Goal: Task Accomplishment & Management: Use online tool/utility

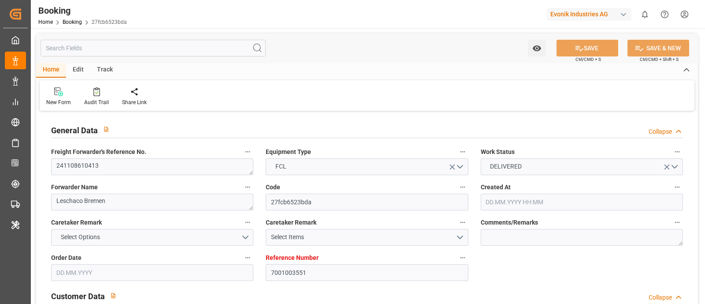
type input "7001003551"
type input "9401283"
type input "ONE"
type input "Ocean Network Express"
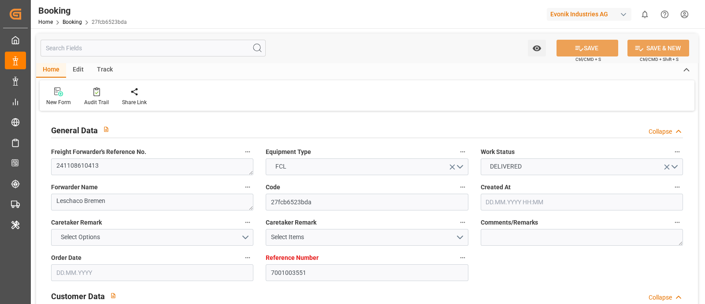
type input "NLRTM"
type input "USNYC"
type input "17"
type input "10"
type input "0"
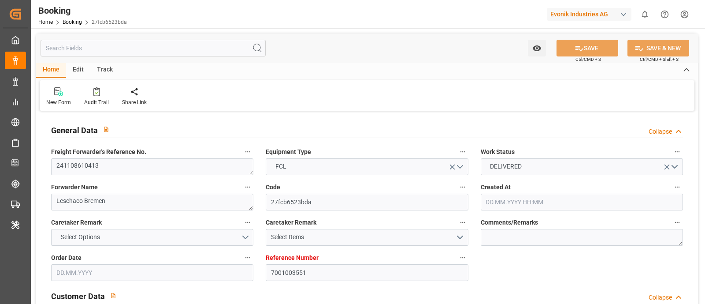
type input "-10"
type input "15.10.2024 14:05"
type input "15.10.2024"
type input "04.12.2024"
type input "16.10.2024"
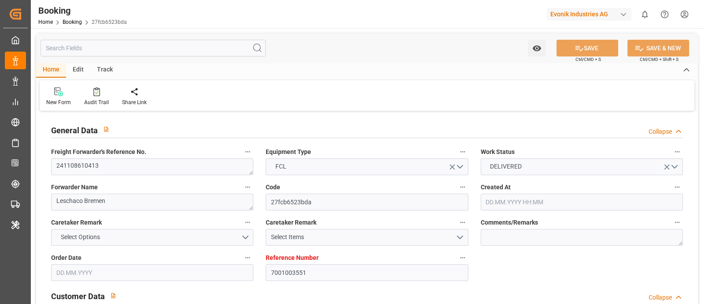
type input "16.10.2024 00:00"
type input "30.10.2024 00:00"
type input "16.10.2024"
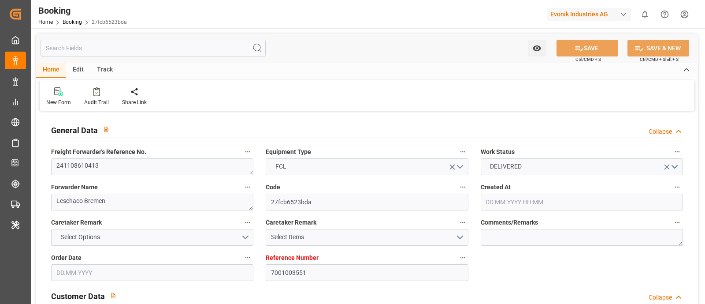
type input "08.11.2024 14:05"
type input "08.11.2024 00:00"
type input "08.11.2024"
type input "08.11.2024 14:05"
type input "04.11.2024 11:31"
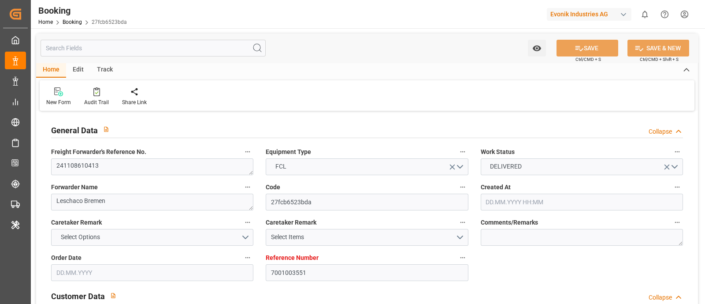
type input "25.11.2024 00:00"
type input "05.12.2024 00:00"
type input "18.11.2024"
type input "25.11.2024 00:00"
type input "26.11.2024 00:00"
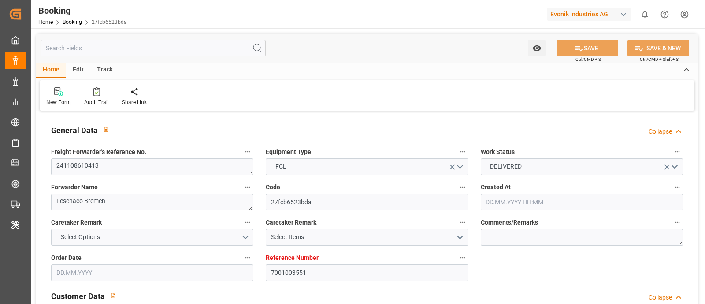
type input "26.11.2024 00:00"
type input "08.11.2024"
type input "27.11.2024 10:35"
type input "20.11.2024"
type input "08.11.2024"
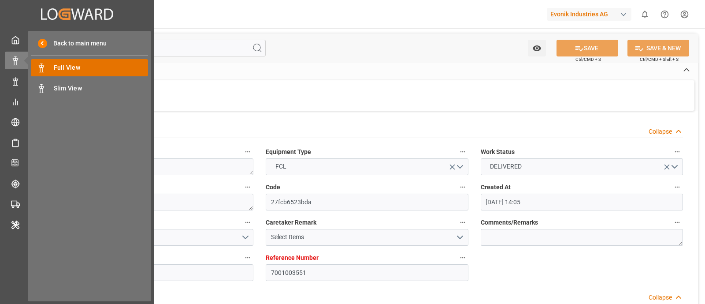
click at [93, 65] on span "Full View" at bounding box center [101, 67] width 95 height 9
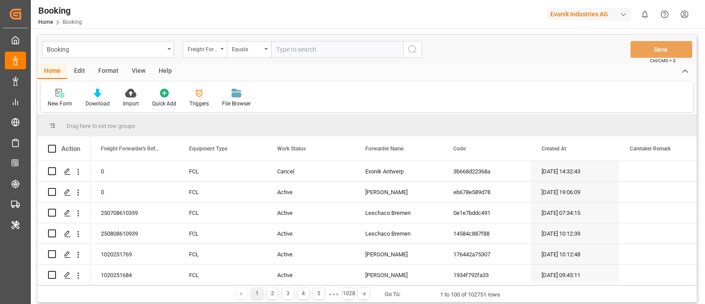
click at [109, 72] on div "Format" at bounding box center [108, 71] width 33 height 15
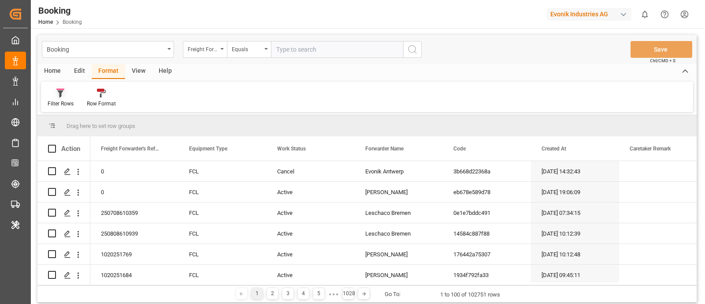
click at [67, 103] on div "Filter Rows" at bounding box center [61, 104] width 26 height 8
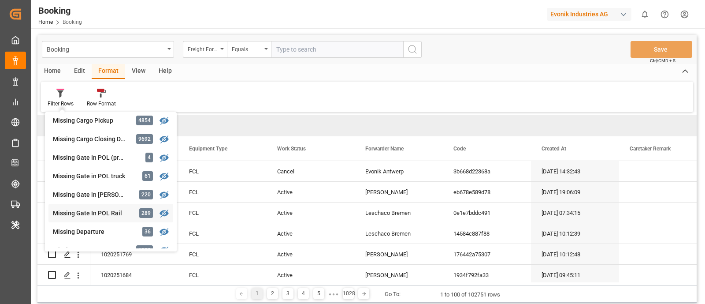
scroll to position [110, 0]
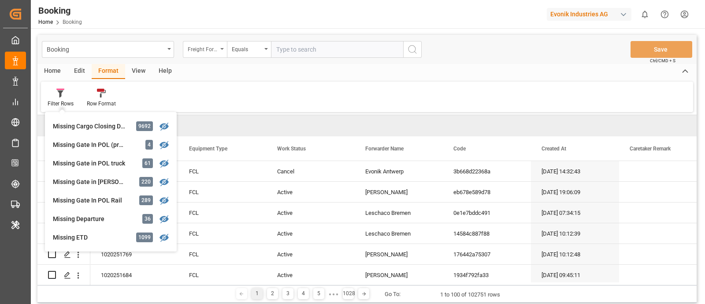
click at [208, 45] on div "Freight Forwarder's Reference No." at bounding box center [203, 48] width 30 height 10
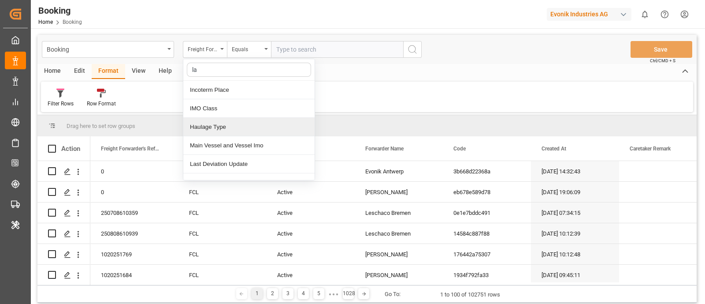
type input "las"
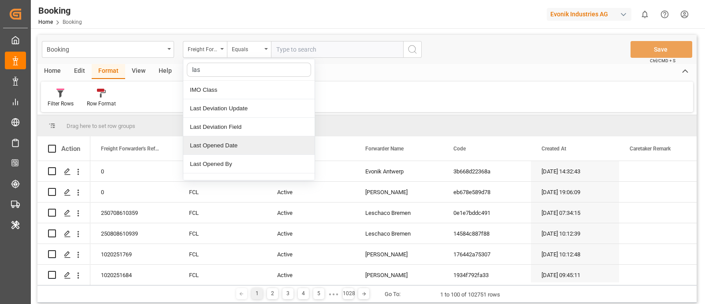
click at [258, 148] on div "Last Opened Date" at bounding box center [248, 145] width 131 height 19
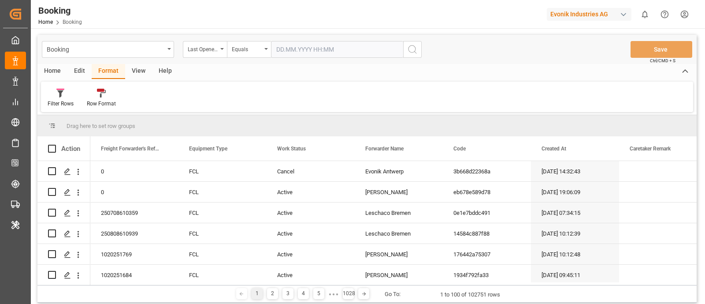
click at [300, 47] on input "text" at bounding box center [337, 49] width 132 height 17
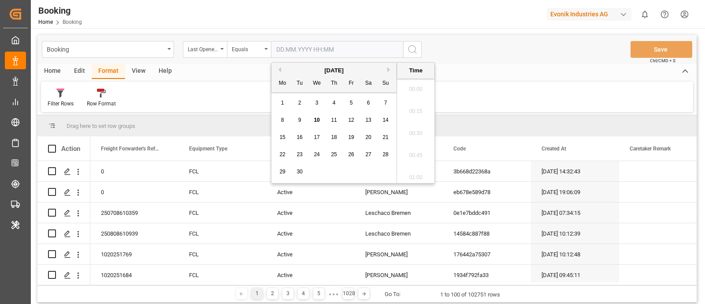
scroll to position [1500, 0]
click at [318, 122] on span "10" at bounding box center [317, 120] width 6 height 6
type input "10.09.2025 00:00"
click at [410, 51] on icon "search button" at bounding box center [412, 49] width 11 height 11
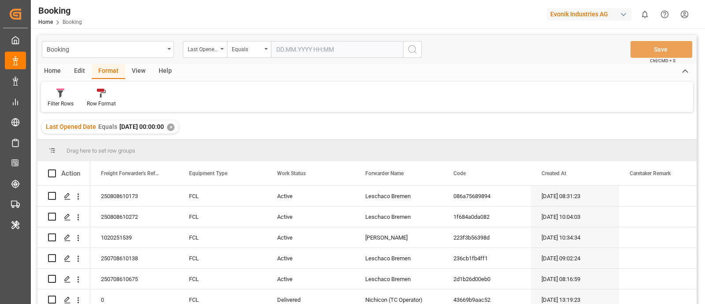
click at [137, 73] on div "View" at bounding box center [138, 71] width 27 height 15
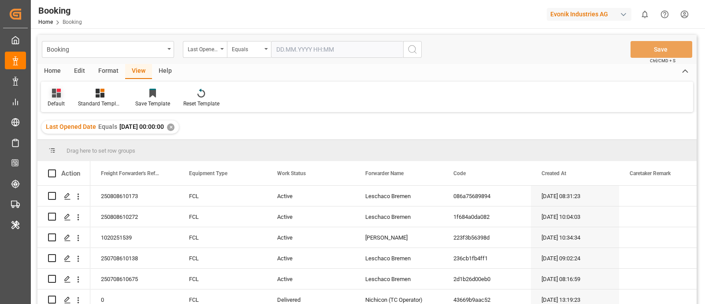
click at [55, 93] on icon at bounding box center [56, 93] width 9 height 9
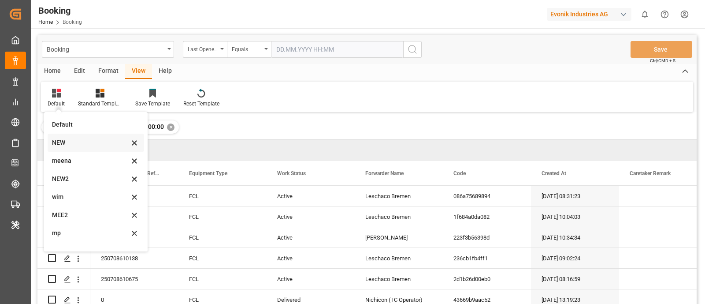
click at [84, 142] on div "NEW" at bounding box center [90, 142] width 77 height 9
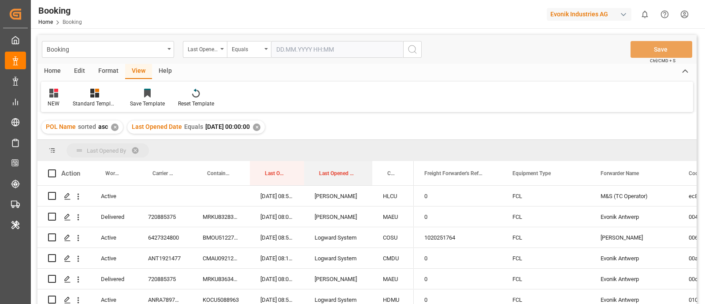
drag, startPoint x: 329, startPoint y: 164, endPoint x: 329, endPoint y: 143, distance: 20.7
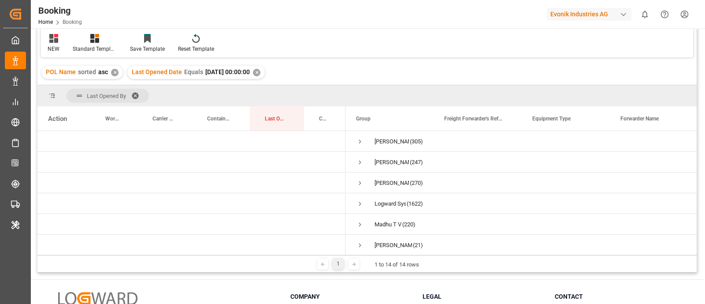
click at [135, 92] on span at bounding box center [138, 96] width 14 height 8
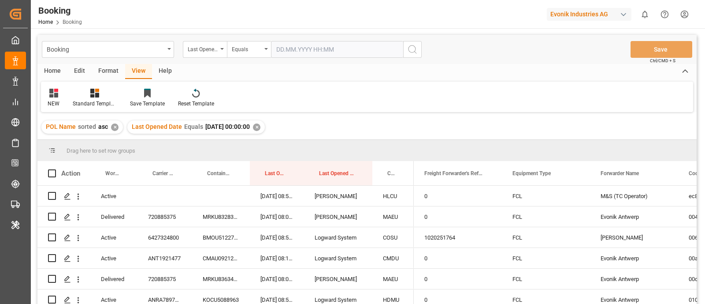
click at [104, 74] on div "Format" at bounding box center [108, 71] width 33 height 15
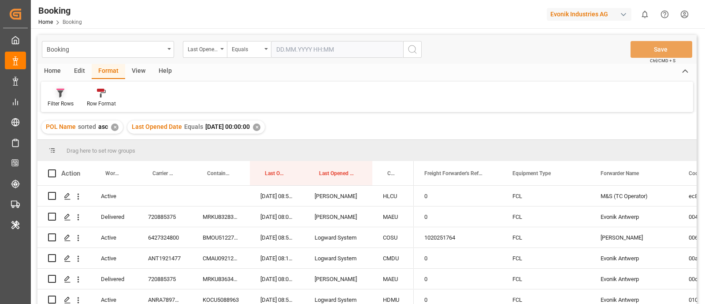
click at [64, 104] on div "Filter Rows" at bounding box center [61, 104] width 26 height 8
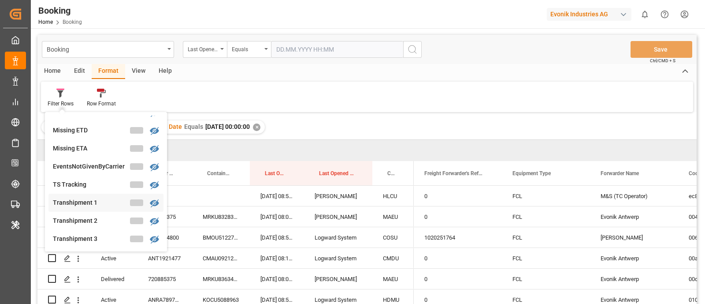
scroll to position [220, 0]
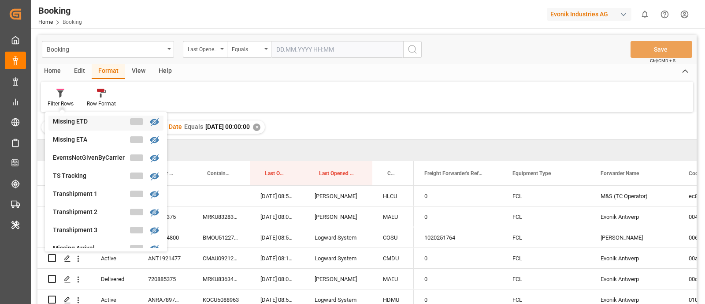
click at [90, 123] on div "Missing ETD" at bounding box center [91, 121] width 77 height 9
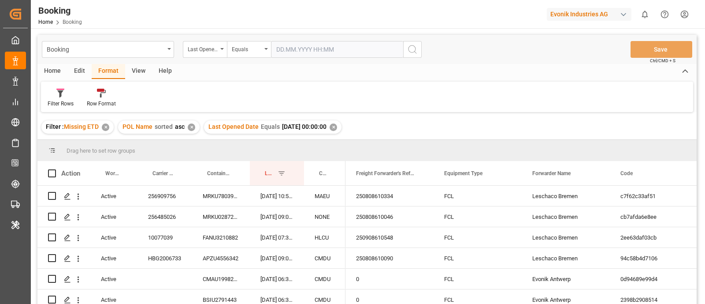
click at [189, 129] on div "✕" at bounding box center [191, 126] width 7 height 7
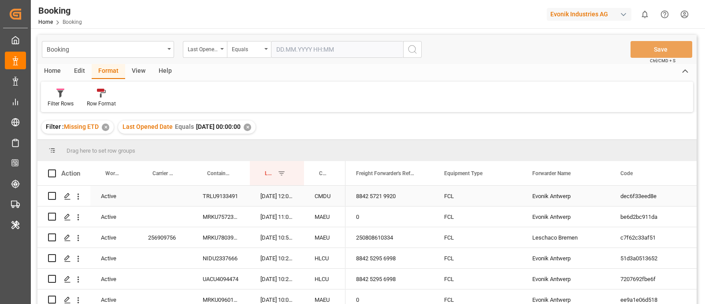
click at [542, 200] on div "Evonik Antwerp" at bounding box center [566, 195] width 88 height 20
click at [196, 47] on div "Last Opened Date" at bounding box center [203, 48] width 30 height 10
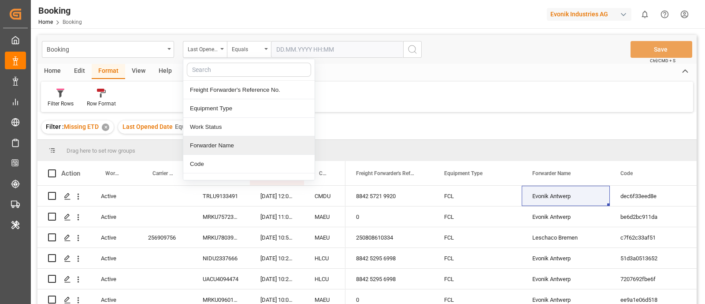
click at [211, 146] on div "Forwarder Name" at bounding box center [248, 145] width 131 height 19
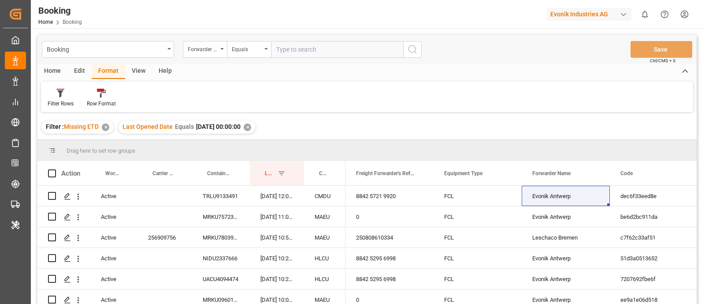
click at [280, 50] on input "text" at bounding box center [337, 49] width 132 height 17
type input "Evonik Antwerp"
click at [408, 49] on circle "search button" at bounding box center [411, 48] width 7 height 7
click at [251, 126] on div "✕" at bounding box center [247, 126] width 7 height 7
drag, startPoint x: 323, startPoint y: 170, endPoint x: 322, endPoint y: 185, distance: 14.1
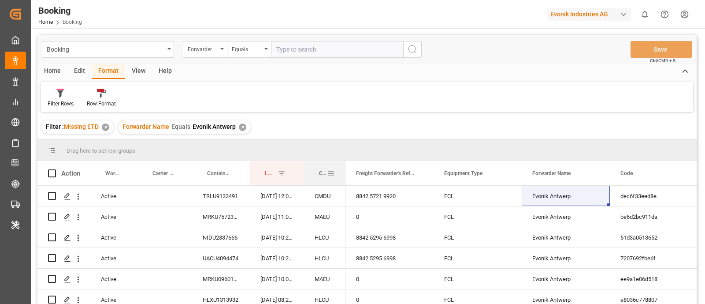
click at [322, 185] on div "Carrier SCAC" at bounding box center [323, 173] width 8 height 24
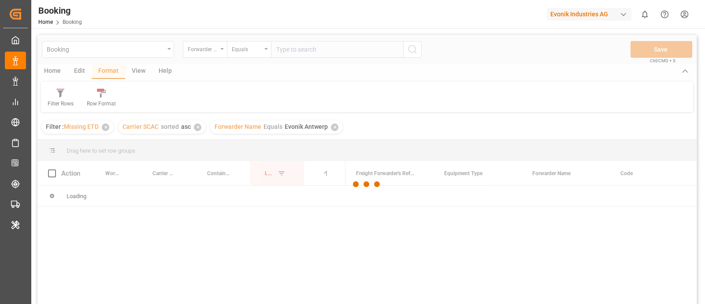
drag, startPoint x: 323, startPoint y: 168, endPoint x: 322, endPoint y: 146, distance: 21.6
click at [322, 146] on div at bounding box center [366, 184] width 659 height 298
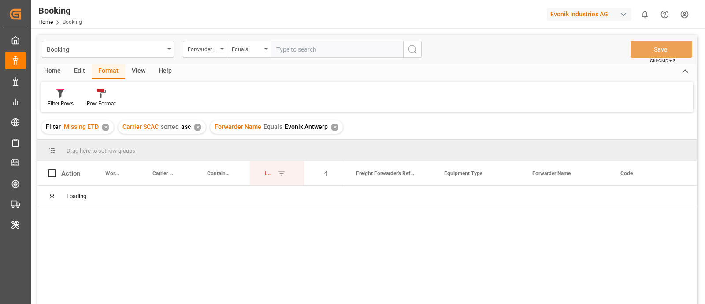
click at [196, 126] on div "✕" at bounding box center [197, 126] width 7 height 7
drag, startPoint x: 321, startPoint y: 170, endPoint x: 320, endPoint y: 148, distance: 22.0
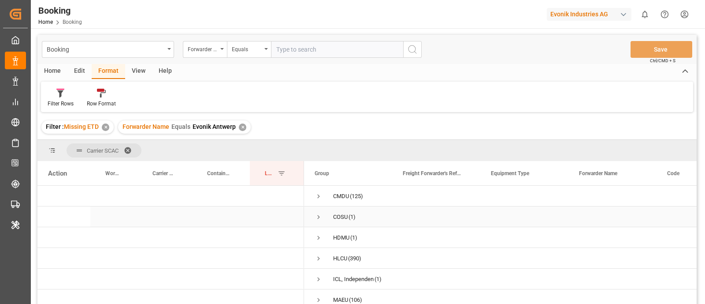
scroll to position [55, 0]
click at [139, 69] on div "View" at bounding box center [138, 71] width 27 height 15
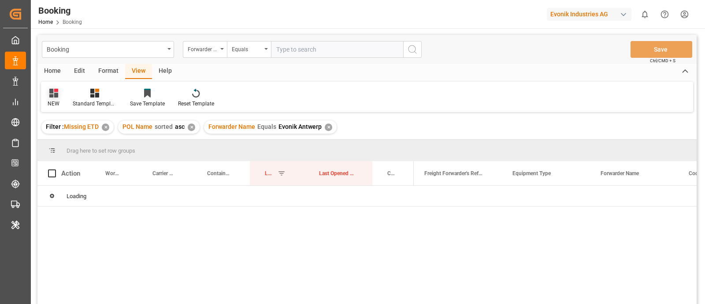
click at [56, 96] on icon at bounding box center [53, 93] width 9 height 9
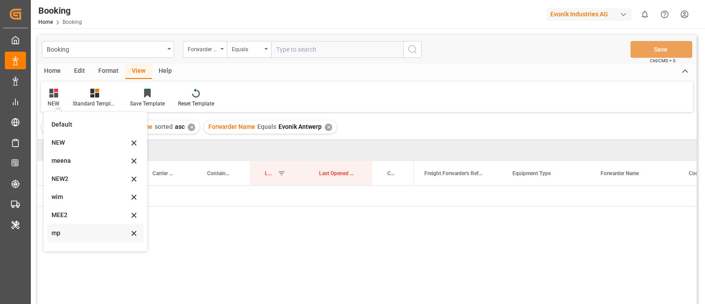
click at [73, 231] on div "mp" at bounding box center [90, 232] width 77 height 9
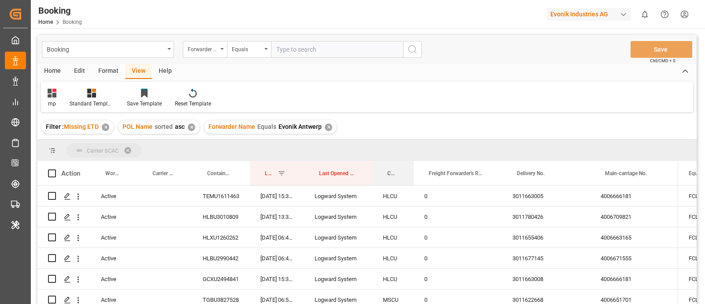
drag, startPoint x: 394, startPoint y: 170, endPoint x: 394, endPoint y: 146, distance: 23.4
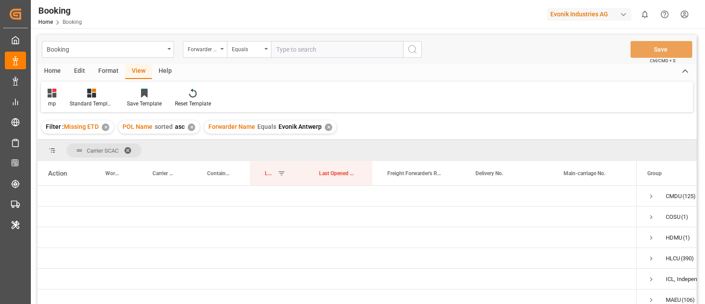
click at [192, 126] on div "✕" at bounding box center [191, 126] width 7 height 7
drag, startPoint x: 458, startPoint y: 167, endPoint x: 441, endPoint y: 168, distance: 16.8
click at [441, 168] on div "Freight Forwarder's Reference No." at bounding box center [416, 173] width 88 height 24
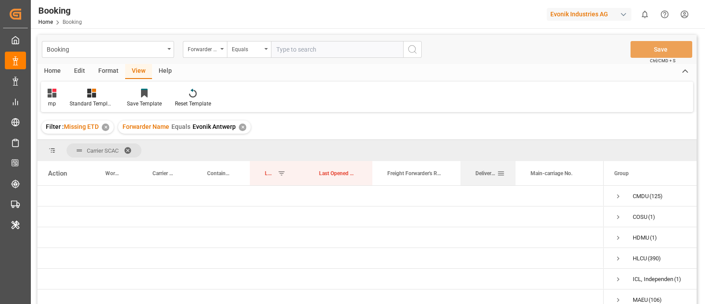
drag, startPoint x: 548, startPoint y: 167, endPoint x: 515, endPoint y: 166, distance: 33.0
click at [515, 166] on div at bounding box center [516, 173] width 4 height 24
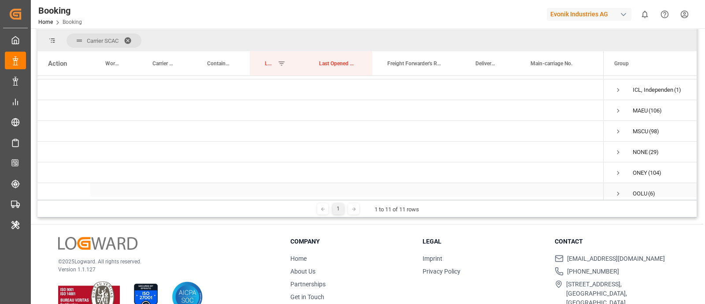
scroll to position [55, 0]
click at [617, 131] on span "Press SPACE to select this row." at bounding box center [618, 135] width 8 height 8
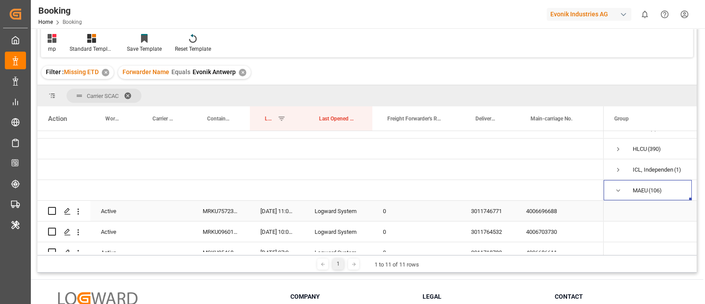
click at [544, 215] on div "4006696688" at bounding box center [559, 210] width 88 height 20
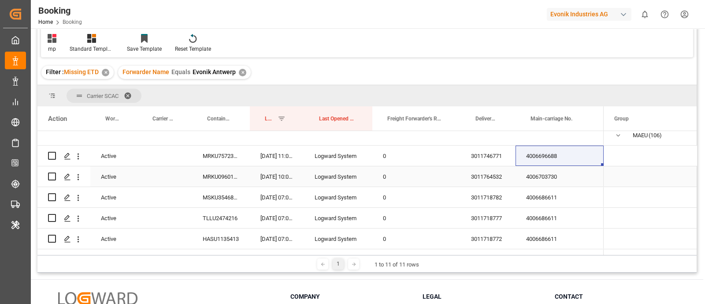
click at [538, 180] on div "4006703730" at bounding box center [559, 176] width 88 height 20
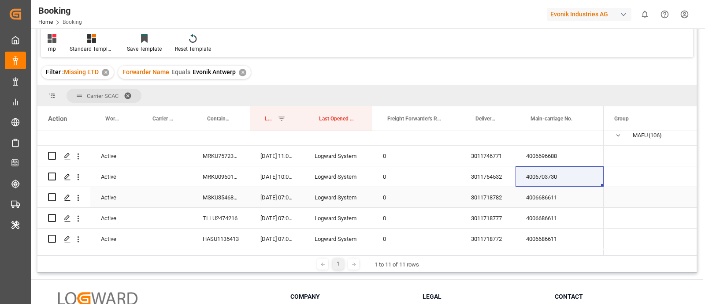
click at [546, 200] on div "4006686611" at bounding box center [559, 197] width 88 height 20
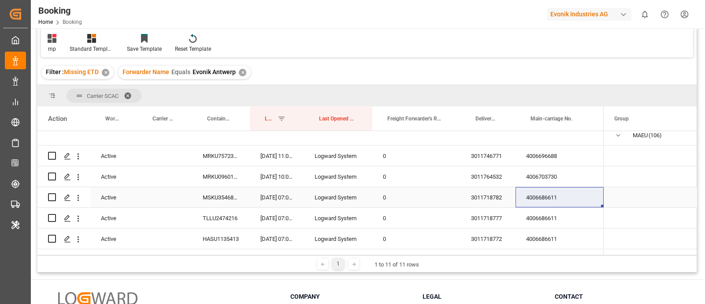
click at [544, 197] on div "4006686611" at bounding box center [559, 197] width 88 height 20
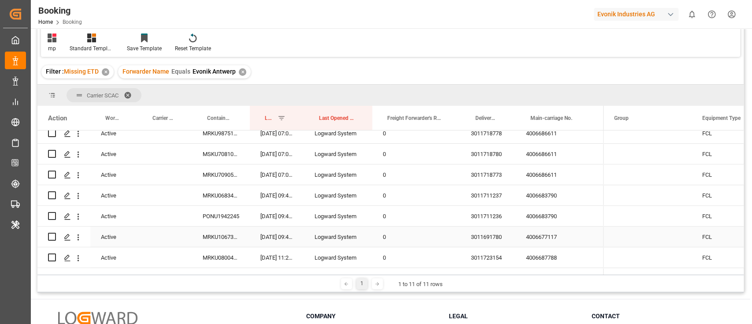
scroll to position [286, 0]
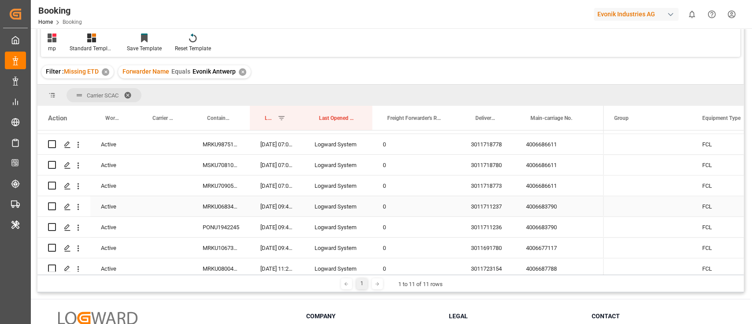
click at [531, 204] on div "4006683790" at bounding box center [559, 206] width 88 height 20
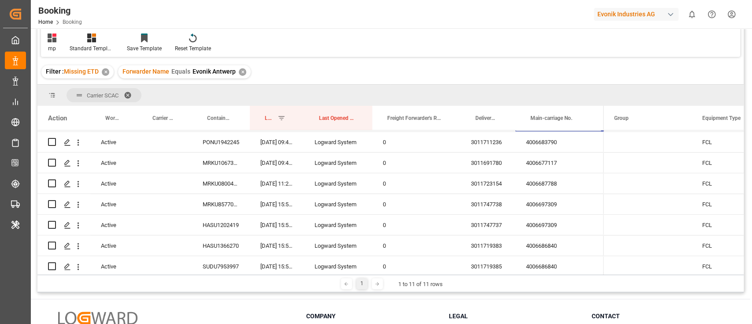
scroll to position [345, 0]
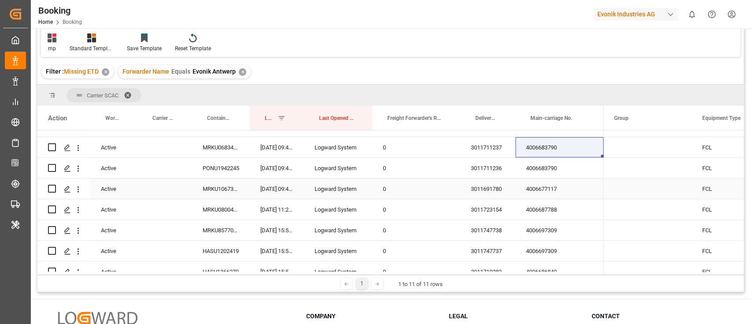
click at [562, 189] on div "4006677117" at bounding box center [559, 188] width 88 height 20
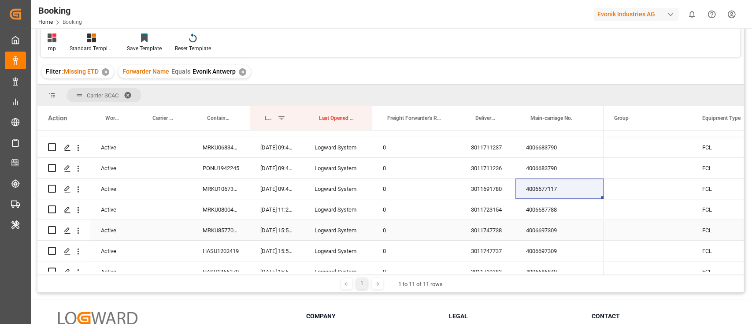
click at [549, 220] on div "4006697309" at bounding box center [559, 230] width 88 height 20
click at [557, 212] on div "4006687788" at bounding box center [559, 209] width 88 height 20
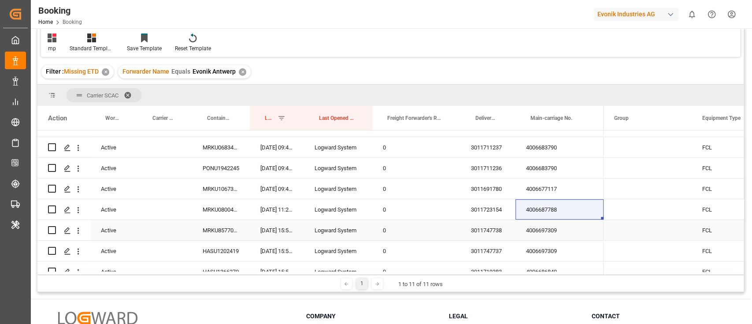
click at [543, 237] on div "4006697309" at bounding box center [559, 230] width 88 height 20
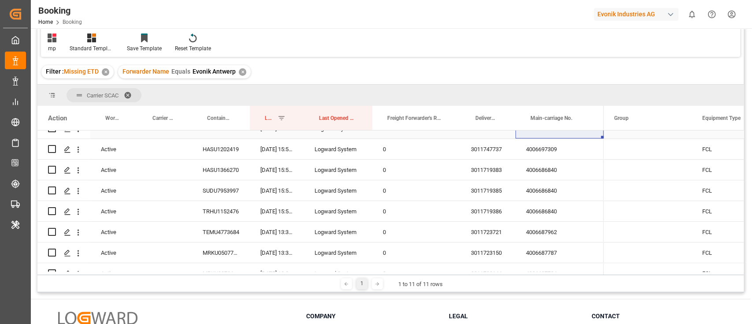
scroll to position [463, 0]
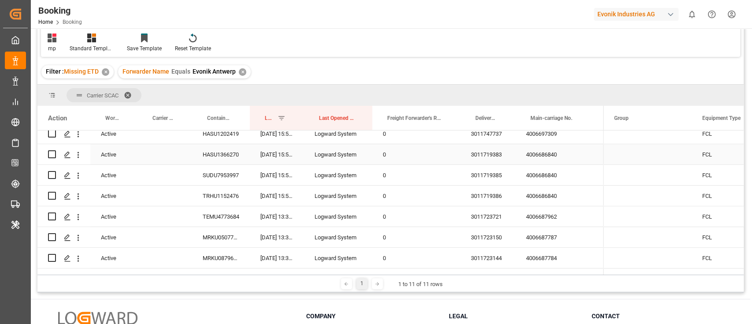
click at [557, 151] on div "4006686840" at bounding box center [559, 154] width 88 height 20
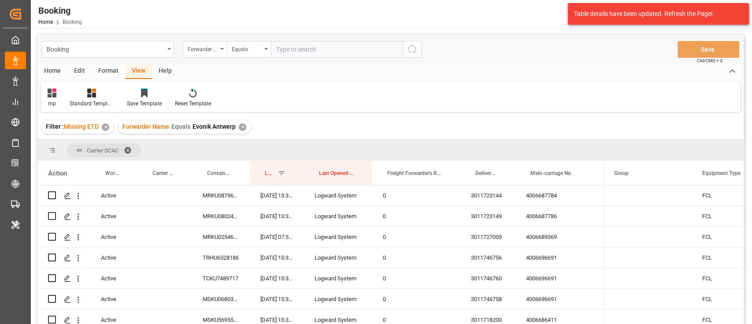
scroll to position [639, 0]
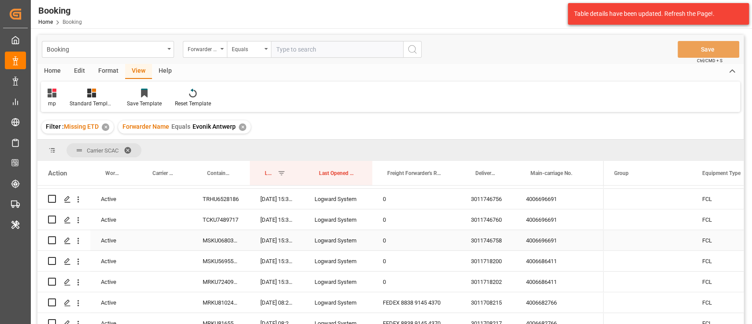
click at [570, 245] on div "4006696691" at bounding box center [559, 240] width 88 height 20
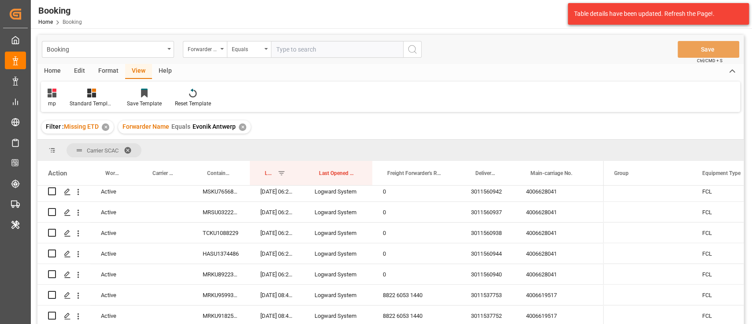
scroll to position [1696, 0]
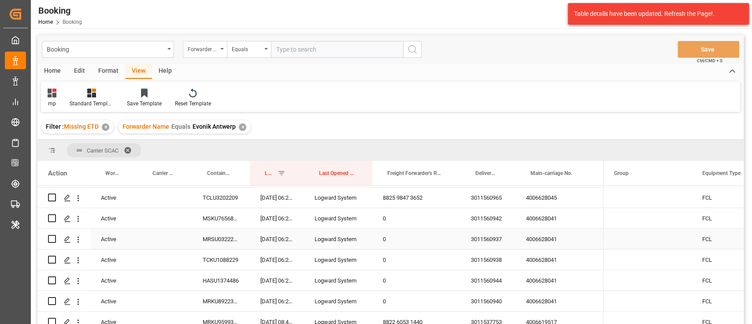
click at [544, 241] on div "4006628041" at bounding box center [559, 239] width 88 height 20
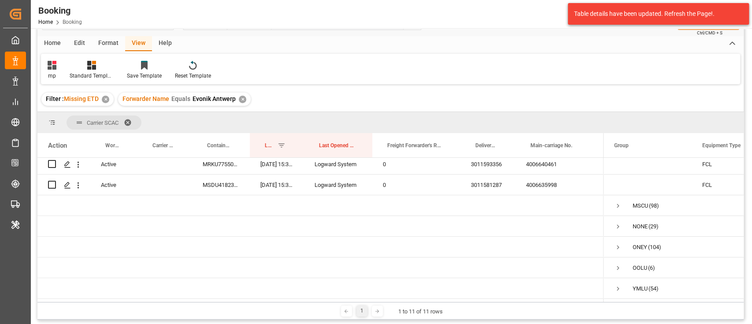
scroll to position [13, 0]
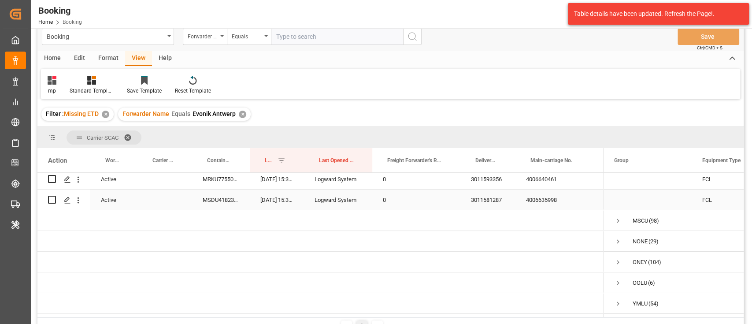
click at [543, 205] on div "4006635998" at bounding box center [559, 199] width 88 height 20
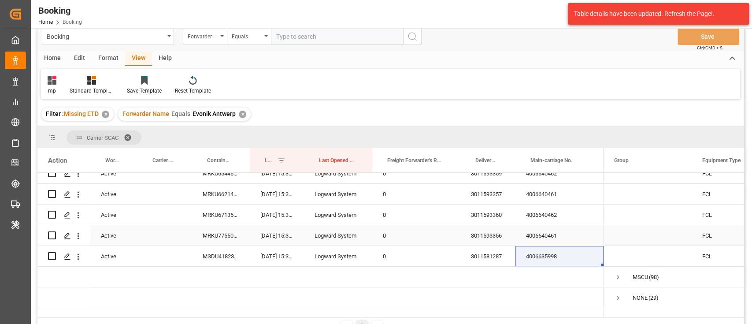
click at [541, 241] on div "4006640461" at bounding box center [559, 235] width 88 height 20
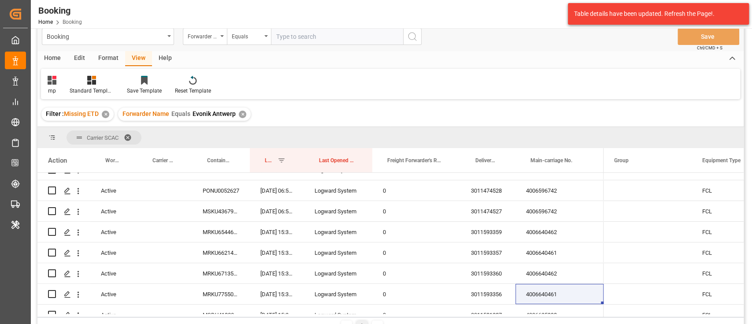
scroll to position [0, 0]
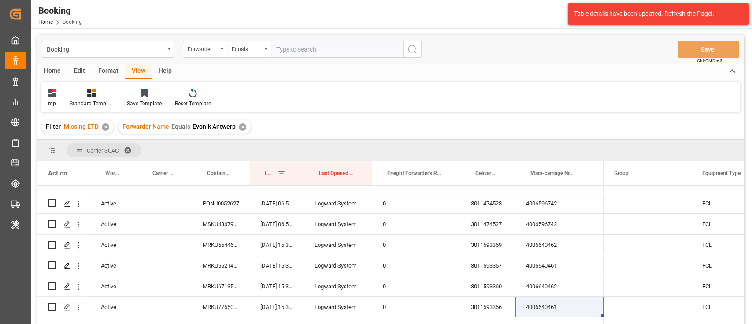
click at [240, 126] on div "✕" at bounding box center [242, 126] width 7 height 7
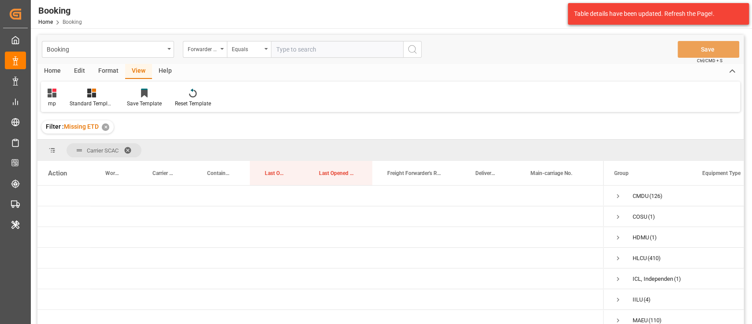
click at [128, 148] on span at bounding box center [131, 150] width 14 height 8
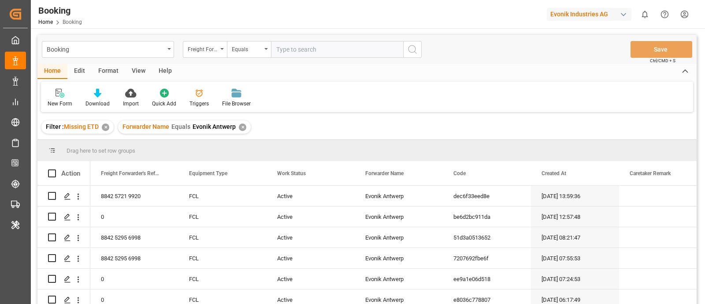
click at [242, 125] on div "✕" at bounding box center [242, 126] width 7 height 7
click at [104, 127] on div "✕" at bounding box center [105, 126] width 7 height 7
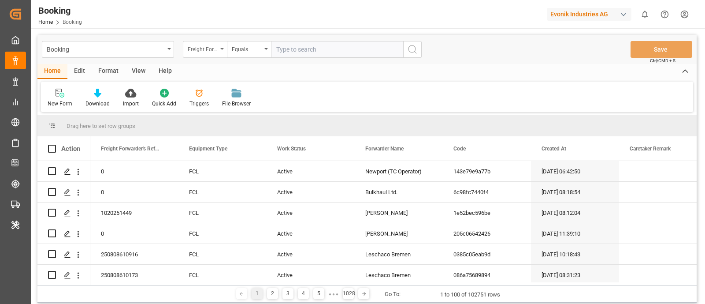
click at [199, 55] on div "Freight Forwarder's Reference No." at bounding box center [205, 49] width 44 height 17
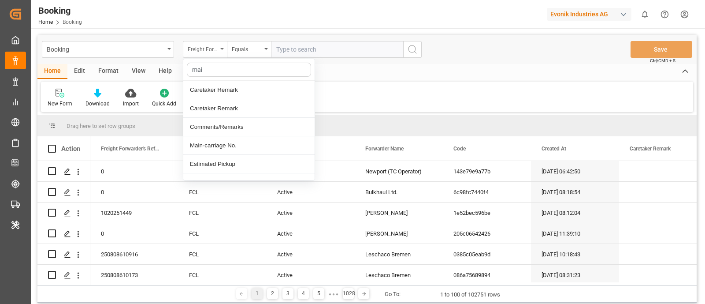
type input "main"
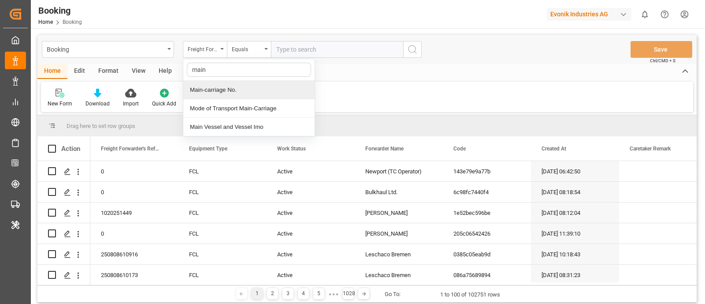
click at [222, 84] on div "Main-carriage No." at bounding box center [248, 90] width 131 height 19
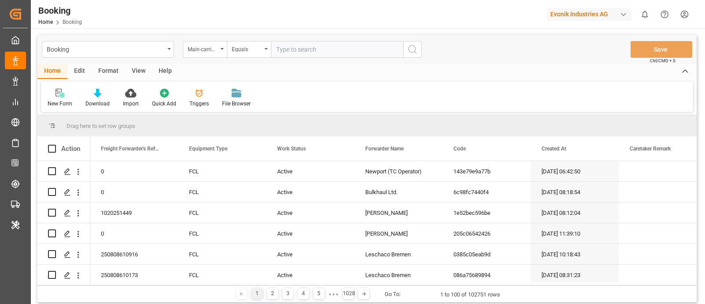
click at [313, 49] on input "text" at bounding box center [337, 49] width 132 height 17
paste input "4006686611"
type input "4006686611"
click at [415, 48] on icon "search button" at bounding box center [412, 49] width 11 height 11
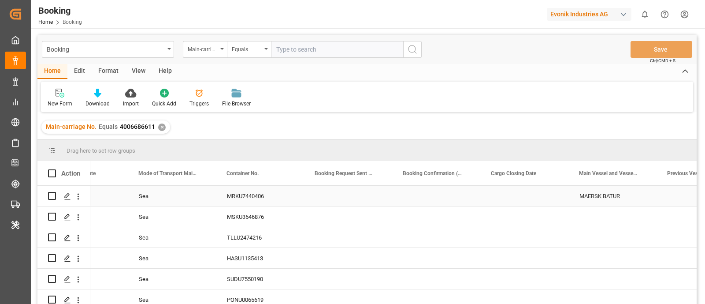
click at [244, 202] on div "MRKU7440406" at bounding box center [260, 195] width 88 height 20
click at [239, 219] on div "MSKU3546876" at bounding box center [260, 216] width 88 height 20
click at [230, 235] on div "TLLU2474216" at bounding box center [260, 237] width 88 height 20
click at [244, 250] on div "HASU1135413" at bounding box center [260, 258] width 88 height 20
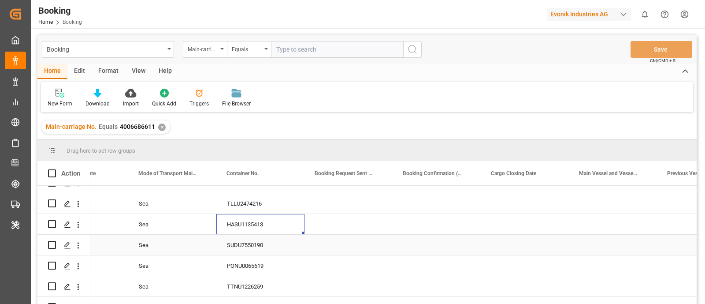
click at [241, 246] on div "SUDU7550190" at bounding box center [260, 244] width 88 height 20
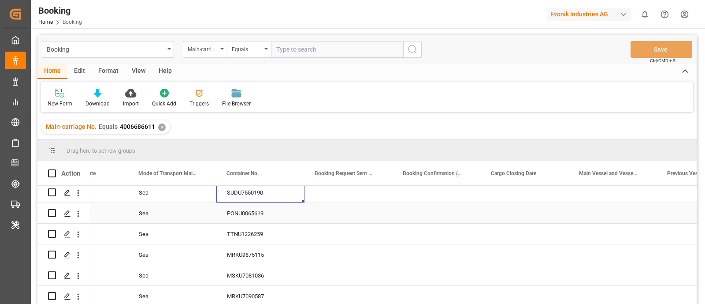
click at [253, 209] on div "PONU0065619" at bounding box center [260, 213] width 88 height 20
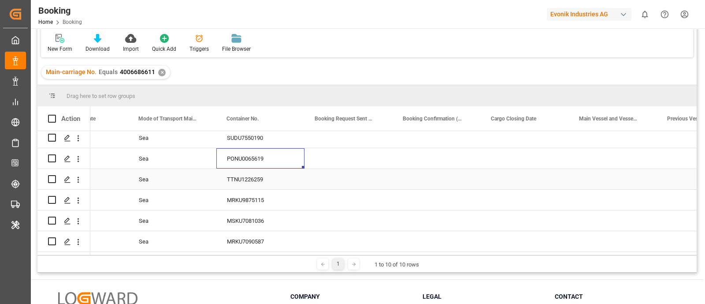
click at [249, 181] on div "TTNU1226259" at bounding box center [260, 179] width 88 height 20
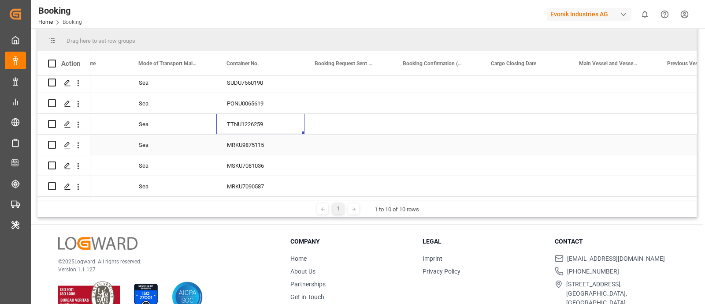
click at [255, 140] on div "MRKU9875115" at bounding box center [260, 144] width 88 height 20
click at [251, 161] on div "MSKU7081036" at bounding box center [260, 165] width 88 height 20
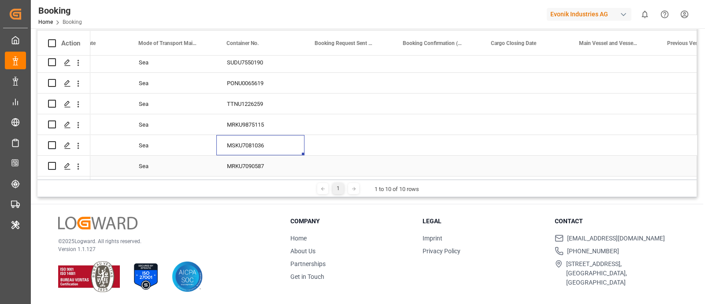
click at [258, 159] on div "MRKU7090587" at bounding box center [260, 165] width 88 height 20
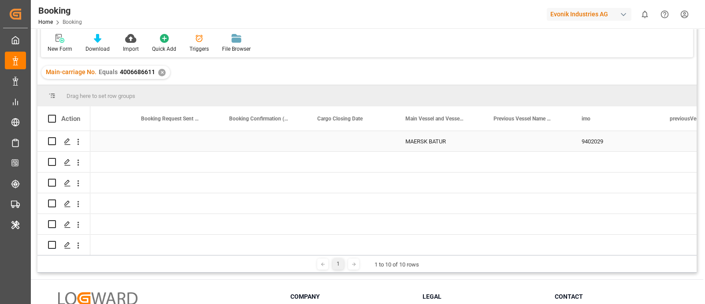
scroll to position [0, 3134]
click at [421, 137] on div "MAERSK BATUR" at bounding box center [436, 141] width 88 height 20
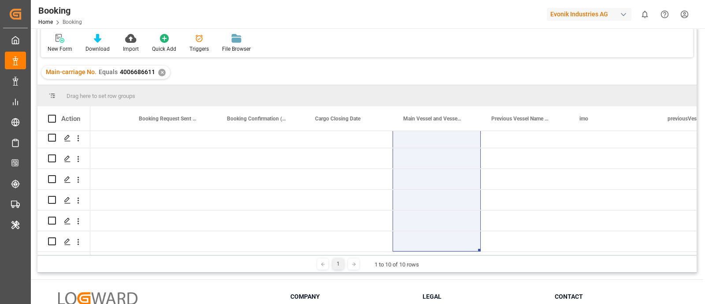
drag, startPoint x: 460, startPoint y: 181, endPoint x: 459, endPoint y: 272, distance: 90.3
click at [459, 272] on div "Booking Main-carriage No. Equals Save Ctrl/CMD + S Home Edit Format View Help N…" at bounding box center [367, 177] width 672 height 406
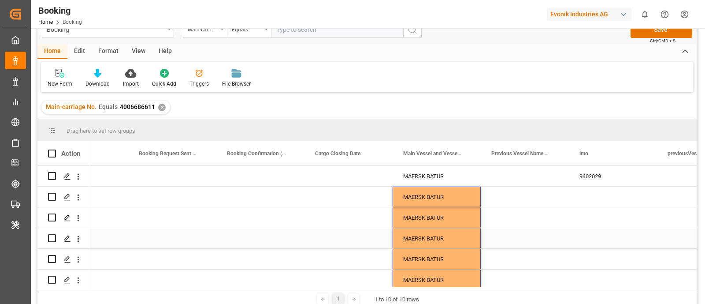
scroll to position [0, 0]
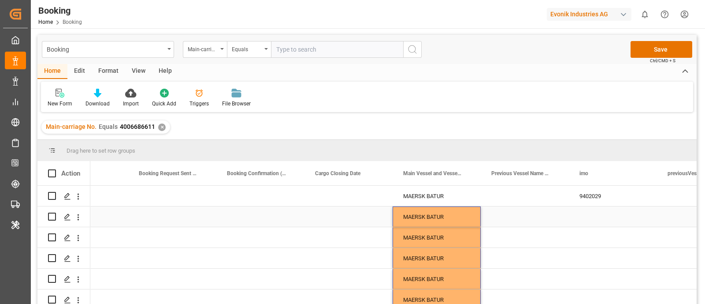
click at [594, 200] on div "9402029" at bounding box center [613, 195] width 88 height 20
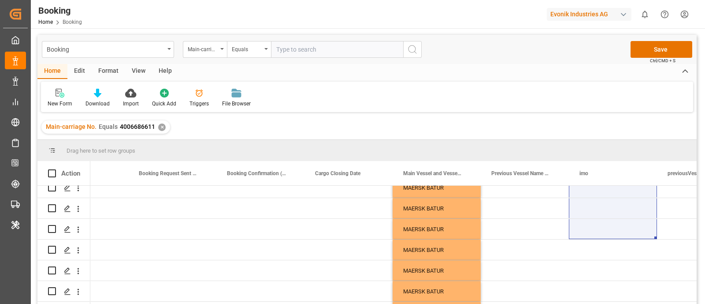
scroll to position [89, 0]
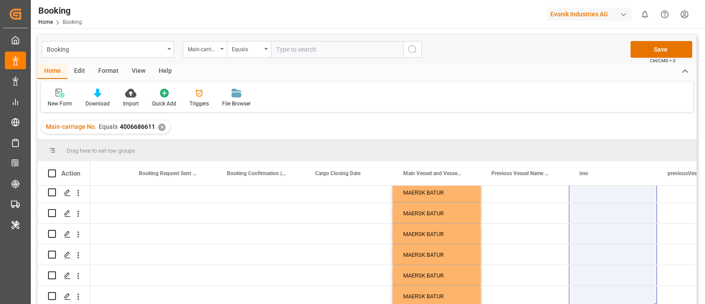
drag, startPoint x: 594, startPoint y: 212, endPoint x: 579, endPoint y: 327, distance: 116.3
click at [579, 303] on html "Created by potrace 1.15, written by Peter Selinger 2001-2017 Created by potrace…" at bounding box center [352, 152] width 705 height 304
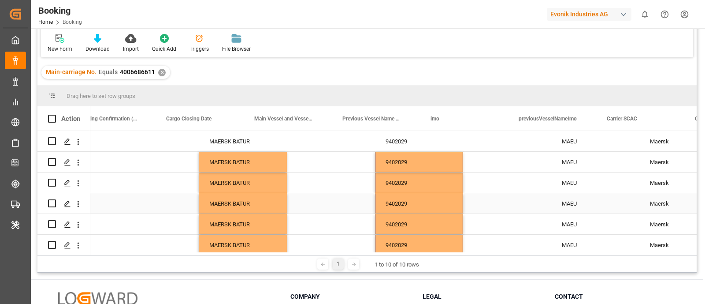
scroll to position [0, 3352]
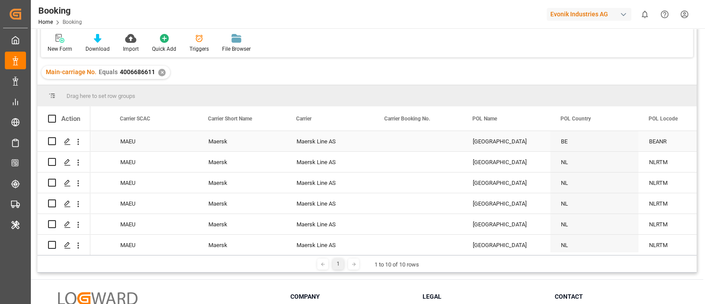
click at [498, 143] on div "[GEOGRAPHIC_DATA]" at bounding box center [506, 141] width 88 height 20
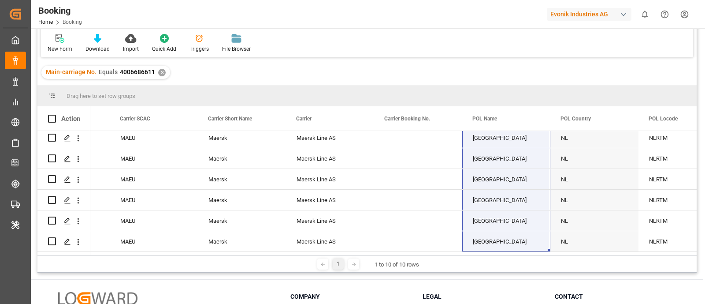
drag, startPoint x: 508, startPoint y: 164, endPoint x: 500, endPoint y: 260, distance: 96.4
click at [500, 260] on div "Drag here to set row groups Drag here to set column labels Action imo previousV…" at bounding box center [366, 178] width 659 height 187
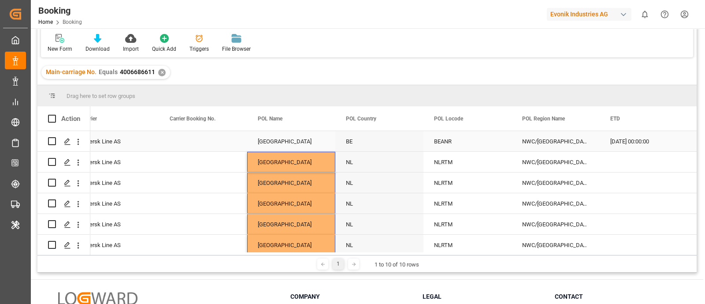
click at [458, 142] on div "BEANR" at bounding box center [467, 141] width 88 height 20
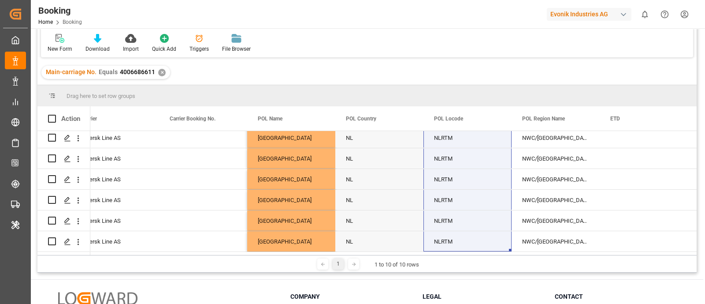
drag, startPoint x: 452, startPoint y: 162, endPoint x: 454, endPoint y: 248, distance: 86.8
click at [454, 248] on div "BE" at bounding box center [366, 191] width 659 height 121
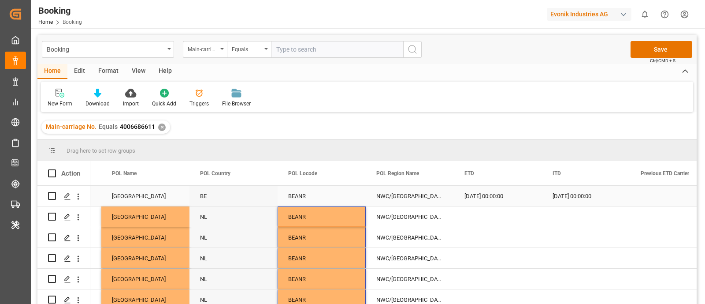
click at [478, 195] on div "31.08.2025 00:00:00" at bounding box center [498, 195] width 88 height 20
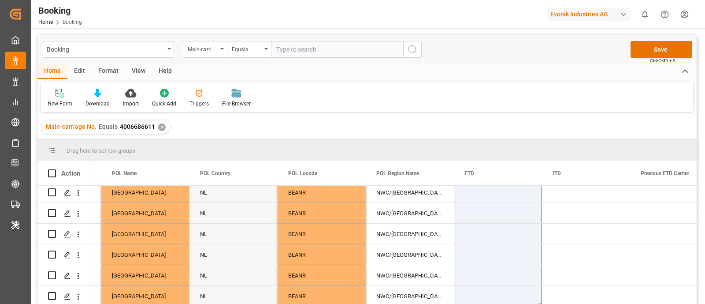
drag, startPoint x: 475, startPoint y: 208, endPoint x: 492, endPoint y: 310, distance: 103.6
click at [492, 303] on html "Created by potrace 1.15, written by Peter Selinger 2001-2017 Created by potrace…" at bounding box center [352, 152] width 705 height 304
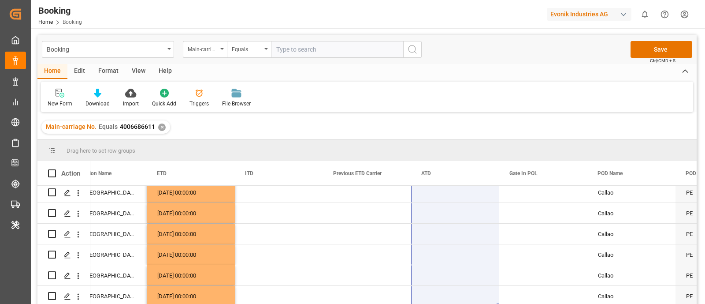
drag, startPoint x: 444, startPoint y: 210, endPoint x: 408, endPoint y: 311, distance: 107.6
click at [408, 303] on html "Created by potrace 1.15, written by Peter Selinger 2001-2017 Created by potrace…" at bounding box center [352, 152] width 705 height 304
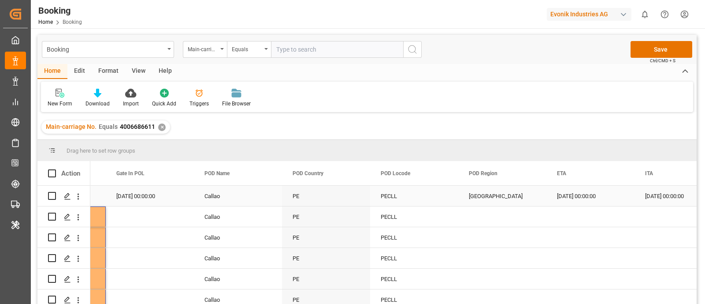
click at [505, 189] on div "South America West Coast" at bounding box center [502, 195] width 88 height 20
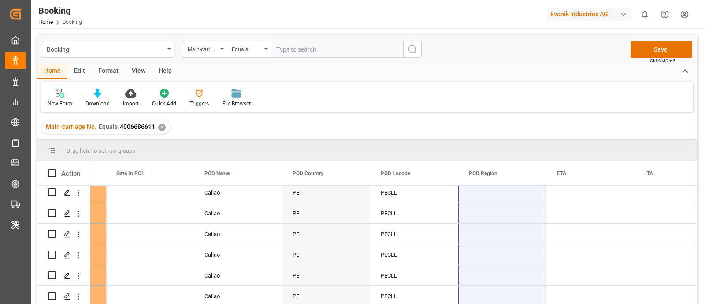
drag, startPoint x: 496, startPoint y: 217, endPoint x: 479, endPoint y: 316, distance: 100.5
click at [479, 303] on html "Created by potrace 1.15, written by Peter Selinger 2001-2017 Created by potrace…" at bounding box center [352, 152] width 705 height 304
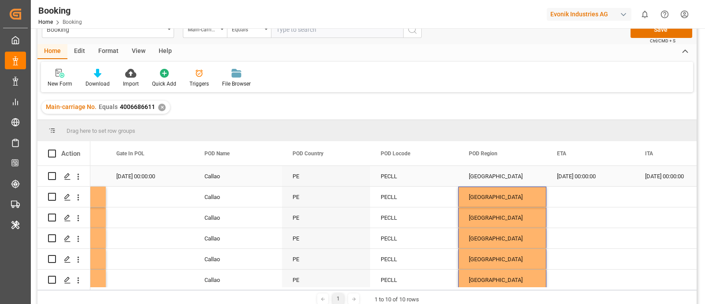
click at [586, 177] on div "10.10.2025 00:00:00" at bounding box center [590, 176] width 88 height 20
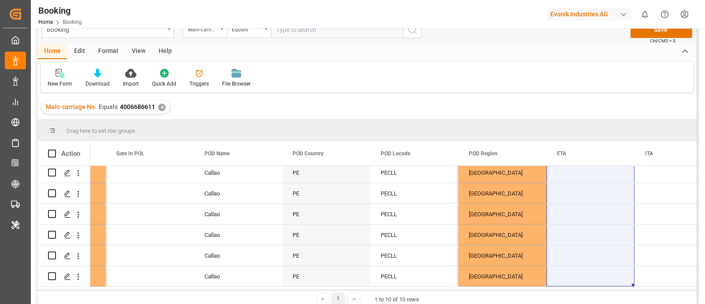
drag, startPoint x: 582, startPoint y: 195, endPoint x: 562, endPoint y: 312, distance: 118.5
click at [562, 303] on html "Created by potrace 1.15, written by Peter Selinger 2001-2017 Created by potrace…" at bounding box center [352, 152] width 705 height 304
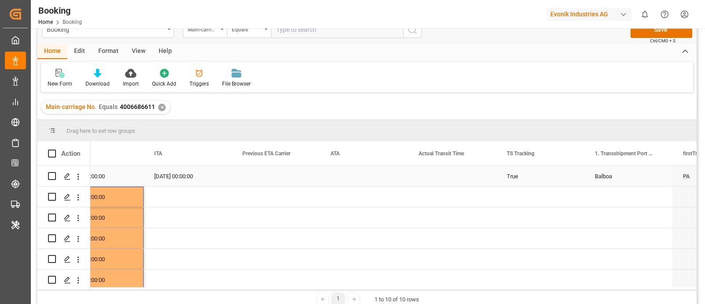
click at [531, 176] on div "True" at bounding box center [540, 176] width 88 height 20
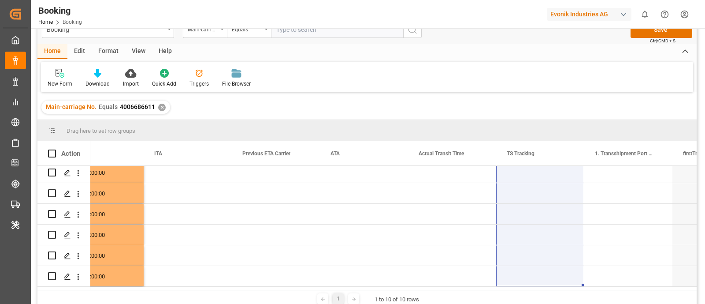
drag, startPoint x: 529, startPoint y: 203, endPoint x: 529, endPoint y: 296, distance: 93.4
click at [529, 296] on div "Drag here to set row groups Drag here to set column labels Action POD Region ET…" at bounding box center [366, 213] width 659 height 187
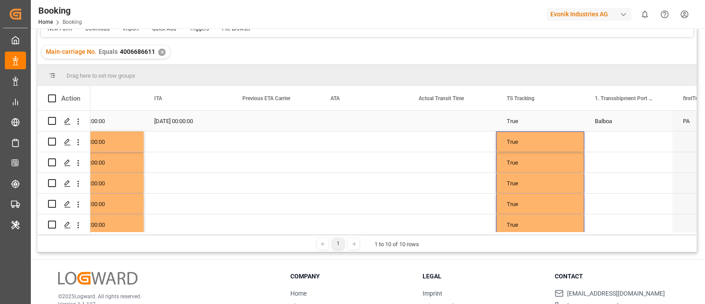
click at [620, 116] on div "Balboa" at bounding box center [628, 121] width 88 height 20
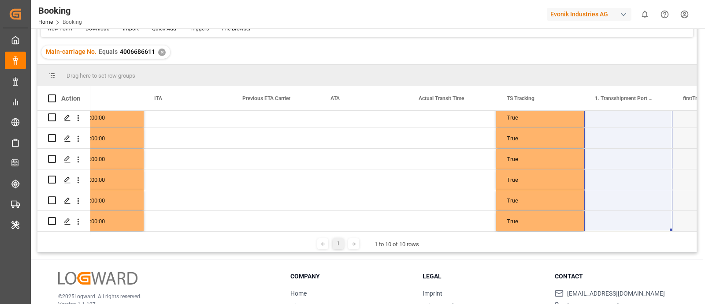
drag, startPoint x: 630, startPoint y: 139, endPoint x: 628, endPoint y: 249, distance: 110.1
click at [628, 249] on div "Drag here to set row groups Drag here to set column labels Action POD Region ET…" at bounding box center [366, 158] width 659 height 187
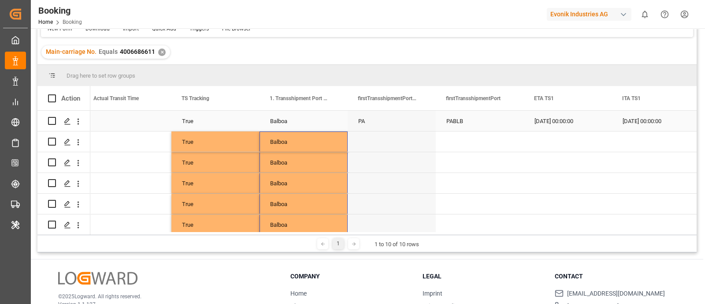
click at [464, 121] on div "PABLB" at bounding box center [480, 121] width 88 height 20
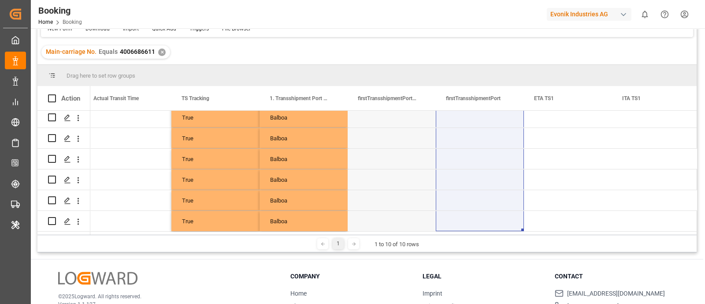
drag, startPoint x: 459, startPoint y: 135, endPoint x: 463, endPoint y: 260, distance: 125.2
click at [463, 260] on div "Booking Main-carriage No. Equals Save Ctrl/CMD + S Home Edit Format View Help N…" at bounding box center [367, 156] width 672 height 406
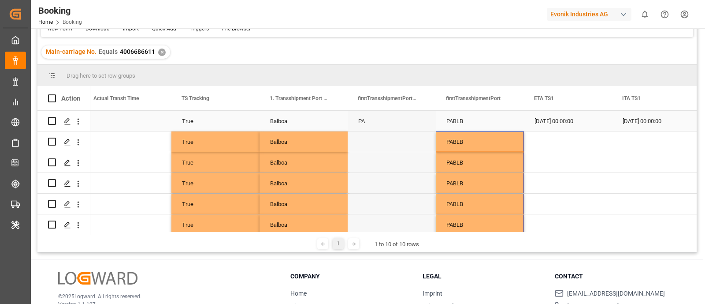
click at [570, 123] on div "29.09.2025 00:00:00" at bounding box center [568, 121] width 88 height 20
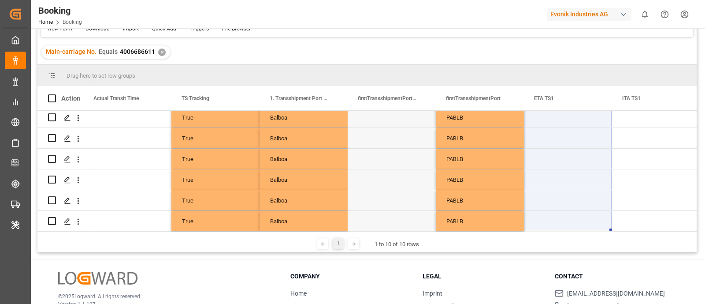
drag, startPoint x: 564, startPoint y: 136, endPoint x: 552, endPoint y: 254, distance: 119.1
click at [552, 254] on div "Booking Main-carriage No. Equals Save Ctrl/CMD + S Home Edit Format View Help N…" at bounding box center [367, 156] width 672 height 406
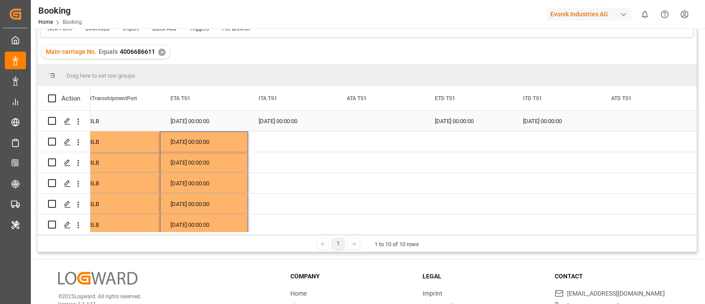
click at [468, 125] on div "07.10.2025 00:00:00" at bounding box center [468, 121] width 88 height 20
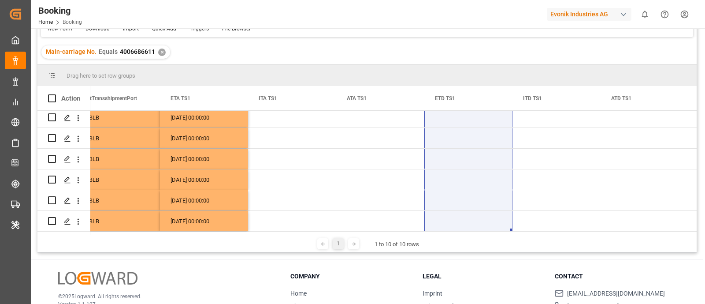
drag, startPoint x: 471, startPoint y: 141, endPoint x: 442, endPoint y: 249, distance: 111.9
click at [442, 249] on div "Drag here to set row groups Drag here to set column labels Action firstTransshi…" at bounding box center [366, 158] width 659 height 187
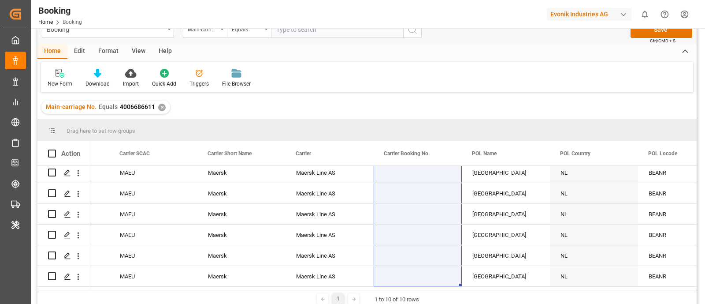
drag, startPoint x: 396, startPoint y: 179, endPoint x: 410, endPoint y: 312, distance: 133.7
click at [410, 303] on html "Created by potrace 1.15, written by Peter Selinger 2001-2017 Created by potrace…" at bounding box center [352, 152] width 705 height 304
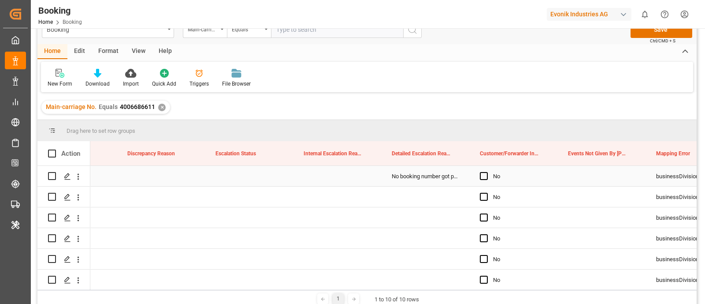
click at [421, 174] on div "No booking number got provided by customer/forwarder" at bounding box center [425, 176] width 88 height 20
click at [429, 178] on div "No booking number got provided by customer/forwarder" at bounding box center [421, 181] width 56 height 9
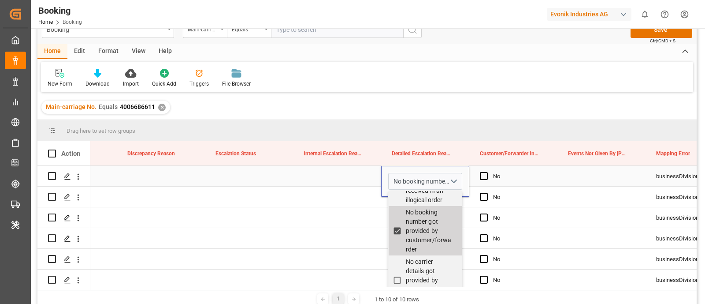
click at [400, 237] on input "No booking number got provided by customer/forwarder" at bounding box center [397, 230] width 17 height 17
checkbox input "false"
click at [372, 242] on div "Press SPACE to select this row." at bounding box center [337, 238] width 88 height 20
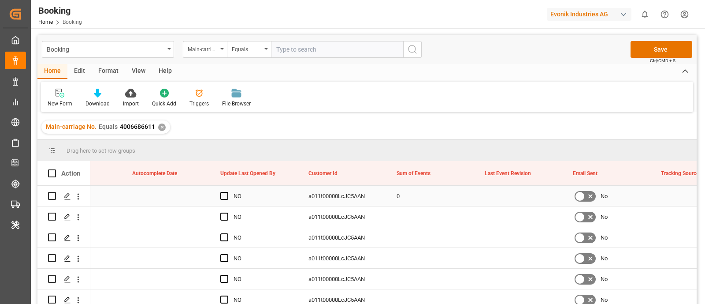
click at [416, 197] on div "0" at bounding box center [430, 195] width 88 height 20
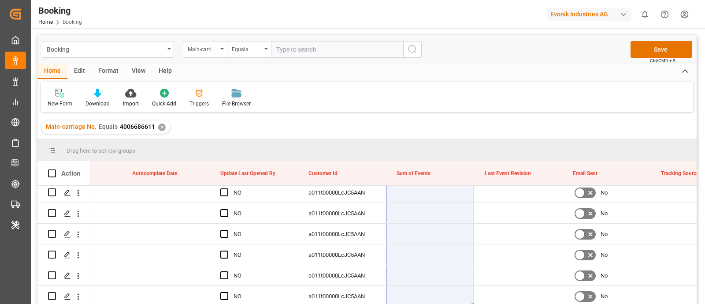
drag, startPoint x: 420, startPoint y: 220, endPoint x: 412, endPoint y: 325, distance: 105.1
click at [412, 303] on html "Created by potrace 1.15, written by Peter Selinger 2001-2017 Created by potrace…" at bounding box center [352, 152] width 705 height 304
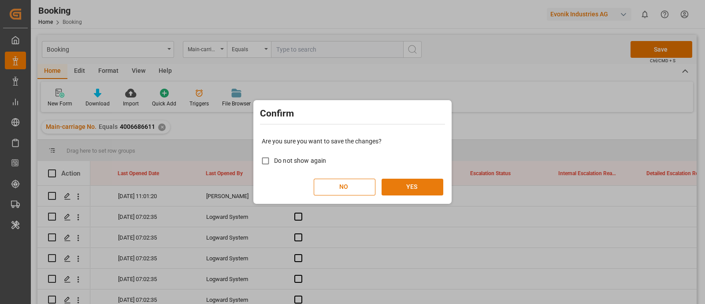
click at [418, 186] on button "YES" at bounding box center [412, 186] width 62 height 17
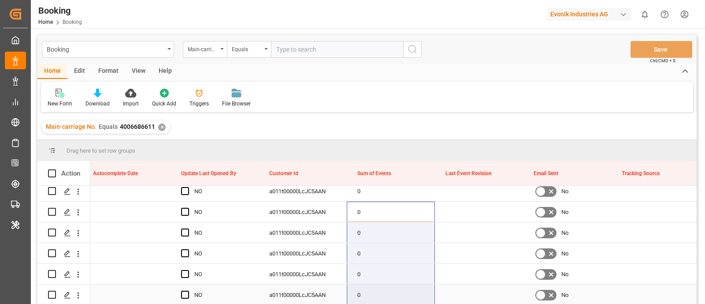
scroll to position [0, 0]
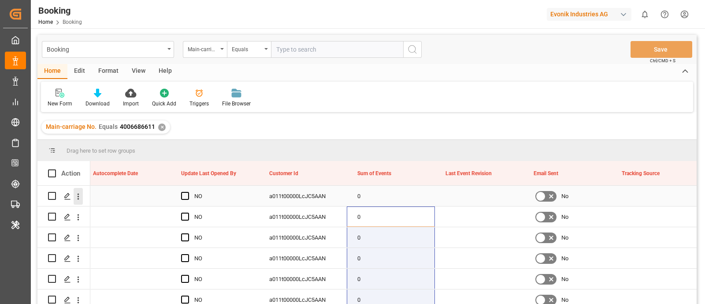
click at [75, 200] on icon "open menu" at bounding box center [78, 196] width 9 height 9
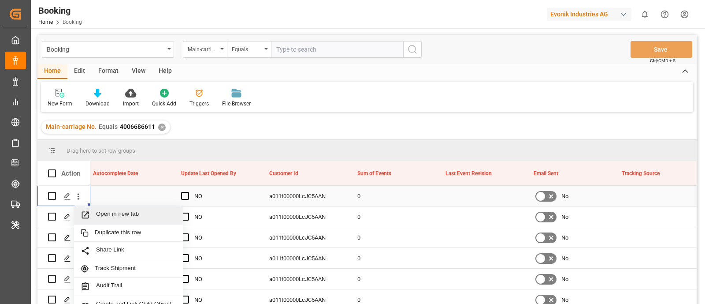
click at [132, 217] on span "Open in new tab" at bounding box center [136, 214] width 80 height 9
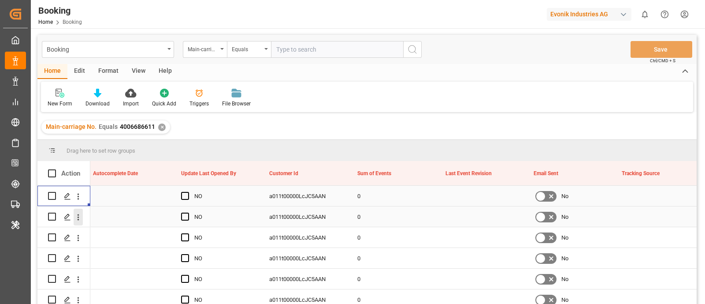
click at [78, 220] on icon "open menu" at bounding box center [78, 216] width 9 height 9
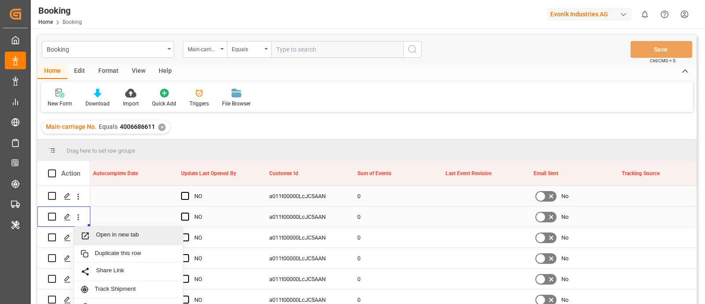
click at [120, 237] on span "Open in new tab" at bounding box center [136, 235] width 80 height 9
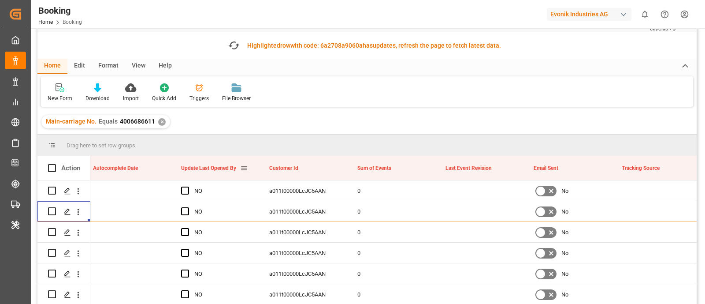
scroll to position [55, 0]
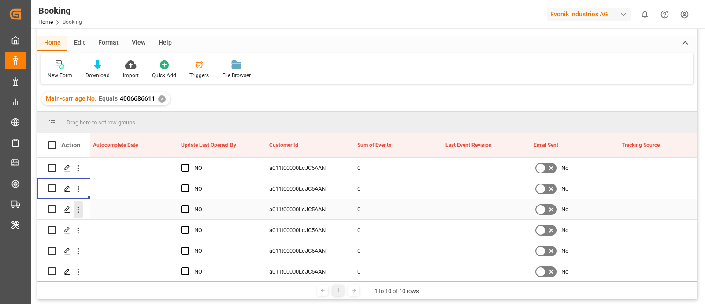
click at [78, 214] on button "open menu" at bounding box center [78, 209] width 9 height 17
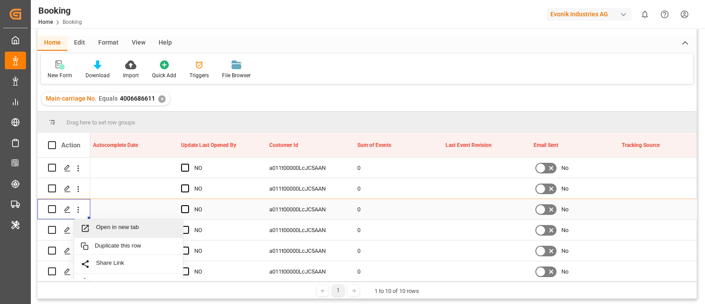
click at [130, 223] on span "Open in new tab" at bounding box center [136, 227] width 80 height 9
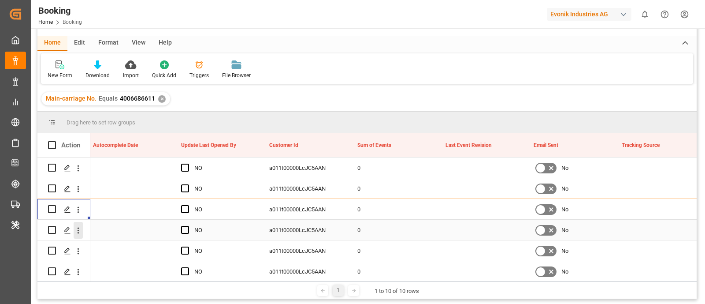
click at [77, 228] on icon "open menu" at bounding box center [78, 230] width 9 height 9
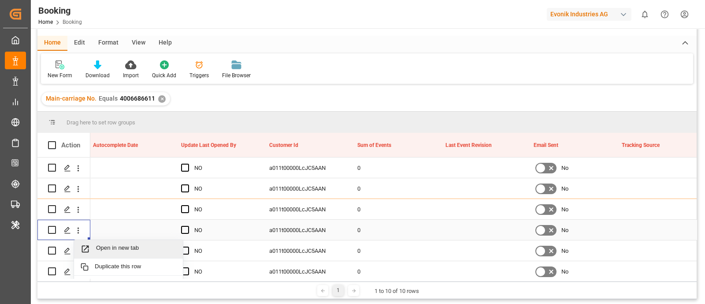
click at [123, 243] on div "Open in new tab" at bounding box center [128, 249] width 109 height 19
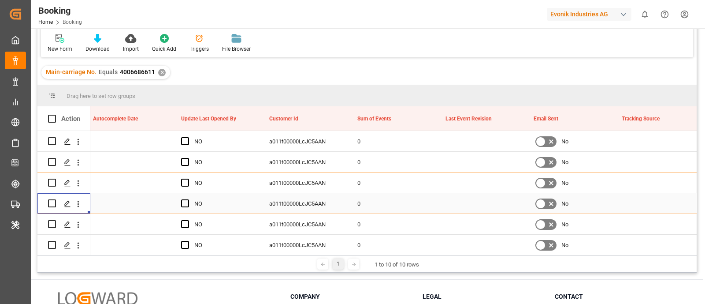
scroll to position [29, 0]
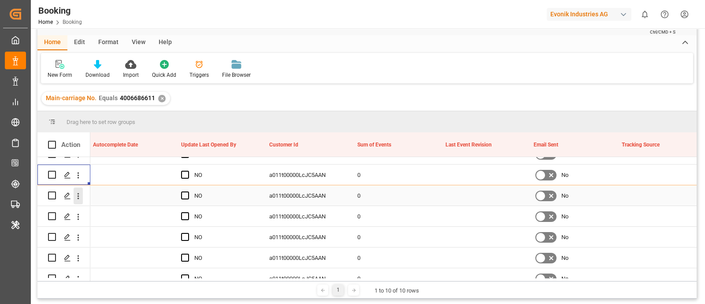
click at [79, 197] on icon "open menu" at bounding box center [78, 195] width 9 height 9
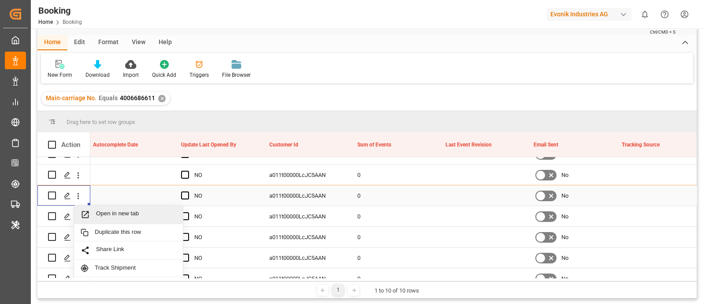
click at [104, 211] on span "Open in new tab" at bounding box center [136, 214] width 80 height 9
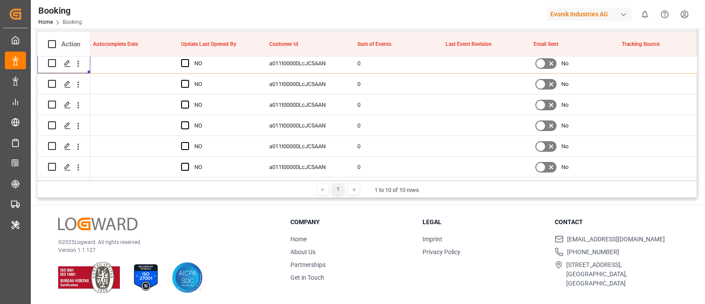
scroll to position [156, 0]
click at [78, 82] on icon "open menu" at bounding box center [79, 83] width 2 height 6
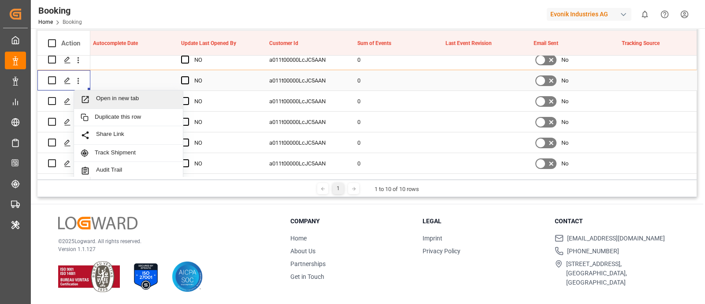
click at [111, 96] on span "Open in new tab" at bounding box center [136, 99] width 80 height 9
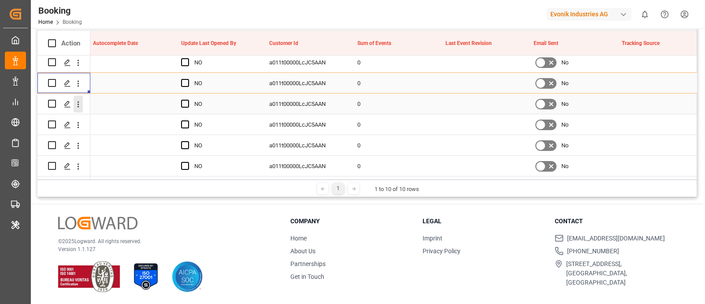
click at [76, 100] on icon "open menu" at bounding box center [78, 104] width 9 height 9
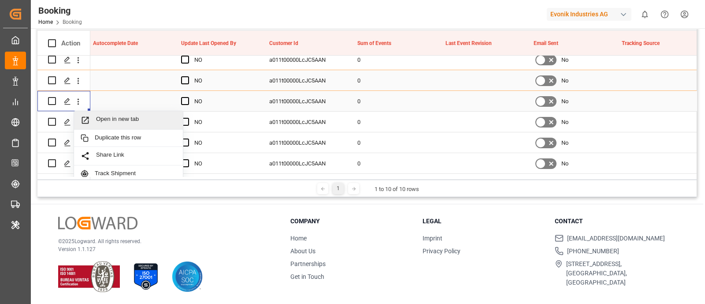
click at [119, 111] on div "Open in new tab" at bounding box center [128, 120] width 109 height 19
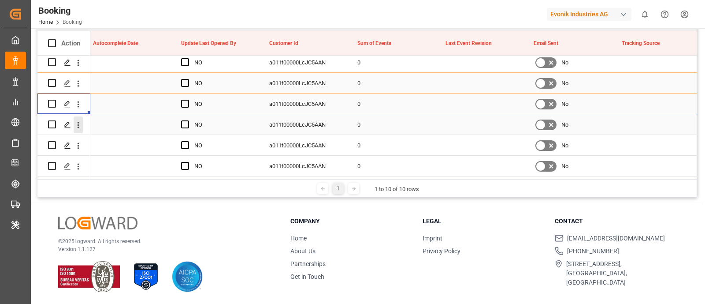
click at [78, 126] on button "open menu" at bounding box center [78, 124] width 9 height 17
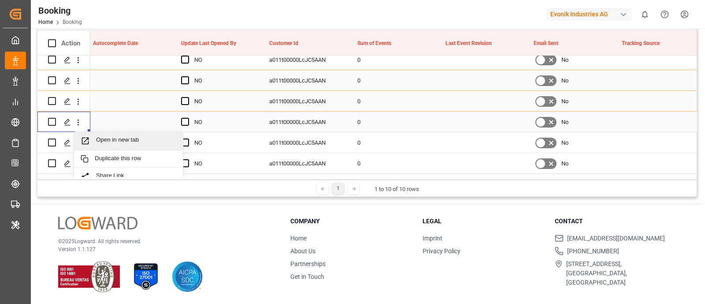
click at [100, 134] on div "Open in new tab" at bounding box center [128, 141] width 109 height 19
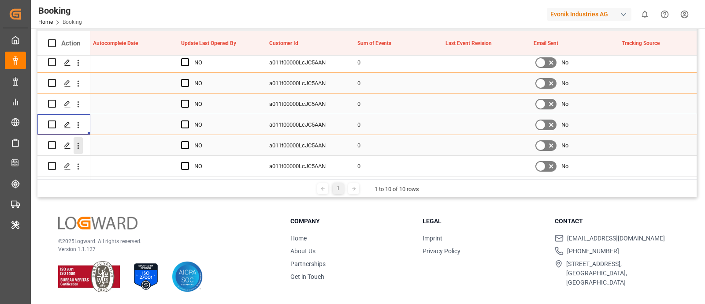
scroll to position [130, 0]
click at [75, 142] on icon "open menu" at bounding box center [78, 145] width 9 height 9
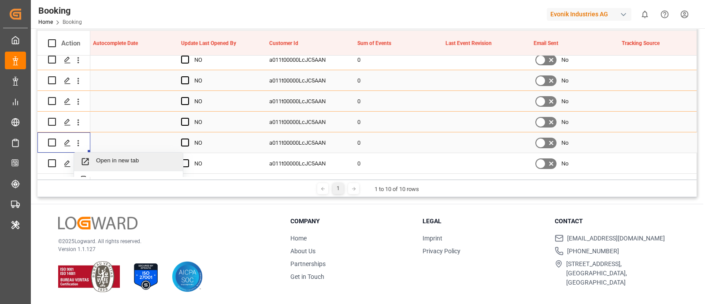
click at [106, 158] on span "Open in new tab" at bounding box center [136, 161] width 80 height 9
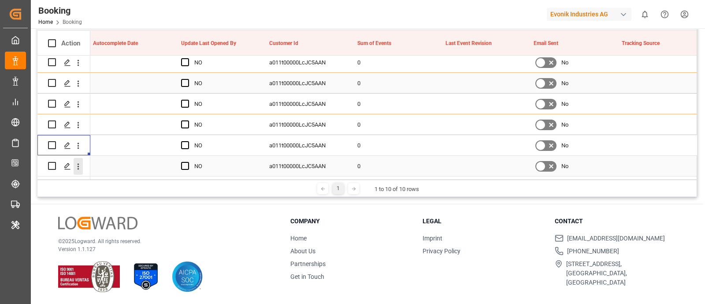
click at [78, 164] on icon "open menu" at bounding box center [78, 166] width 9 height 9
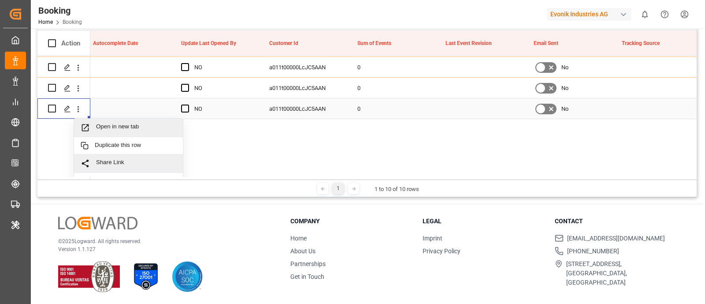
scroll to position [144, 0]
click at [134, 119] on div "Open in new tab" at bounding box center [128, 127] width 109 height 19
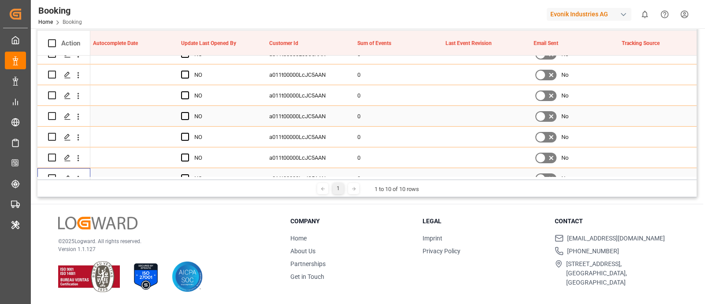
scroll to position [34, 0]
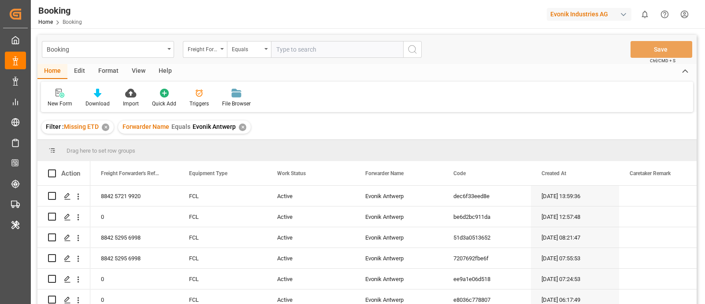
click at [239, 124] on div "✕" at bounding box center [242, 126] width 7 height 7
click at [106, 126] on div "✕" at bounding box center [105, 126] width 7 height 7
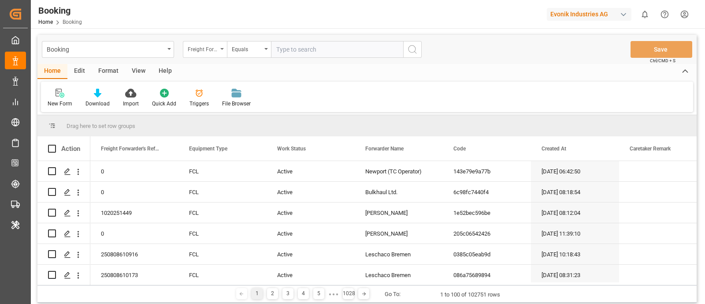
click at [200, 50] on div "Freight Forwarder's Reference No." at bounding box center [203, 48] width 30 height 10
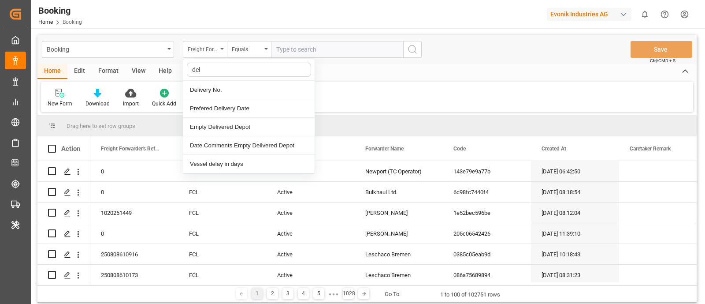
type input "deli"
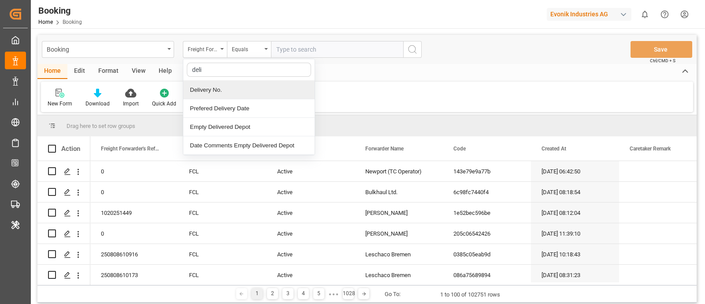
click at [207, 91] on div "Delivery No." at bounding box center [248, 90] width 131 height 19
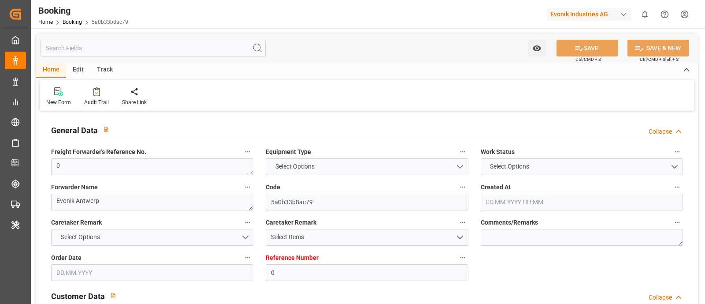
type input "0"
type input "9402029"
type input "Maersk"
type input "Maersk Line AS"
type input "BEANR"
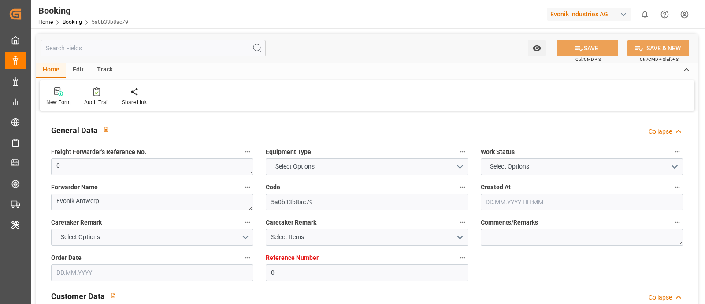
type input "PECLL"
type input "PABLB"
type input "0"
type input "[DATE] 11:52"
type input "[DATE]"
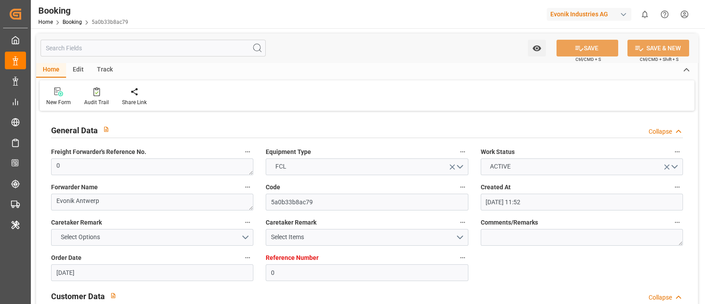
type input "[DATE]"
type input "[DATE] 00:00"
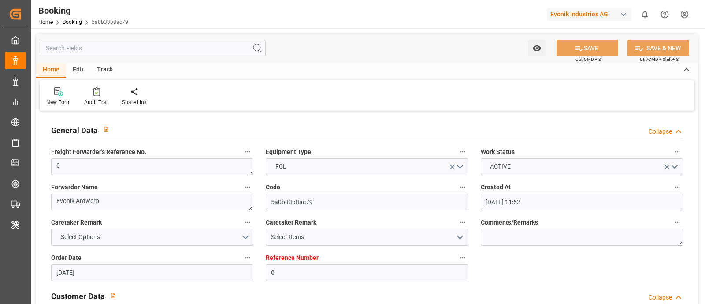
type input "[DATE] 00:00"
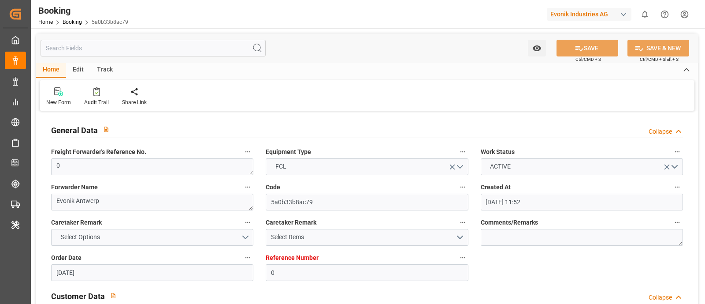
type input "[DATE] 00:00"
type input "[DATE] 12:18"
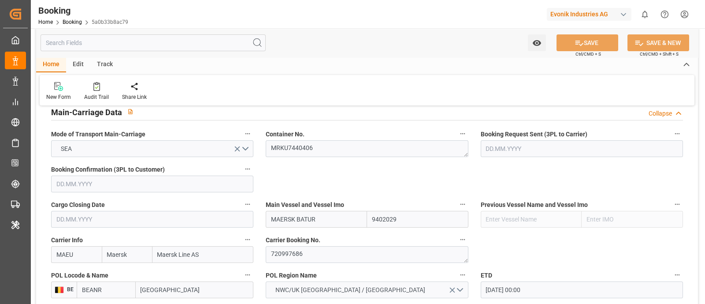
scroll to position [496, 0]
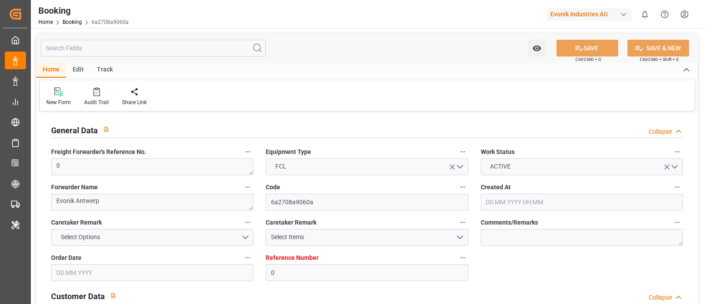
type input "0"
type input "9402029"
type input "Maersk"
type input "Maersk Line AS"
type input "BEANR"
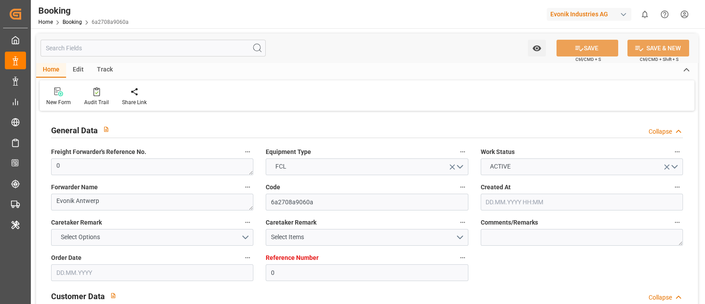
type input "PECLL"
type input "PABLB"
type input "0"
type input "[DATE] 11:52"
type input "[DATE]"
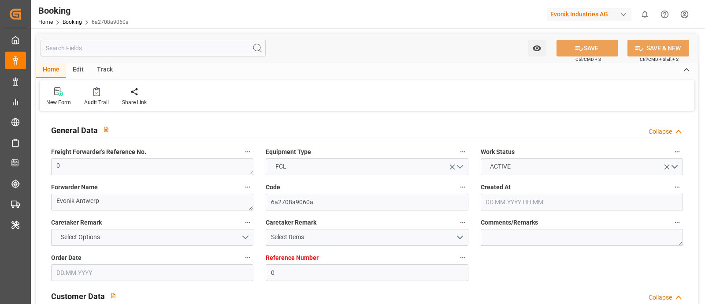
type input "[DATE]"
type input "[DATE] 00:00"
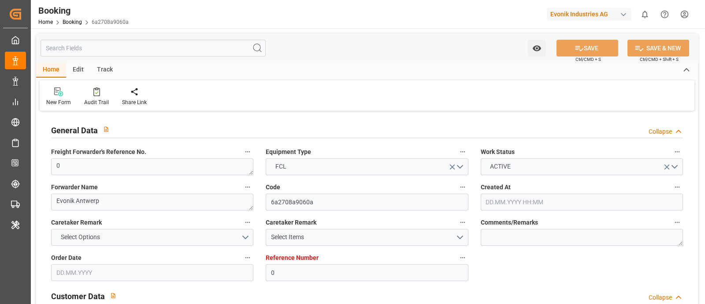
type input "[DATE] 00:00"
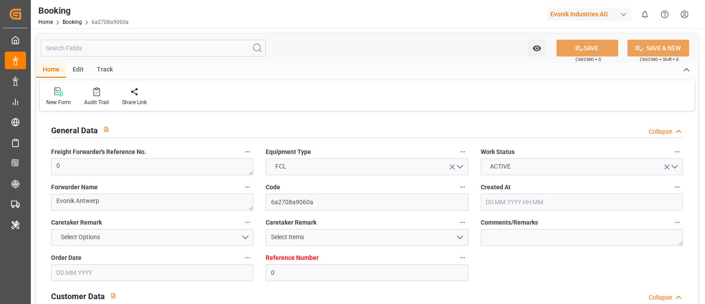
type input "[DATE] 00:00"
type input "[DATE] 12:18"
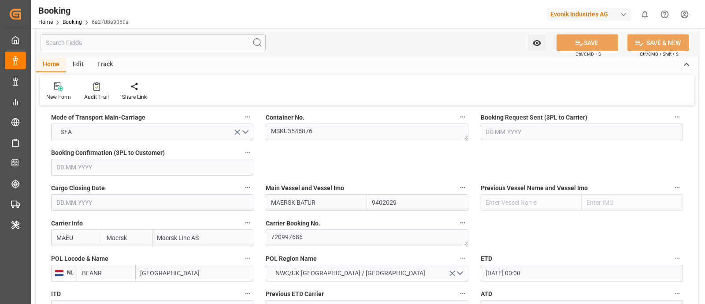
scroll to position [551, 0]
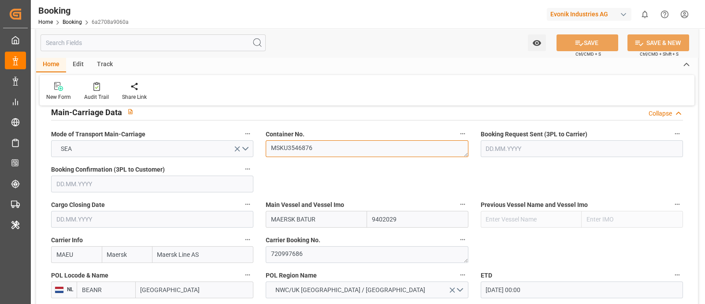
click at [315, 154] on textarea "MSKU3546876" at bounding box center [367, 148] width 202 height 17
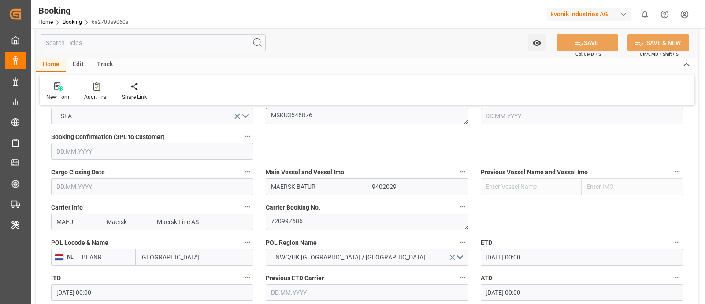
scroll to position [606, 0]
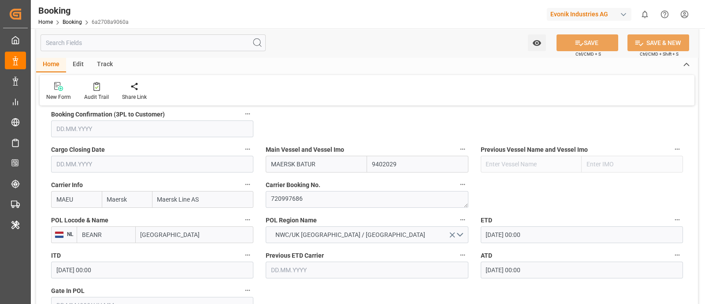
click at [174, 237] on input "[GEOGRAPHIC_DATA]" at bounding box center [195, 234] width 118 height 17
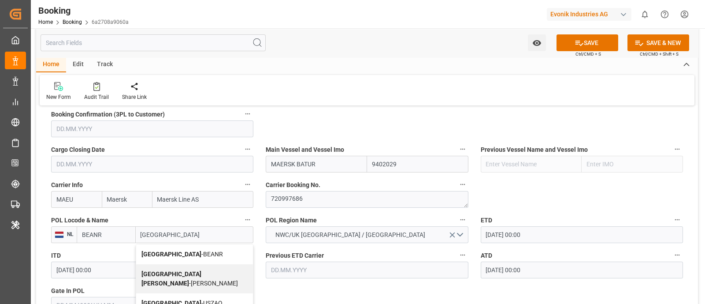
click at [194, 249] on div "Antwerp - BEANR" at bounding box center [194, 254] width 117 height 20
type input "[GEOGRAPHIC_DATA]"
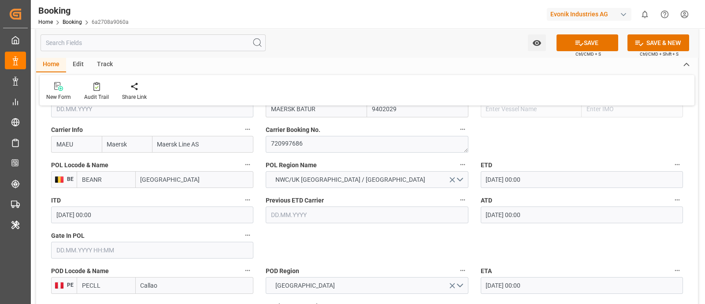
scroll to position [715, 0]
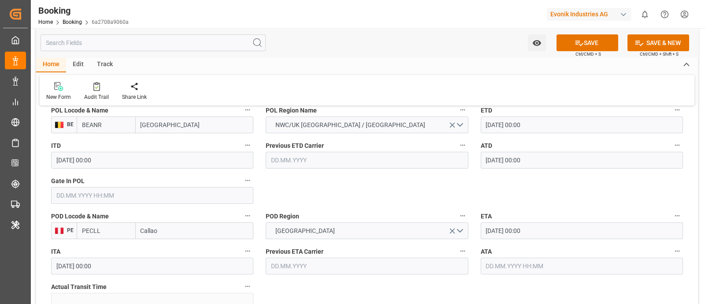
click at [90, 196] on input "text" at bounding box center [152, 195] width 202 height 17
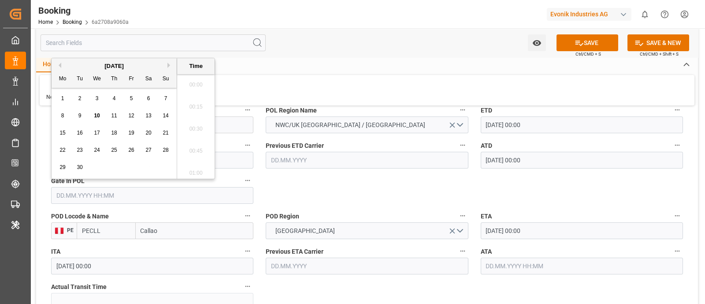
scroll to position [1522, 0]
click at [57, 64] on button "Previous Month" at bounding box center [58, 65] width 5 height 5
click at [114, 164] on span "28" at bounding box center [114, 167] width 6 height 6
type input "[DATE] 00:00"
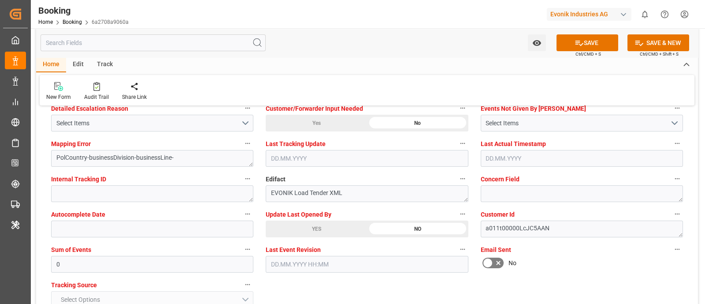
scroll to position [1707, 0]
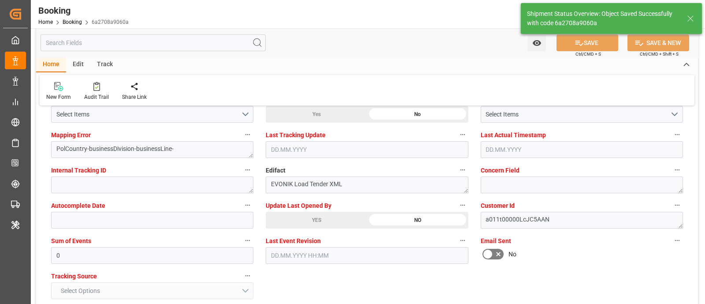
type textarea "businessDivision-businessLine-"
type input "10.09.2025 12:21"
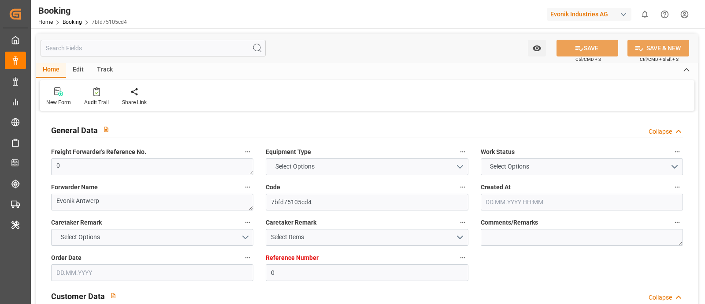
type textarea "0"
type textarea "Evonik Antwerp"
type input "7bfd75105cd4"
type input "0"
type textarea "AT-AN"
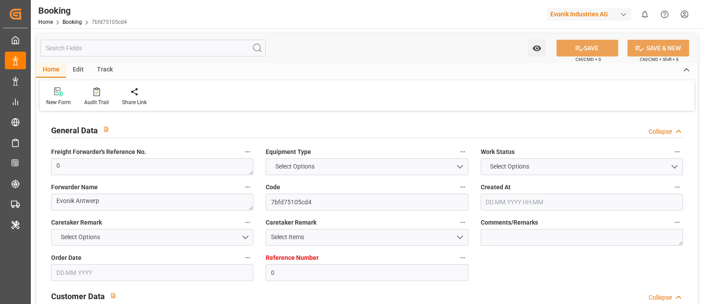
type input "4006686611"
type textarea "[EMAIL_ADDRESS][PERSON_NAME][DOMAIN_NAME]"
type textarea "CIF"
type textarea "Callao"
type textarea "Evonik Plant 0000501870"
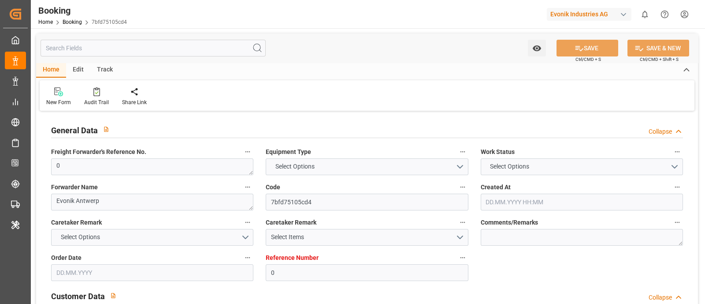
type textarea "[GEOGRAPHIC_DATA]"
type textarea "TLLU2474216"
type input "MAERSK BATUR"
type input "MAEU"
type textarea "720997686"
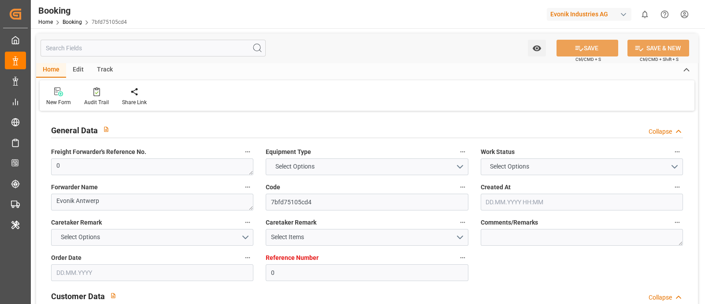
type input "[GEOGRAPHIC_DATA]"
type input "Callao"
type input "Balboa"
type textarea "INPUT_Evonik_Seeburger_LoadTenderOcean_1003127758_20250909085944672.xml"
type textarea "NWC/[GEOGRAPHIC_DATA] [GEOGRAPHIC_DATA] Continent / [GEOGRAPHIC_DATA]-AN"
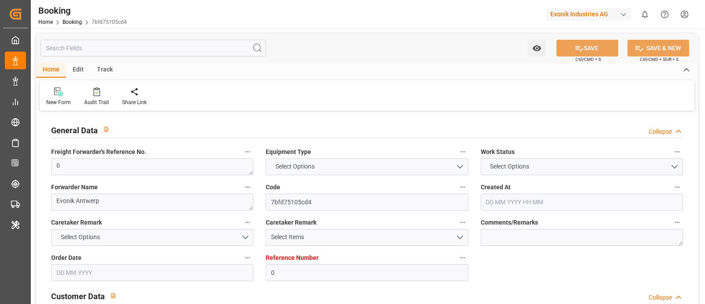
type textarea "INPUT_Evonik_Seeburger_LoadTenderOcean_1003127758_20250909085944672.xml"
type textarea "1003127758"
type textarea "[PERSON_NAME]"
type textarea "PolCountry-businessDivision-businessLine-"
type textarea "EVONIK Load Tender XML"
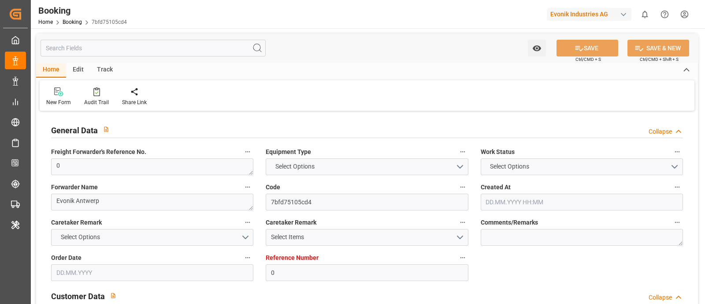
type textarea "a011t00000LcJC5AAN"
type textarea "Yes"
type input "0"
type input "9402029"
type input "Maersk"
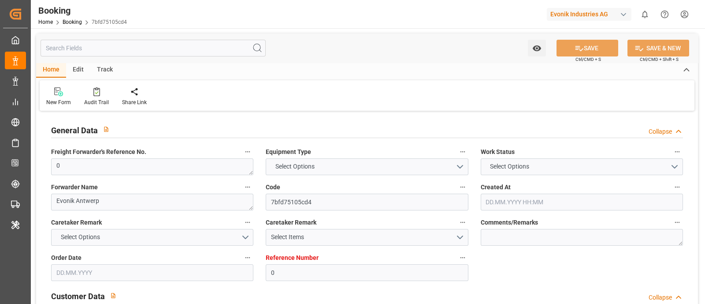
type input "Maersk Line AS"
type input "BEANR"
type input "PECLL"
type input "PABLB"
type input "0"
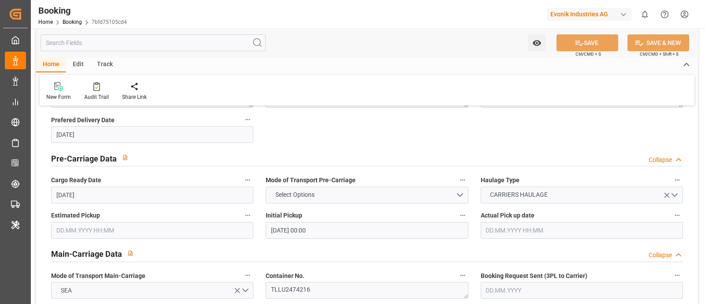
type input "[DATE] 11:52"
type input "[DATE]"
type input "[DATE] 00:00"
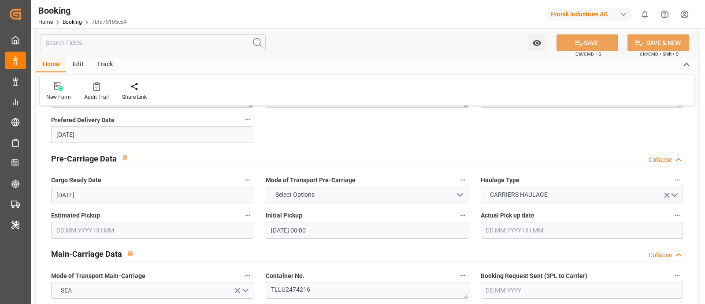
type input "[DATE] 00:00"
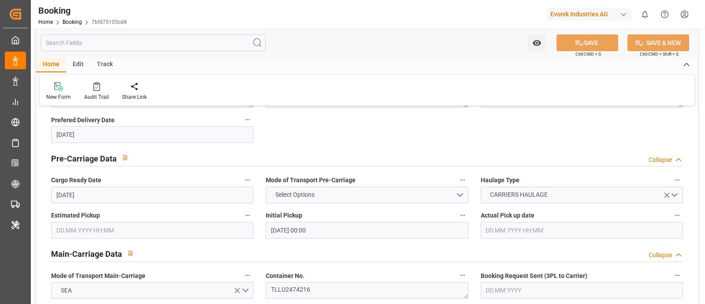
type input "[DATE] 00:00"
type input "[DATE] 12:18"
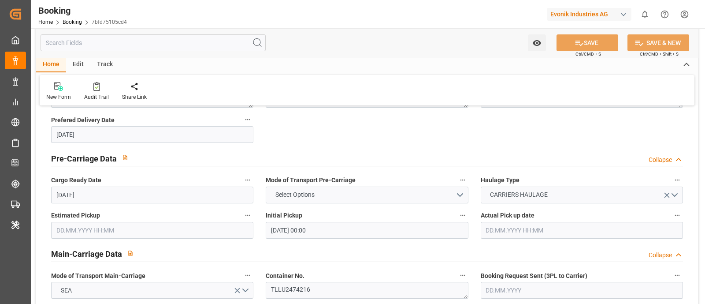
scroll to position [551, 0]
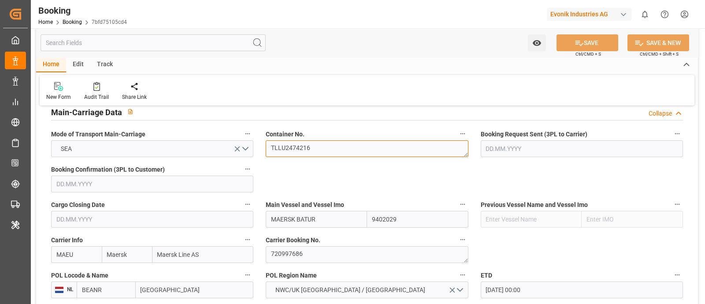
click at [326, 140] on textarea "TLLU2474216" at bounding box center [367, 148] width 202 height 17
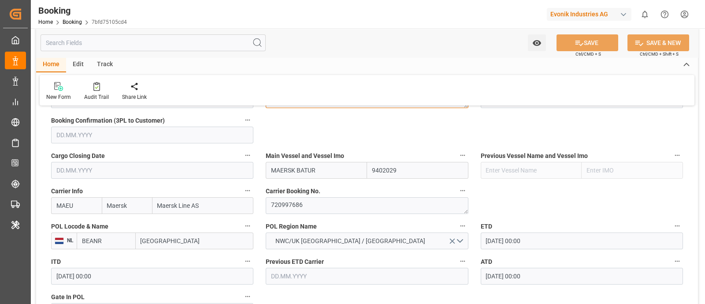
scroll to position [661, 0]
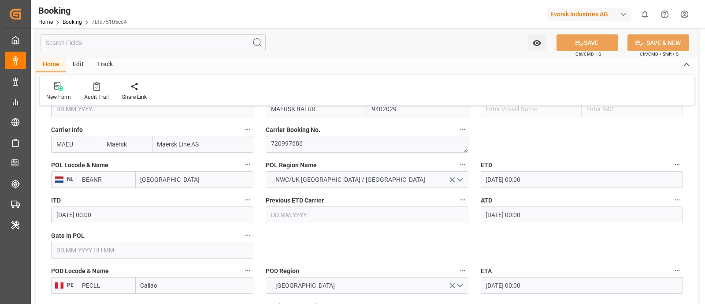
click at [179, 179] on input "[GEOGRAPHIC_DATA]" at bounding box center [195, 179] width 118 height 17
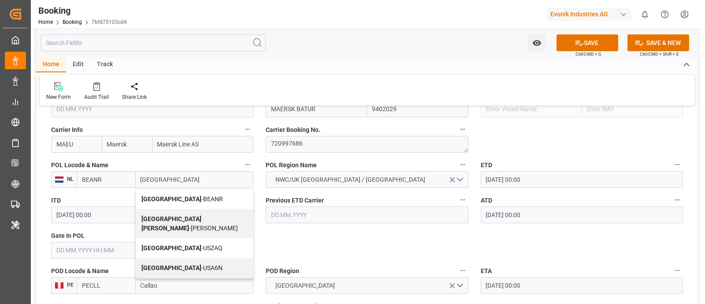
click at [213, 197] on div "Antwerp - BEANR" at bounding box center [194, 199] width 117 height 20
type input "[GEOGRAPHIC_DATA]"
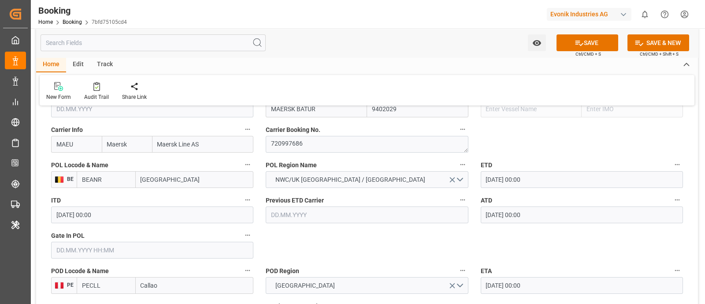
click at [55, 244] on input "text" at bounding box center [152, 249] width 202 height 17
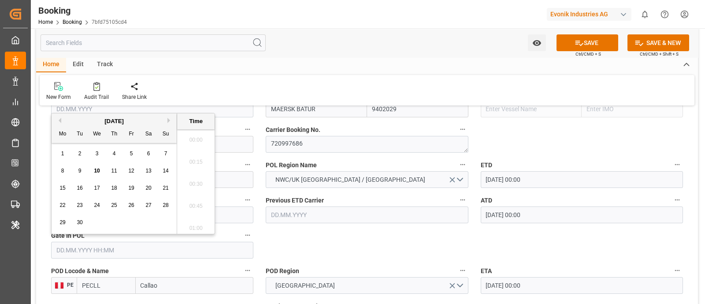
scroll to position [1522, 0]
click at [60, 121] on button "Previous Month" at bounding box center [58, 120] width 5 height 5
click at [113, 223] on span "28" at bounding box center [114, 222] width 6 height 6
type input "[DATE] 00:00"
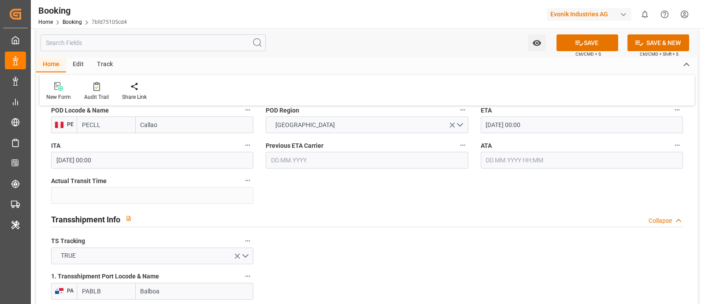
scroll to position [881, 0]
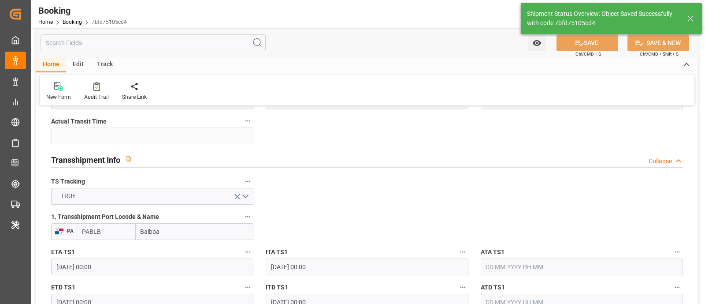
type textarea "businessDivision-businessLine-"
type input "10.09.2025 12:21"
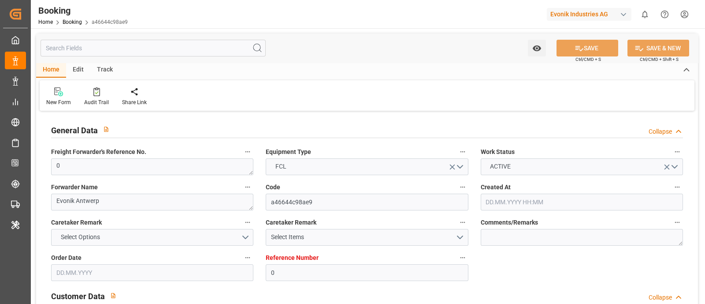
type input "0"
type input "9402029"
type input "Maersk"
type input "Maersk Line AS"
type input "BEANR"
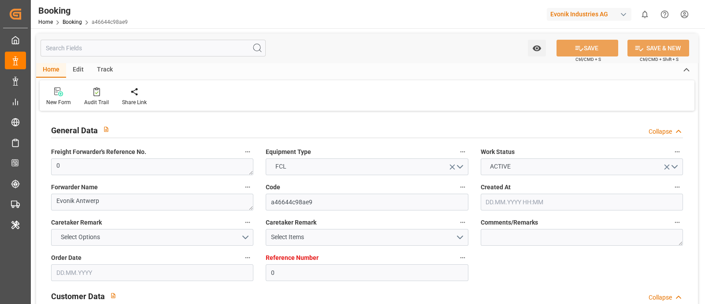
type input "PECLL"
type input "PABLB"
type input "0"
type input "[DATE] 11:52"
type input "[DATE]"
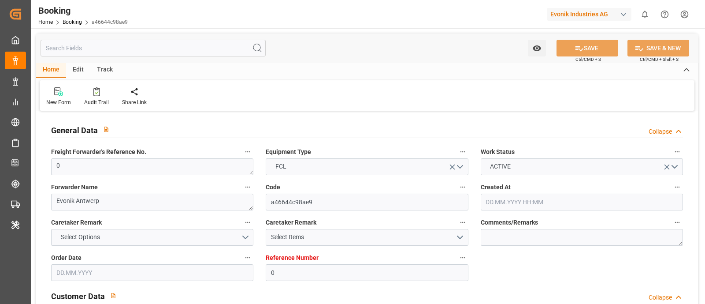
type input "[DATE]"
type input "[DATE] 00:00"
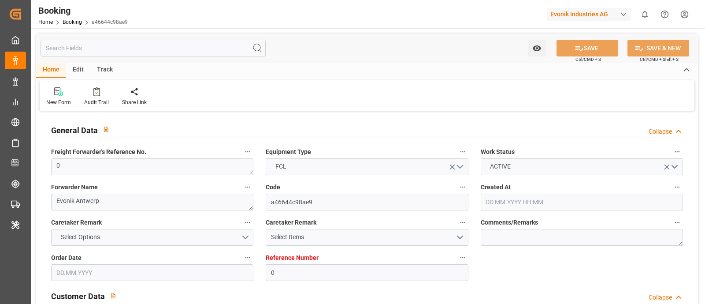
type input "[DATE] 00:00"
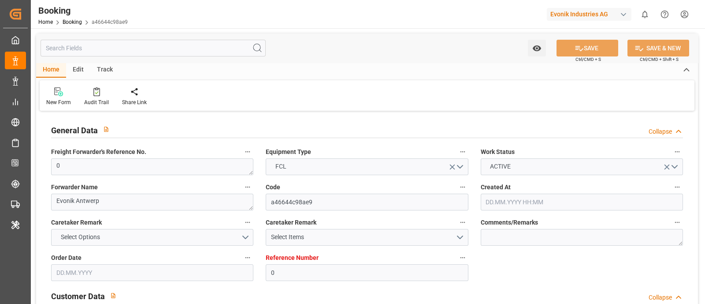
type input "[DATE] 00:00"
type input "[DATE] 12:18"
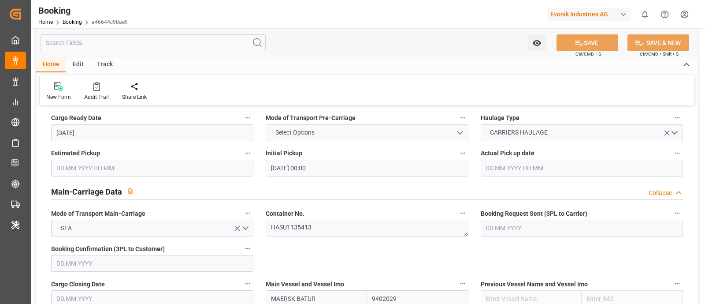
scroll to position [496, 0]
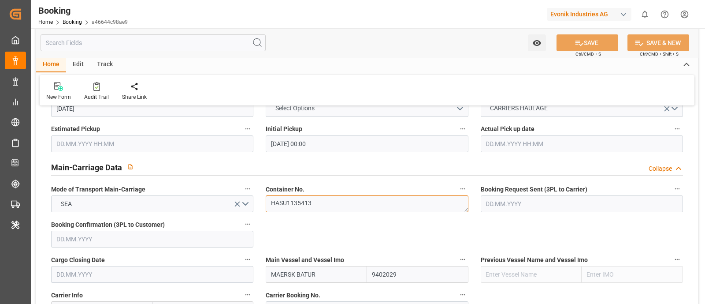
click at [319, 206] on textarea "HASU1135413" at bounding box center [367, 203] width 202 height 17
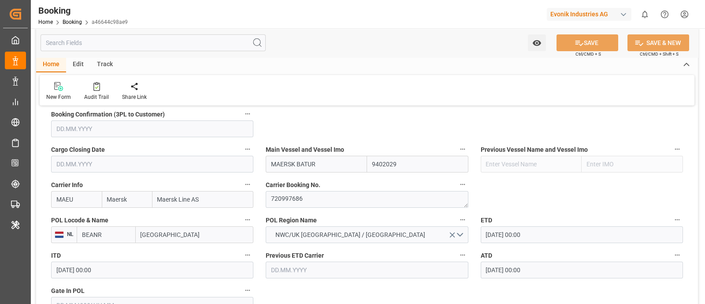
scroll to position [661, 0]
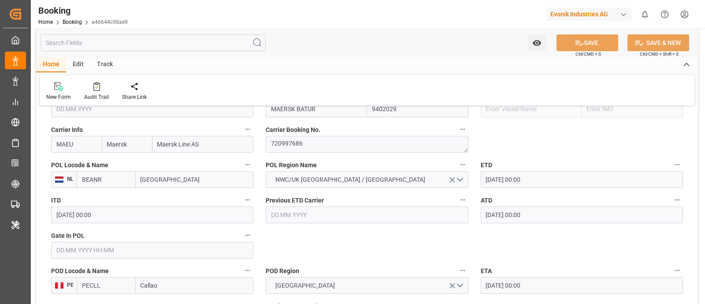
click at [181, 171] on input "[GEOGRAPHIC_DATA]" at bounding box center [195, 179] width 118 height 17
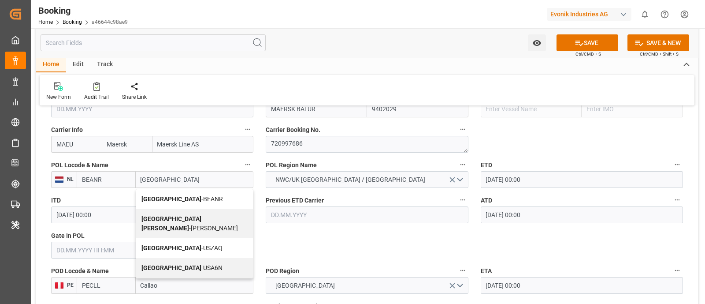
click at [186, 200] on span "Antwerp - BEANR" at bounding box center [181, 198] width 81 height 7
type input "[GEOGRAPHIC_DATA]"
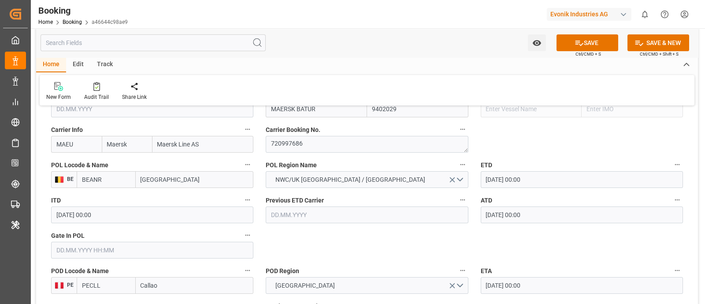
click at [93, 252] on input "text" at bounding box center [152, 249] width 202 height 17
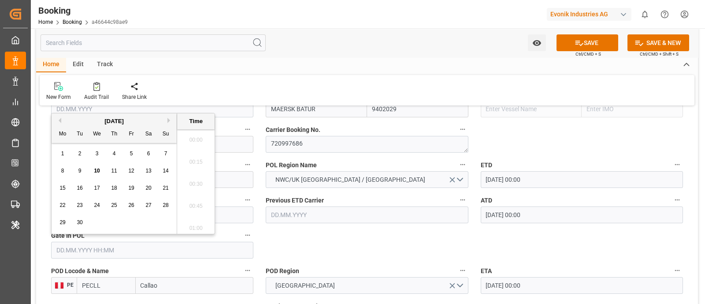
scroll to position [1522, 0]
click at [58, 122] on div "[DATE]" at bounding box center [114, 121] width 125 height 9
click at [59, 119] on button "Previous Month" at bounding box center [58, 120] width 5 height 5
click at [111, 219] on div "28" at bounding box center [114, 222] width 11 height 11
type input "[DATE] 00:00"
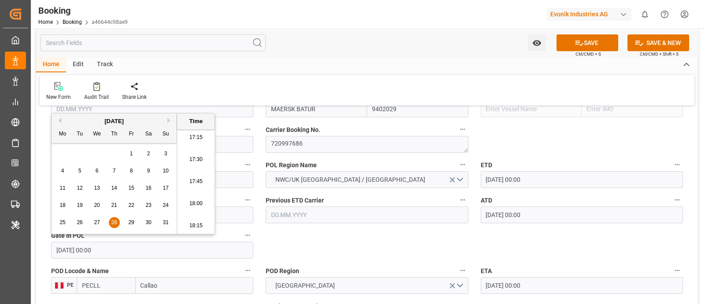
click at [378, 262] on div "POD Region SOUTH AMERICA WEST COAST" at bounding box center [366, 278] width 215 height 35
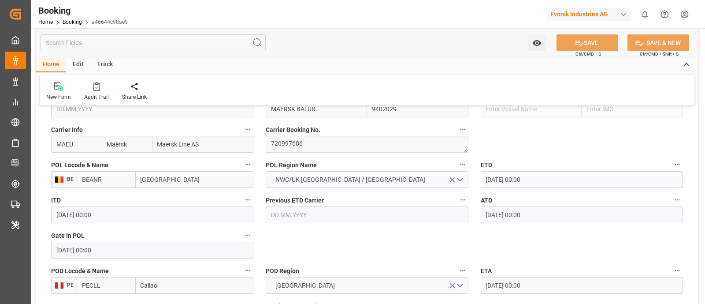
scroll to position [730, 0]
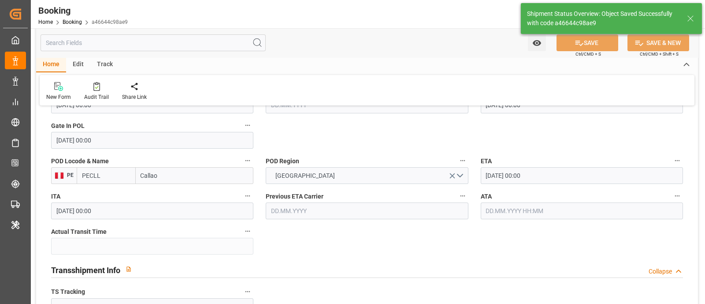
type textarea "businessDivision-businessLine-"
type input "10.09.2025 12:22"
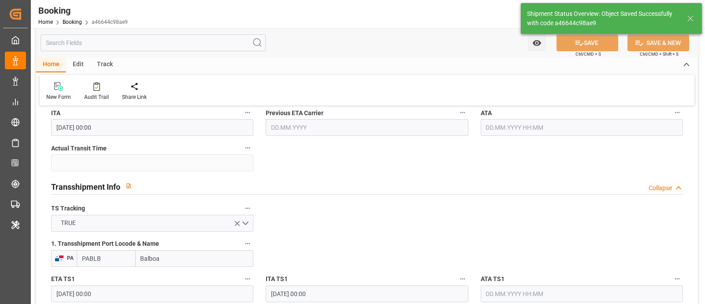
scroll to position [770, 0]
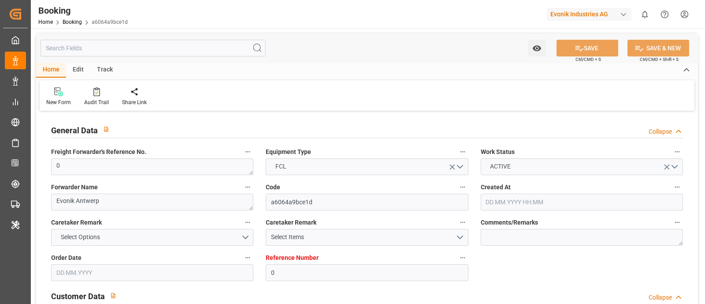
type input "0"
type input "9402029"
type input "Maersk"
type input "Maersk Line AS"
type input "BEANR"
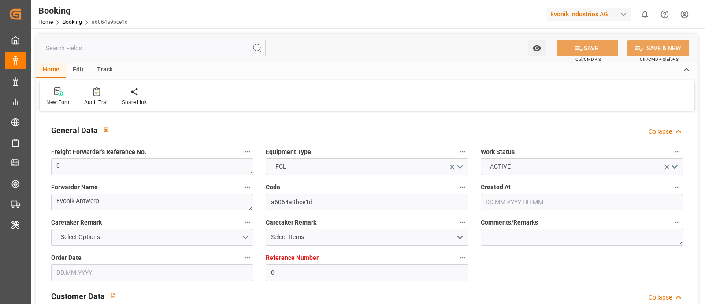
type input "PECLL"
type input "PABLB"
type input "0"
type input "[DATE] 11:52"
type input "[DATE]"
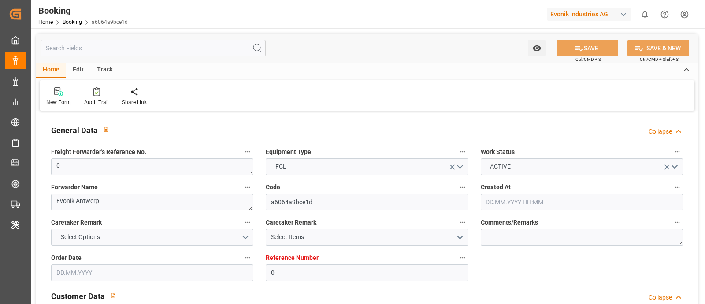
type input "[DATE]"
type input "[DATE] 00:00"
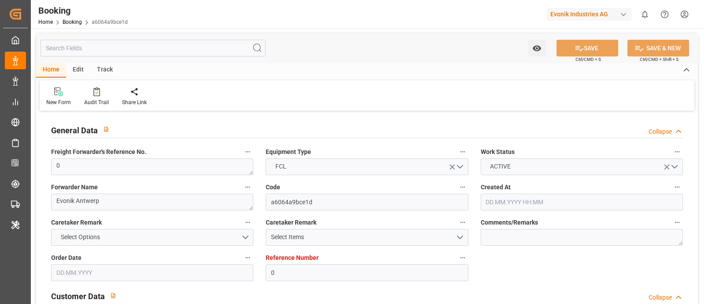
type input "[DATE] 00:00"
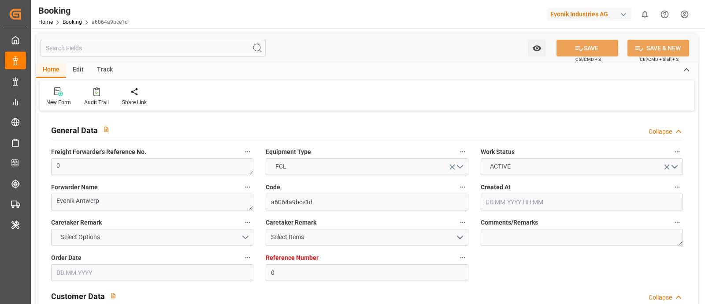
type input "[DATE] 00:00"
type input "[DATE] 12:18"
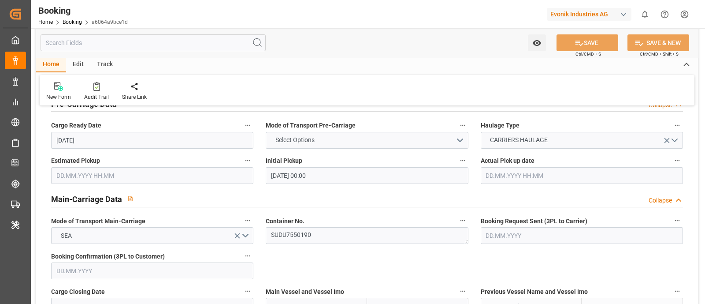
scroll to position [496, 0]
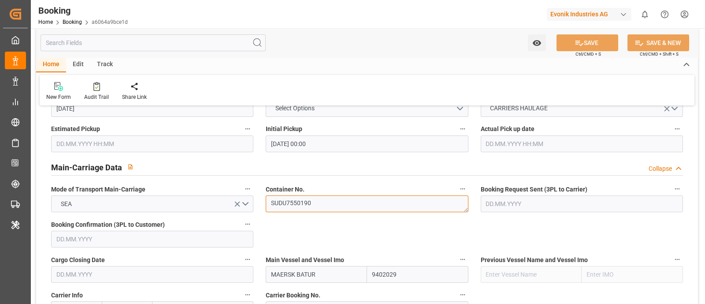
click at [306, 204] on textarea "SUDU7550190" at bounding box center [367, 203] width 202 height 17
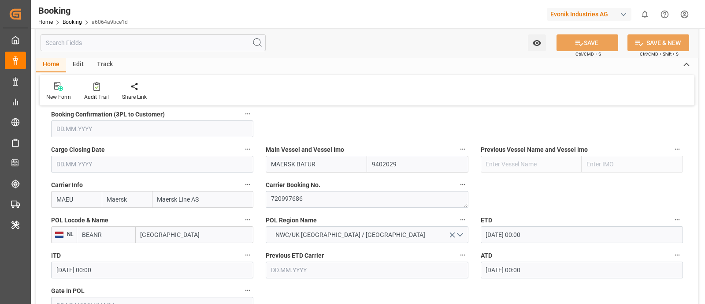
click at [179, 237] on input "[GEOGRAPHIC_DATA]" at bounding box center [195, 234] width 118 height 17
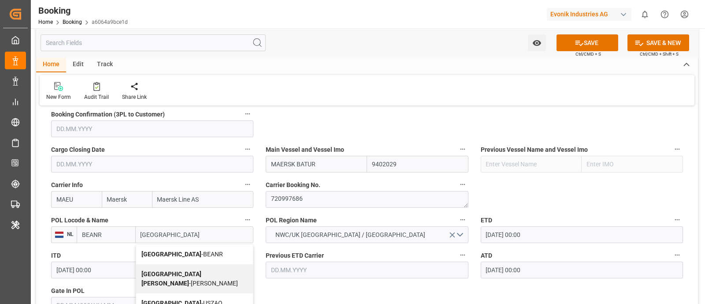
click at [189, 246] on div "Antwerp - BEANR" at bounding box center [194, 254] width 117 height 20
type input "[GEOGRAPHIC_DATA]"
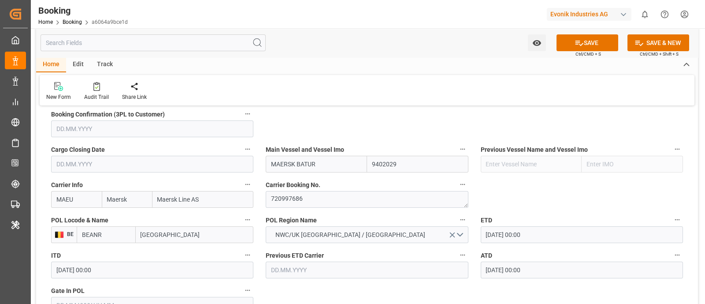
scroll to position [715, 0]
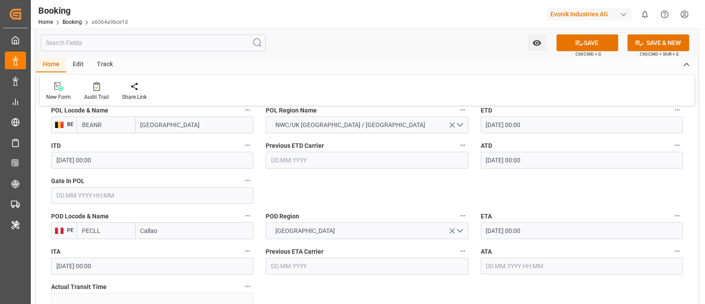
click at [124, 193] on input "text" at bounding box center [152, 195] width 202 height 17
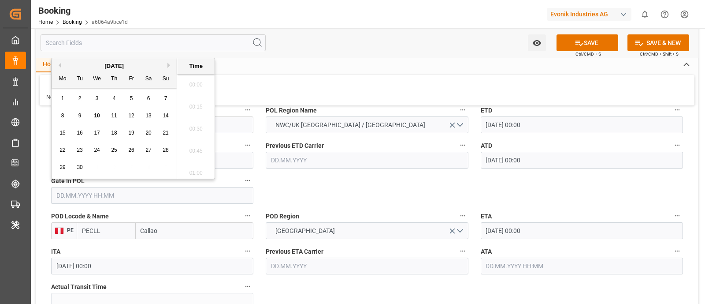
scroll to position [1522, 0]
click at [59, 67] on button "Previous Month" at bounding box center [58, 65] width 5 height 5
click at [114, 168] on span "28" at bounding box center [114, 167] width 6 height 6
type input "[DATE] 00:00"
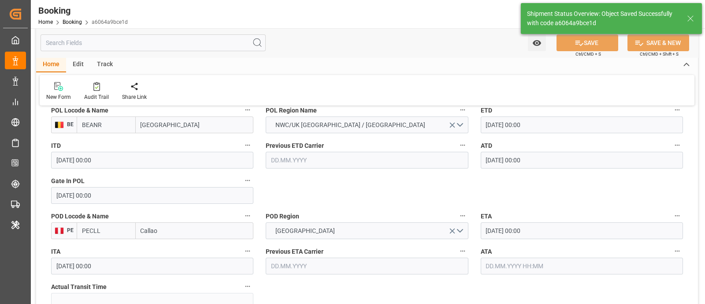
type textarea "businessDivision-businessLine-"
type input "[DATE] 12:23"
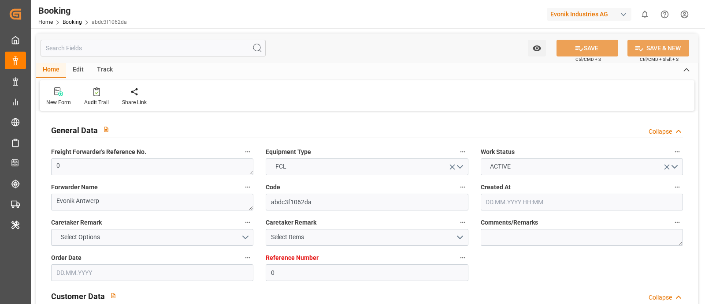
type input "0"
type input "9402029"
type input "Maersk"
type input "Maersk Line AS"
type input "BEANR"
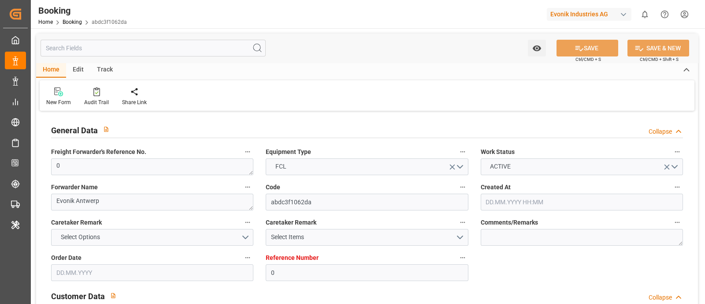
type input "PECLL"
type input "PABLB"
type input "0"
type input "[DATE] 11:52"
type input "[DATE]"
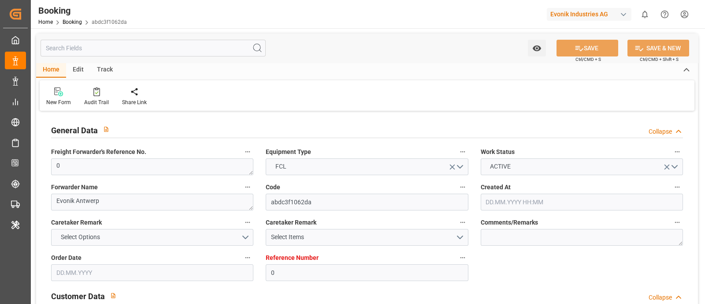
type input "[DATE]"
type input "[DATE] 00:00"
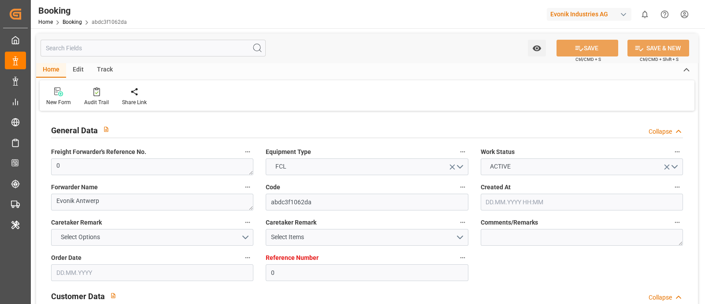
type input "[DATE] 00:00"
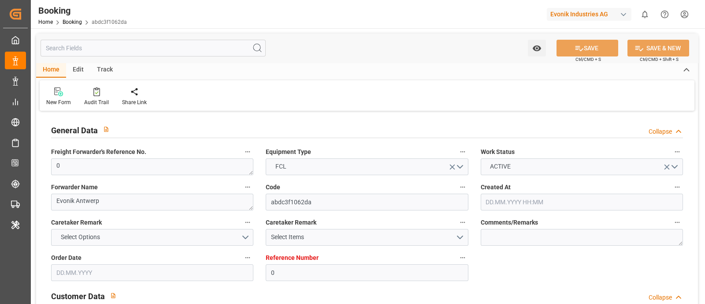
type input "[DATE] 00:00"
type input "[DATE] 12:18"
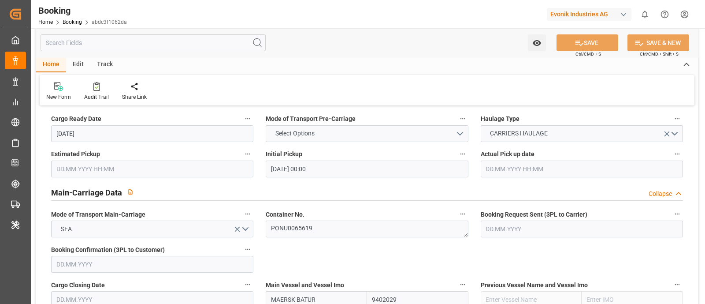
scroll to position [496, 0]
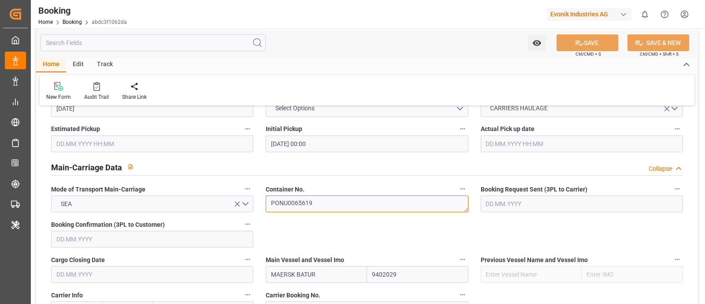
click at [332, 202] on textarea "PONU0065619" at bounding box center [367, 203] width 202 height 17
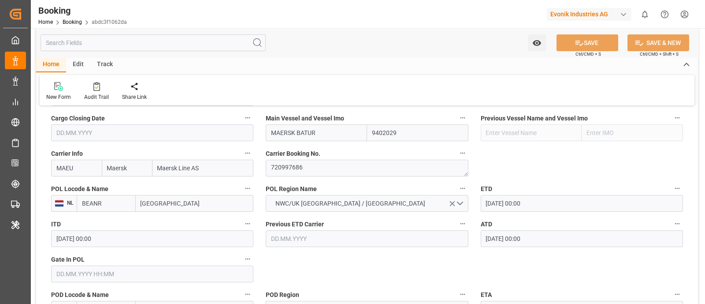
scroll to position [661, 0]
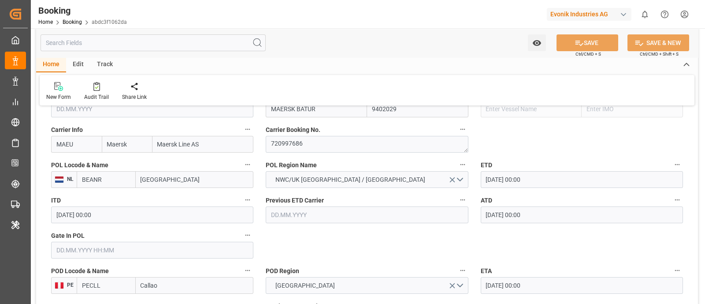
click at [178, 181] on input "[GEOGRAPHIC_DATA]" at bounding box center [195, 179] width 118 height 17
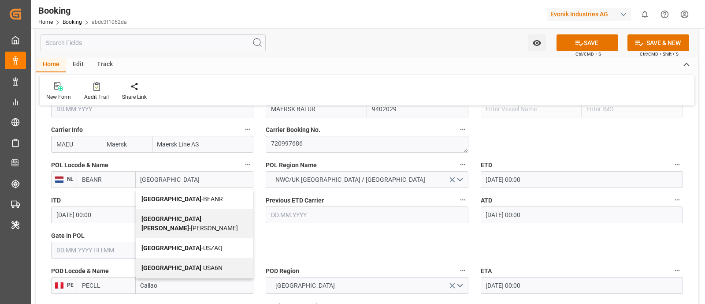
click at [182, 199] on span "Antwerp - BEANR" at bounding box center [181, 198] width 81 height 7
type input "[GEOGRAPHIC_DATA]"
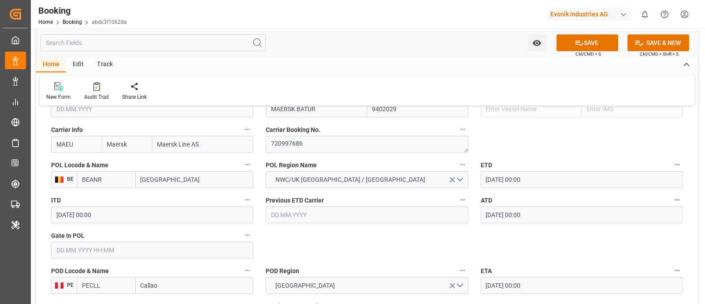
click at [96, 244] on input "text" at bounding box center [152, 249] width 202 height 17
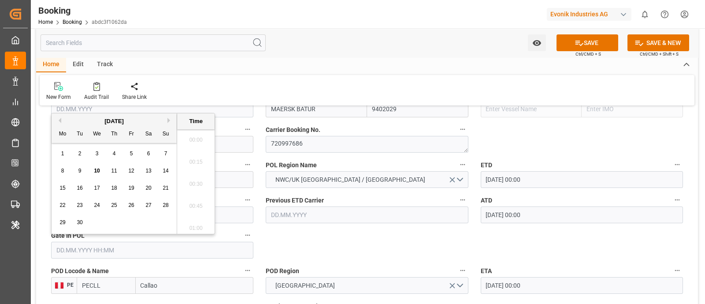
scroll to position [1522, 0]
click at [59, 119] on button "Previous Month" at bounding box center [58, 120] width 5 height 5
click at [115, 225] on span "28" at bounding box center [114, 222] width 6 height 6
type input "[DATE] 00:00"
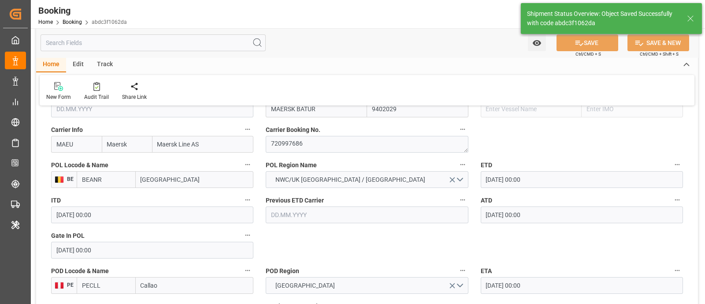
type textarea "businessDivision-businessLine-"
type input "10.09.2025 12:24"
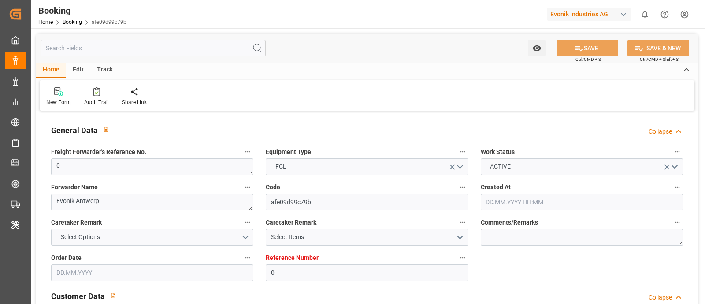
type input "0"
type input "9402029"
type input "Maersk"
type input "Maersk Line AS"
type input "BEANR"
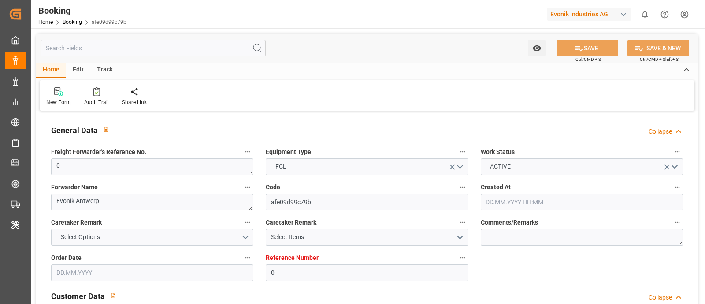
type input "PECLL"
type input "PABLB"
type input "0"
type input "[DATE] 11:52"
type input "[DATE]"
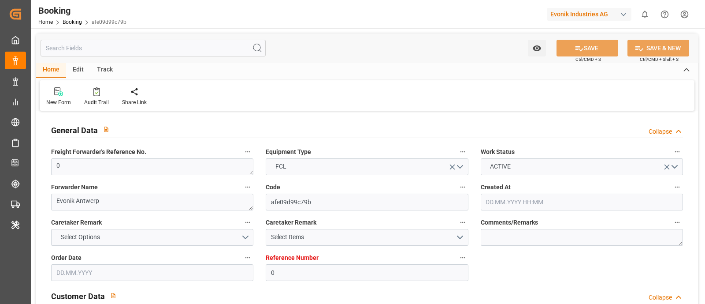
type input "[DATE]"
type input "[DATE] 00:00"
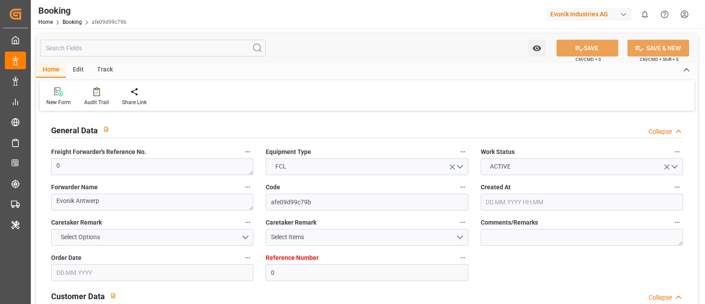
type input "[DATE] 00:00"
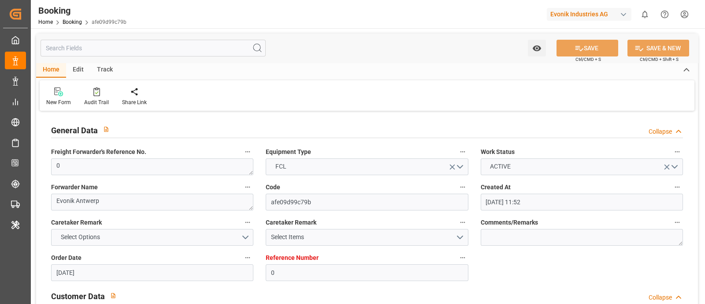
type input "[DATE] 00:00"
type input "[DATE] 12:18"
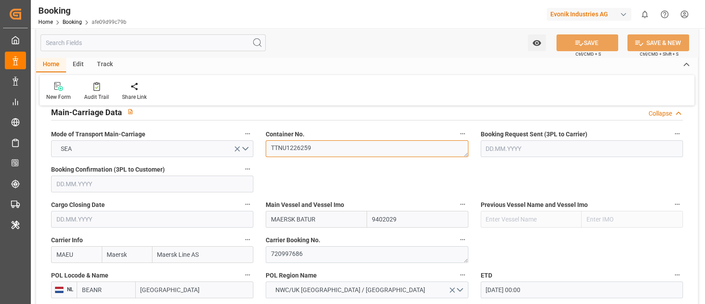
click at [316, 140] on textarea "TTNU1226259" at bounding box center [367, 148] width 202 height 17
click at [317, 140] on textarea "TTNU1226259" at bounding box center [367, 148] width 202 height 17
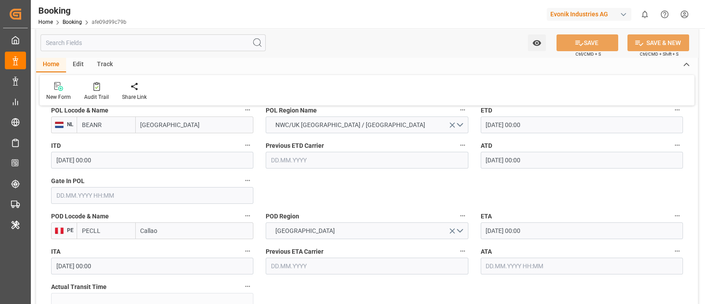
scroll to position [661, 0]
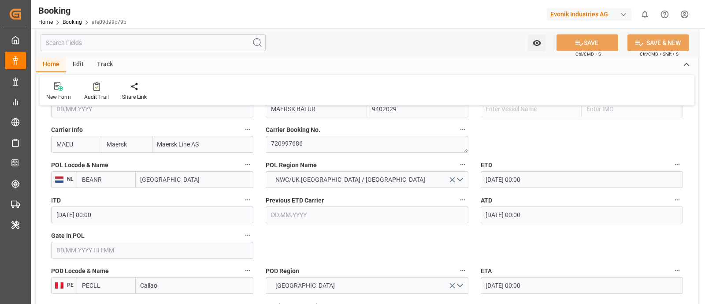
click at [177, 178] on input "[GEOGRAPHIC_DATA]" at bounding box center [195, 179] width 118 height 17
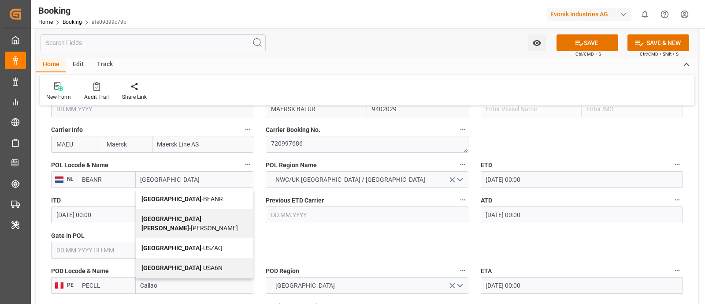
click at [193, 199] on div "Antwerp - BEANR" at bounding box center [194, 199] width 117 height 20
type input "[GEOGRAPHIC_DATA]"
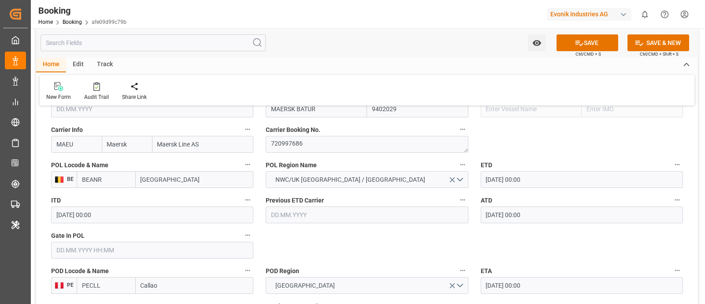
click at [70, 245] on input "text" at bounding box center [152, 249] width 202 height 17
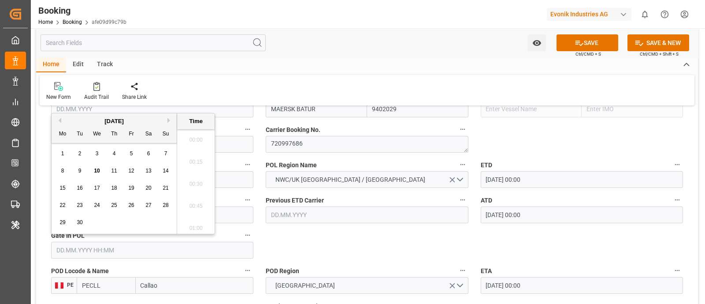
scroll to position [1522, 0]
click at [60, 121] on button "Previous Month" at bounding box center [58, 120] width 5 height 5
click at [112, 225] on span "28" at bounding box center [114, 222] width 6 height 6
type input "[DATE] 00:00"
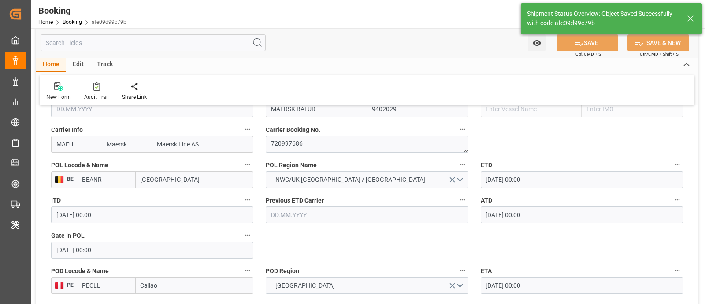
type textarea "businessDivision-businessLine-"
type input "[DATE] 12:24"
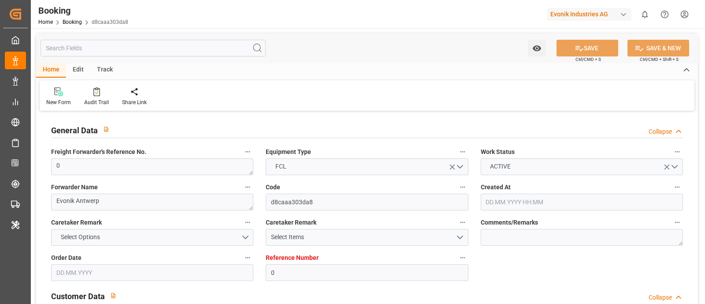
type input "0"
type input "9402029"
type input "Maersk"
type input "Maersk Line AS"
type input "BEANR"
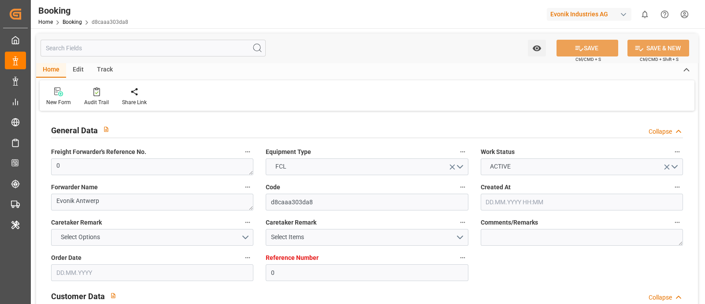
type input "PECLL"
type input "PABLB"
type input "0"
type input "[DATE] 11:52"
type input "[DATE]"
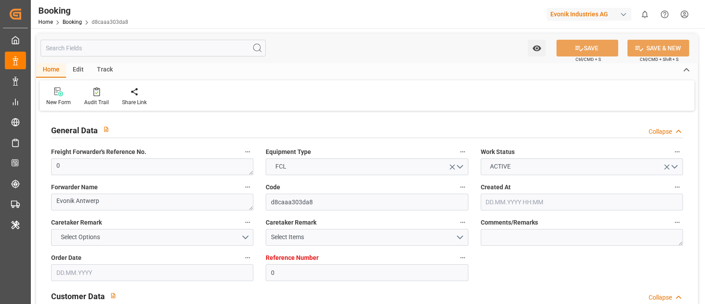
type input "[DATE]"
type input "[DATE] 00:00"
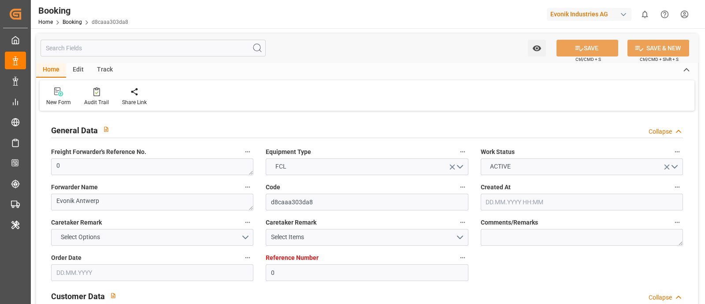
type input "[DATE] 00:00"
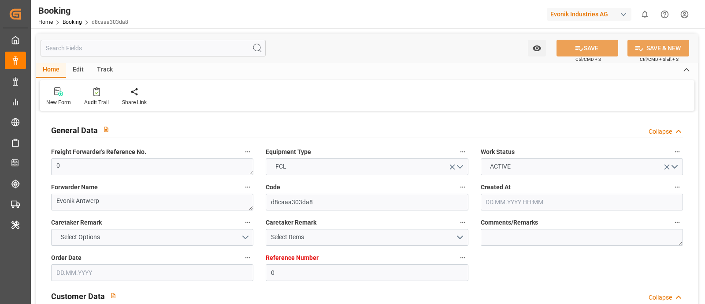
type input "[DATE] 00:00"
type input "[DATE] 12:18"
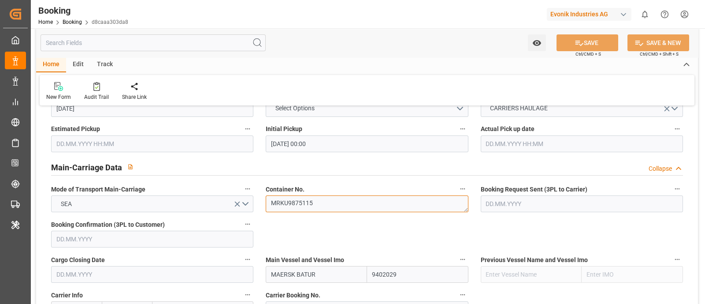
click at [331, 197] on textarea "MRKU9875115" at bounding box center [367, 203] width 202 height 17
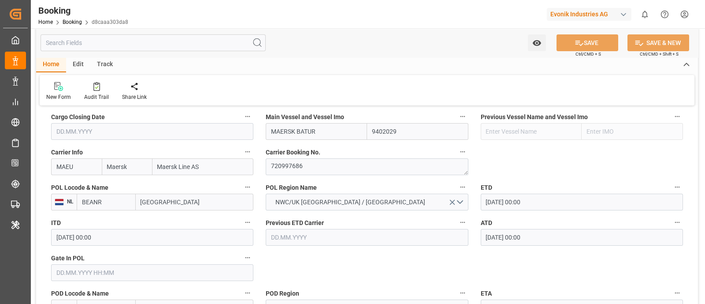
scroll to position [661, 0]
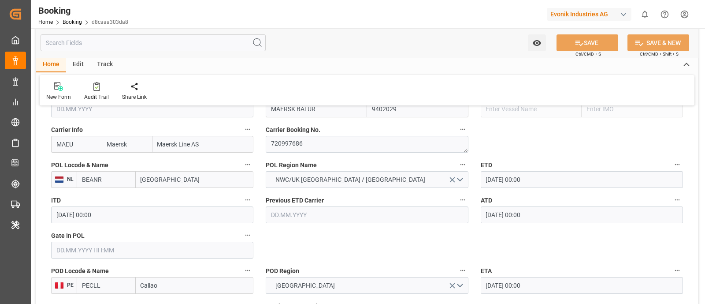
click at [178, 179] on input "[GEOGRAPHIC_DATA]" at bounding box center [195, 179] width 118 height 17
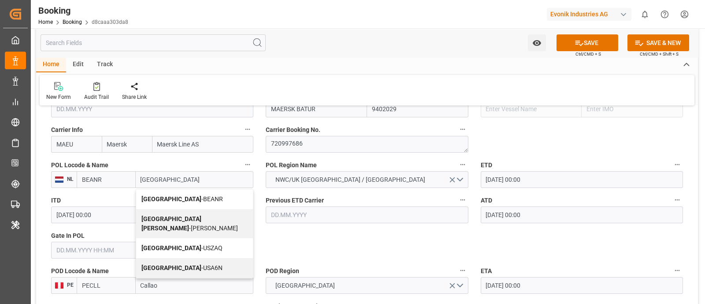
click at [183, 199] on span "Antwerp - BEANR" at bounding box center [181, 198] width 81 height 7
type input "[GEOGRAPHIC_DATA]"
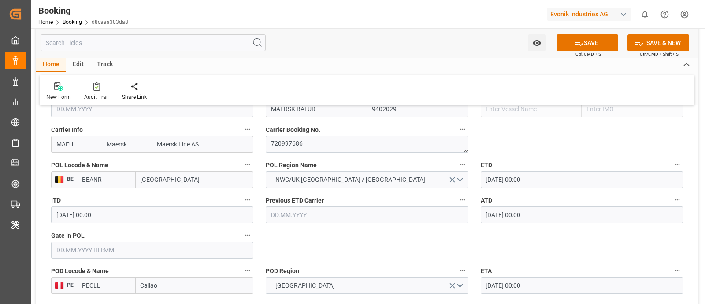
click at [75, 250] on input "text" at bounding box center [152, 249] width 202 height 17
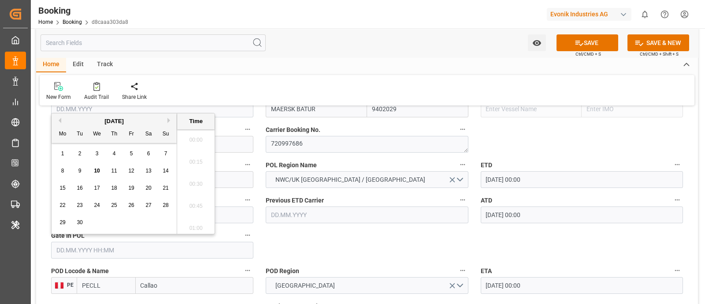
scroll to position [1522, 0]
click at [56, 121] on button "Previous Month" at bounding box center [58, 120] width 5 height 5
click at [109, 222] on div "28" at bounding box center [114, 222] width 11 height 11
type input "[DATE] 00:00"
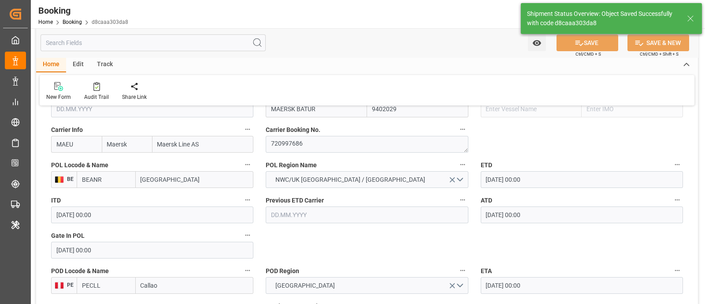
type textarea "businessDivision-businessLine-"
type input "[DATE] 12:25"
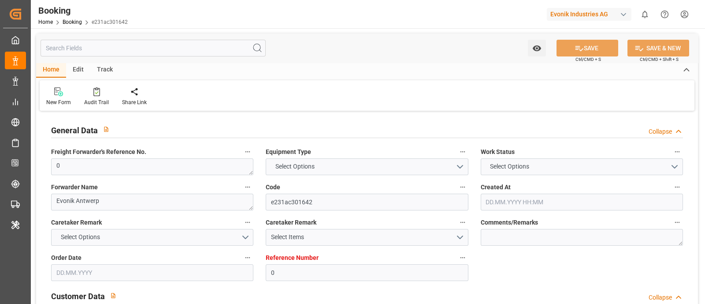
type input "0"
type input "9402029"
type input "Maersk"
type input "Maersk Line AS"
type input "BEANR"
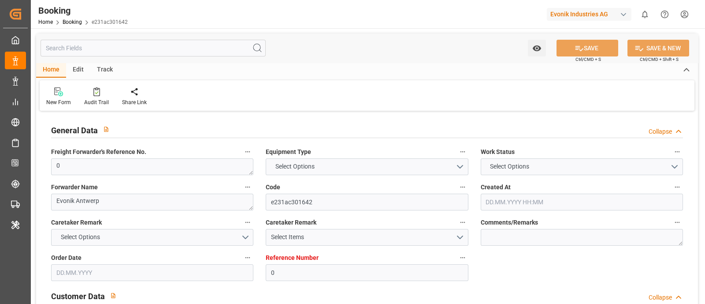
type input "PECLL"
type input "PABLB"
type input "0"
type input "[DATE] 11:52"
type input "[DATE]"
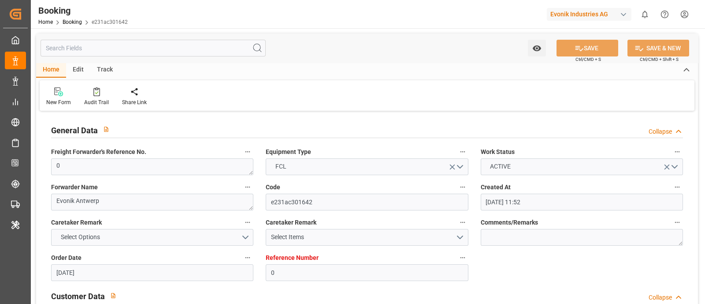
type input "[DATE]"
type input "[DATE] 00:00"
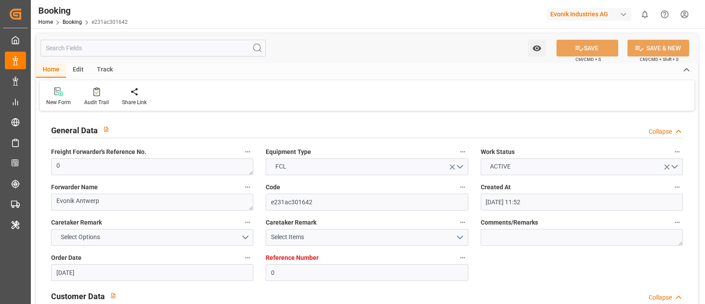
type input "[DATE] 00:00"
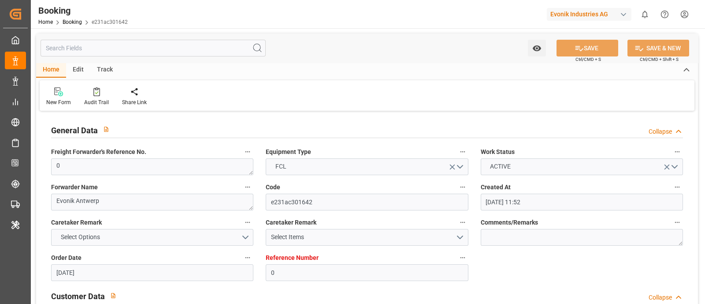
type input "[DATE] 00:00"
type input "[DATE] 12:18"
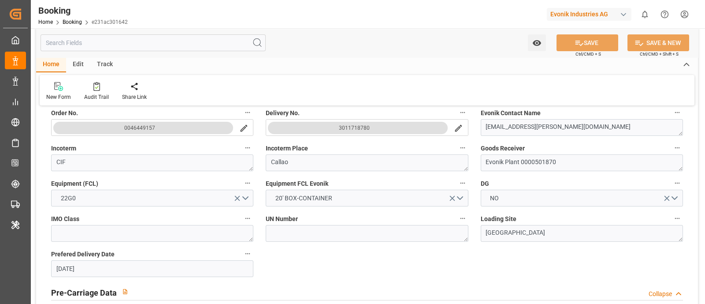
scroll to position [330, 0]
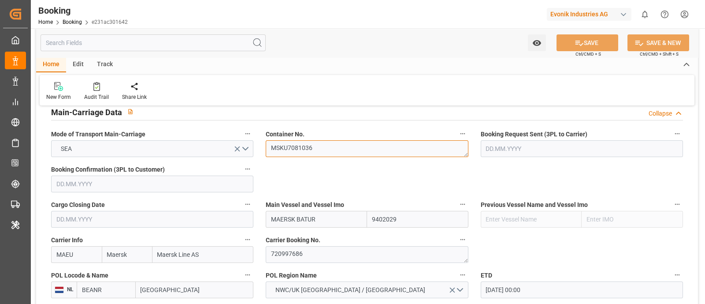
scroll to position [606, 0]
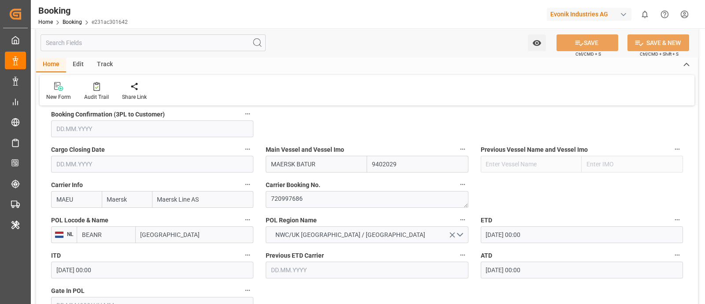
click at [181, 230] on input "[GEOGRAPHIC_DATA]" at bounding box center [195, 234] width 118 height 17
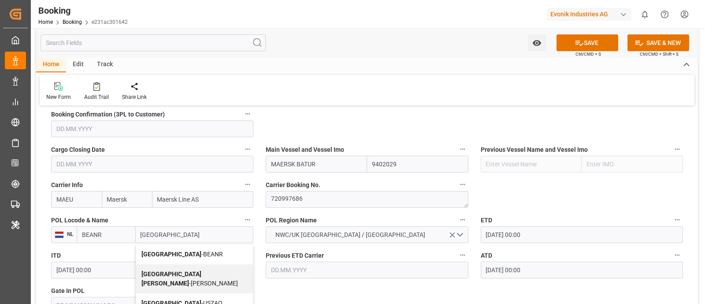
click at [195, 254] on div "Antwerp - BEANR" at bounding box center [194, 254] width 117 height 20
type input "[GEOGRAPHIC_DATA]"
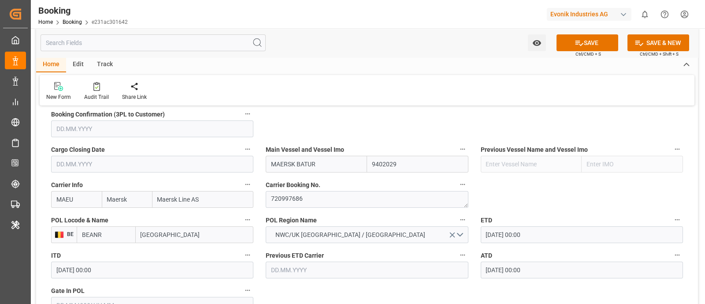
scroll to position [715, 0]
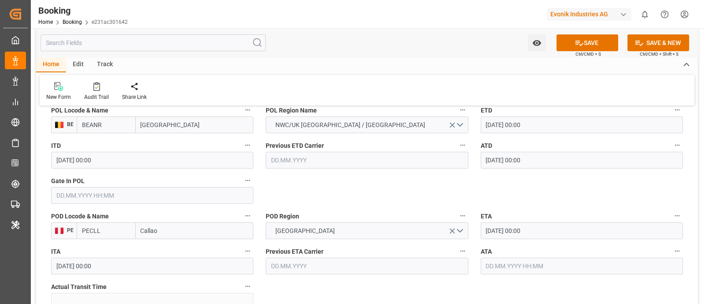
click at [100, 192] on input "text" at bounding box center [152, 195] width 202 height 17
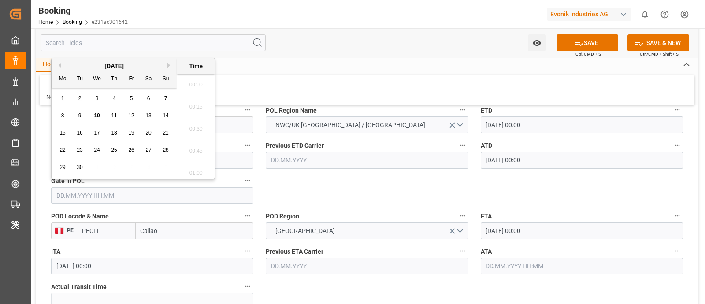
scroll to position [1522, 0]
click at [56, 64] on button "Previous Month" at bounding box center [58, 65] width 5 height 5
click at [112, 166] on span "28" at bounding box center [114, 167] width 6 height 6
type input "[DATE] 00:00"
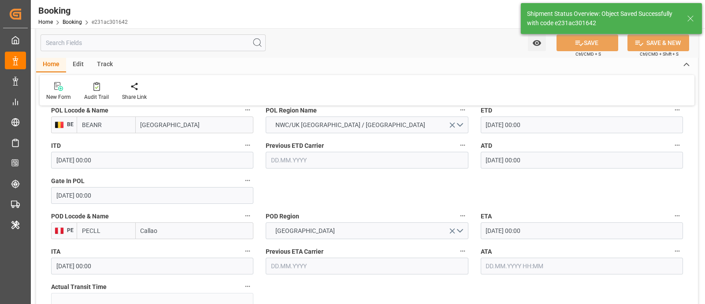
type textarea "businessDivision-businessLine-"
type input "[DATE] 12:25"
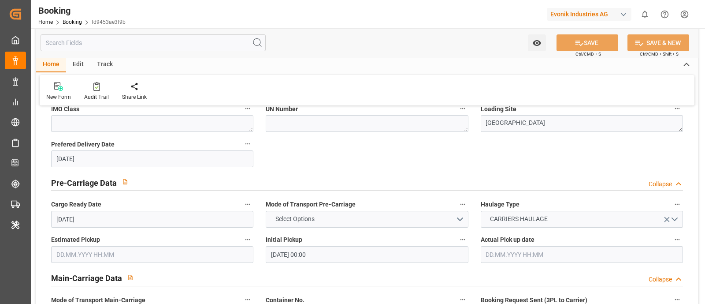
scroll to position [440, 0]
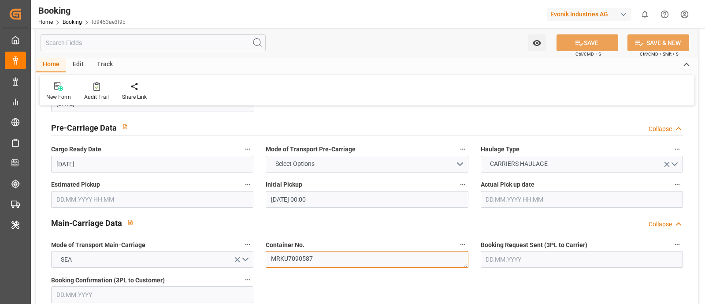
click at [318, 251] on textarea "MRKU7090587" at bounding box center [367, 259] width 202 height 17
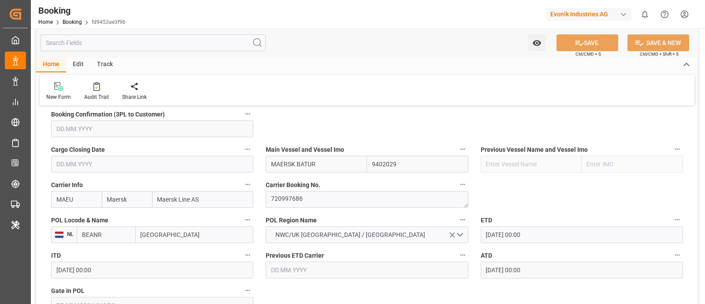
scroll to position [661, 0]
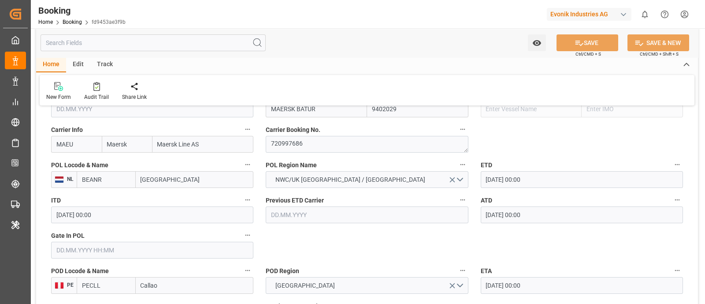
click at [180, 180] on input "[GEOGRAPHIC_DATA]" at bounding box center [195, 179] width 118 height 17
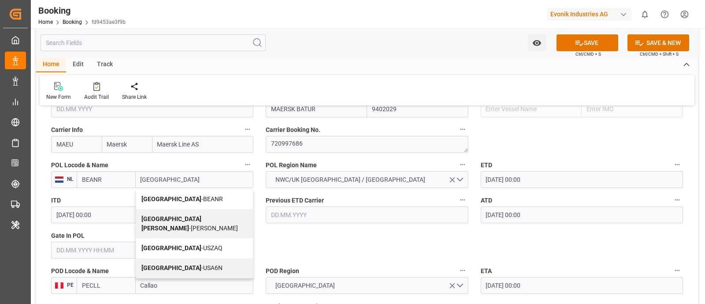
click at [189, 201] on div "Antwerp - BEANR" at bounding box center [194, 199] width 117 height 20
type input "[GEOGRAPHIC_DATA]"
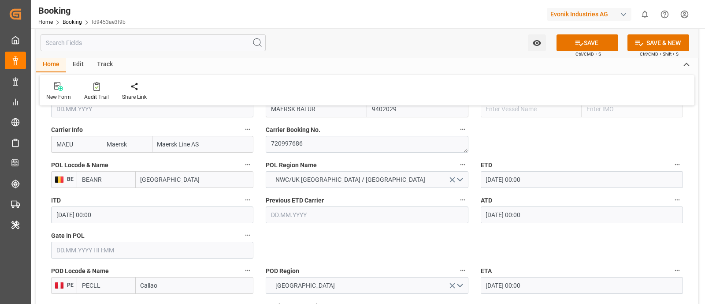
click at [100, 248] on input "text" at bounding box center [152, 249] width 202 height 17
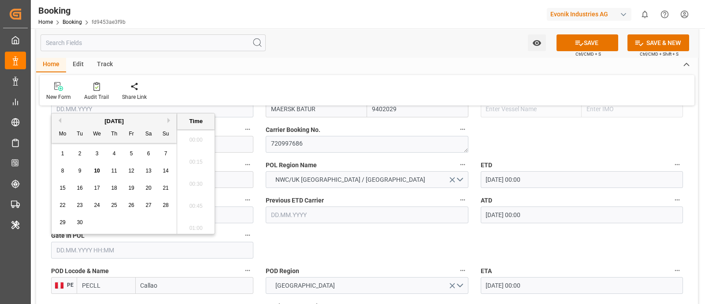
scroll to position [1522, 0]
click at [59, 120] on button "Previous Month" at bounding box center [58, 120] width 5 height 5
drag, startPoint x: 114, startPoint y: 222, endPoint x: 231, endPoint y: 228, distance: 117.7
click at [115, 222] on span "28" at bounding box center [114, 222] width 6 height 6
type input "[DATE] 00:00"
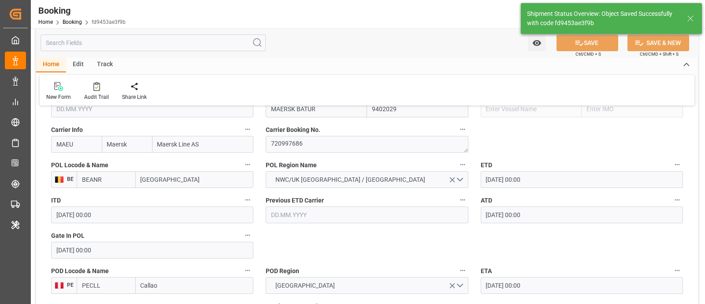
type textarea "businessDivision-businessLine-"
type input "[DATE] 12:26"
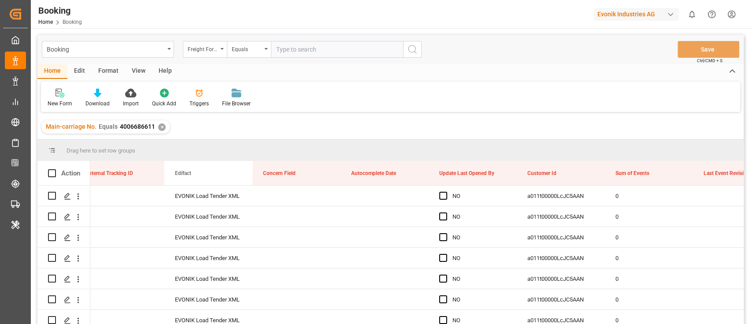
click at [304, 50] on input "text" at bounding box center [337, 49] width 132 height 17
click at [196, 47] on div "Freight Forwarder's Reference No." at bounding box center [203, 48] width 30 height 10
type input "main"
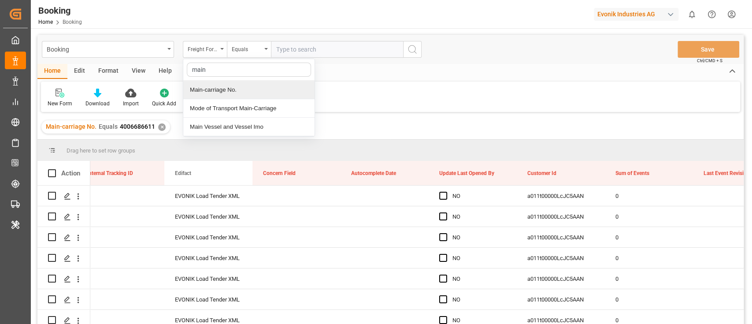
click at [233, 96] on div "Main-carriage No." at bounding box center [248, 90] width 131 height 19
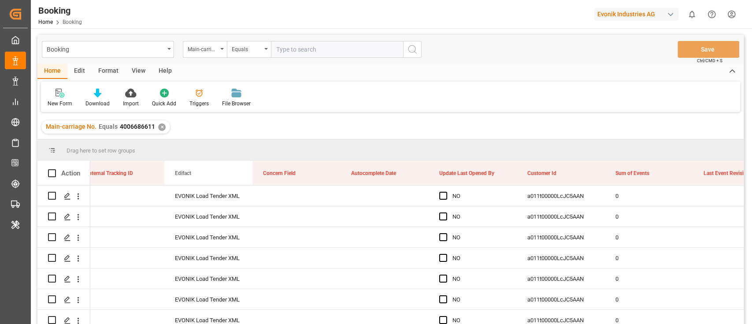
click at [307, 55] on input "text" at bounding box center [337, 49] width 132 height 17
paste input "4006686840"
type input "4006686840"
click at [417, 47] on icon "search button" at bounding box center [412, 49] width 11 height 11
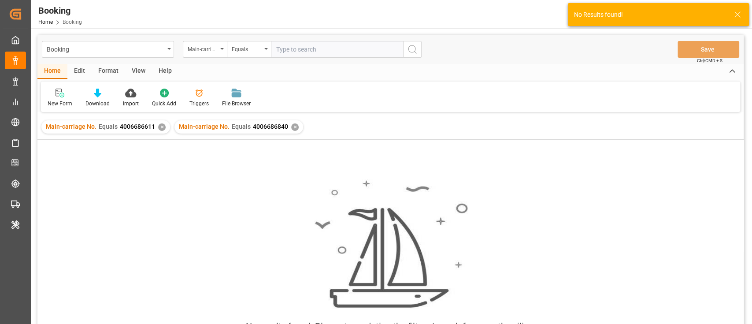
click at [159, 128] on div "✕" at bounding box center [161, 126] width 7 height 7
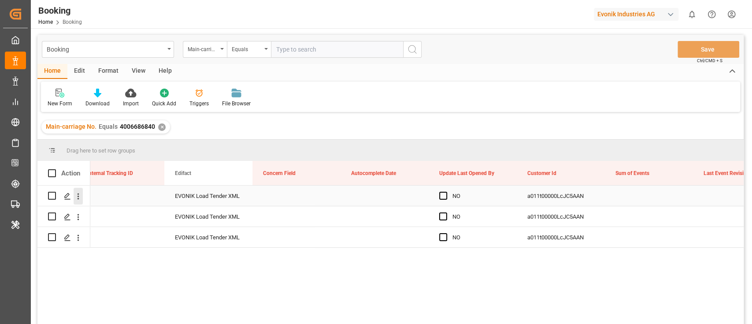
click at [79, 196] on icon "open menu" at bounding box center [78, 196] width 9 height 9
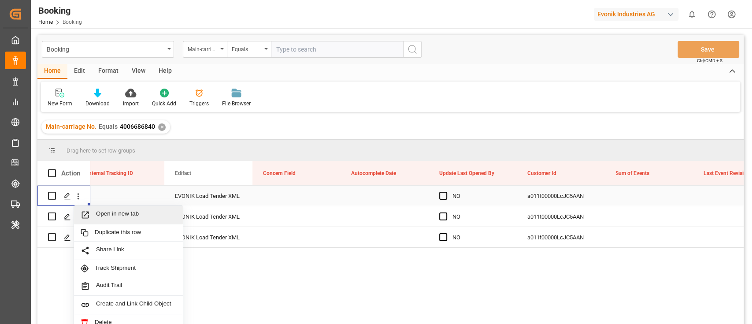
click at [134, 211] on span "Open in new tab" at bounding box center [136, 214] width 80 height 9
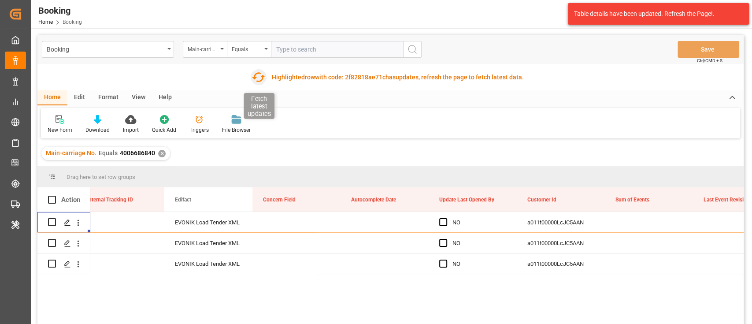
click at [254, 72] on icon "button" at bounding box center [258, 77] width 14 height 14
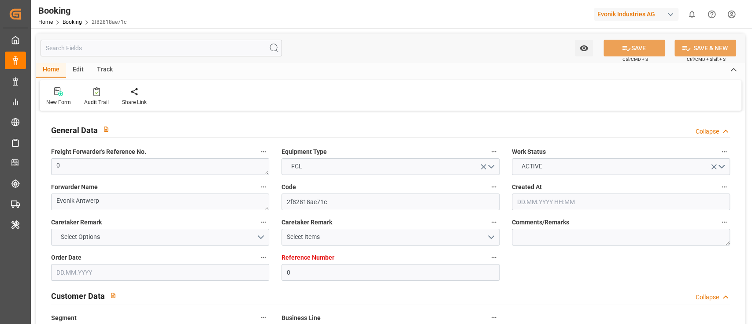
type input "0"
type input "Maersk"
type input "Maersk Line AS"
type input "NLRTM"
type input "JOAQB"
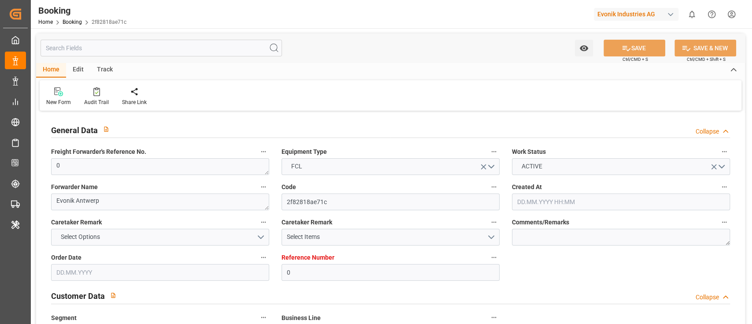
type input "[DATE] 13:48"
type input "[DATE]"
type input "[DATE] 15:51"
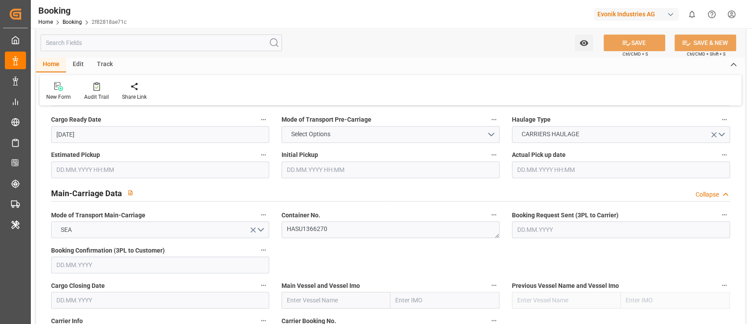
scroll to position [529, 0]
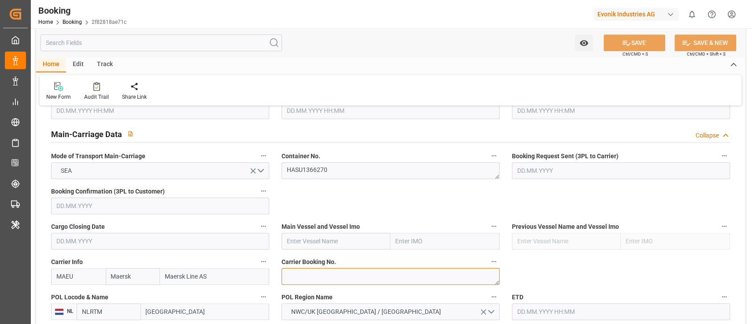
click at [292, 271] on textarea at bounding box center [390, 276] width 218 height 17
paste textarea "721000469"
click at [285, 274] on textarea "721000469" at bounding box center [390, 276] width 218 height 17
type textarea "721000469"
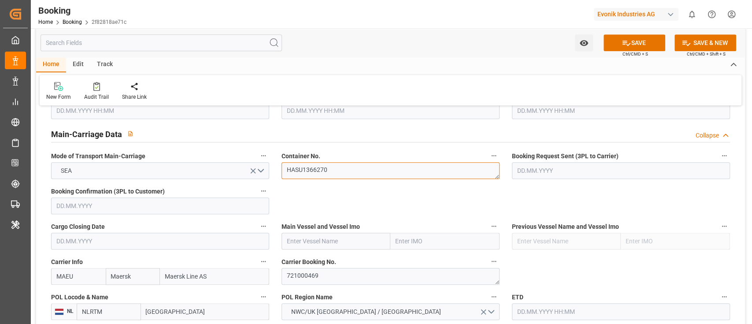
click at [322, 174] on textarea "HASU1366270" at bounding box center [390, 170] width 218 height 17
click at [370, 164] on textarea "HASU1366270" at bounding box center [390, 170] width 218 height 17
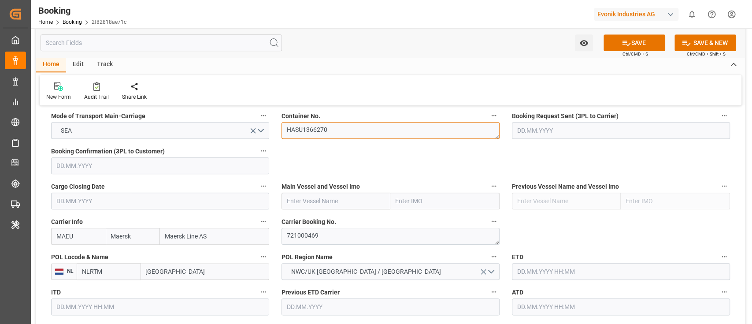
scroll to position [587, 0]
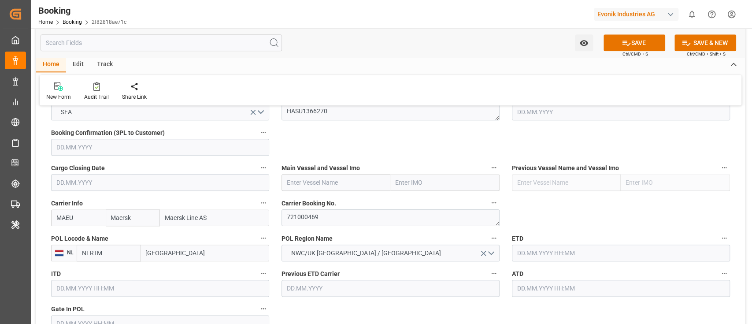
click at [310, 176] on input "text" at bounding box center [335, 182] width 109 height 17
click at [309, 181] on input "text" at bounding box center [335, 182] width 109 height 17
paste input "MAERSK IZMIR"
click at [331, 201] on span "Maersk Izmir - 9348168" at bounding box center [318, 201] width 63 height 7
type input "Maersk Izmir"
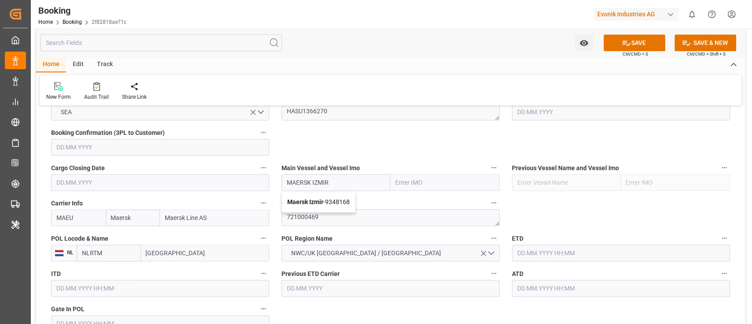
type input "9348168"
type input "Maersk Izmir"
click at [165, 258] on input "[GEOGRAPHIC_DATA]" at bounding box center [205, 252] width 128 height 17
click at [165, 258] on input "Rotterdam" at bounding box center [205, 252] width 128 height 17
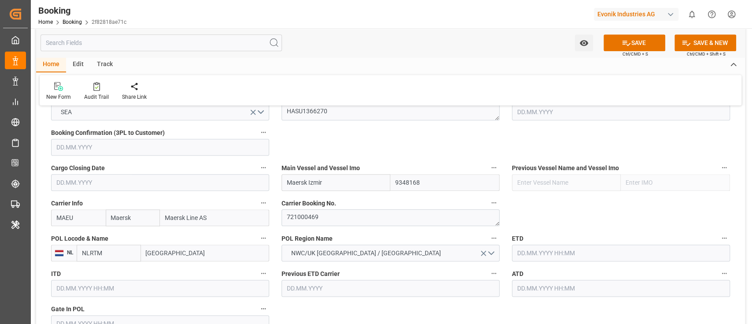
paste input "ANTWERP"
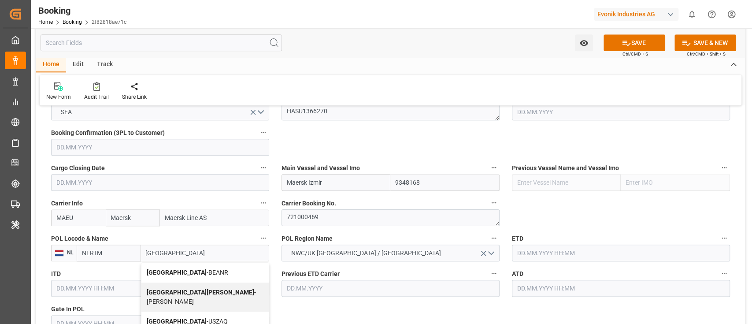
click at [227, 267] on div "Antwerp - BEANR" at bounding box center [204, 273] width 127 height 20
type input "[GEOGRAPHIC_DATA]"
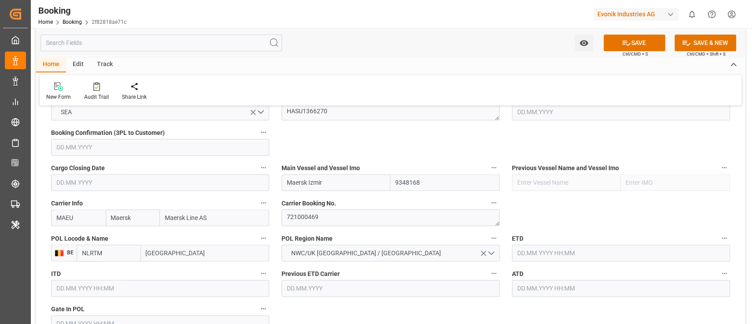
type input "BEANR"
type input "[GEOGRAPHIC_DATA]"
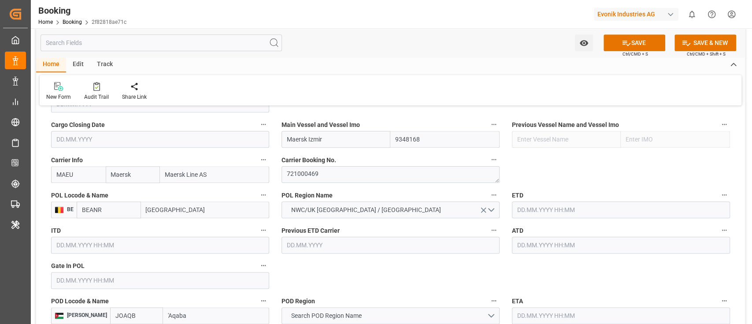
scroll to position [646, 0]
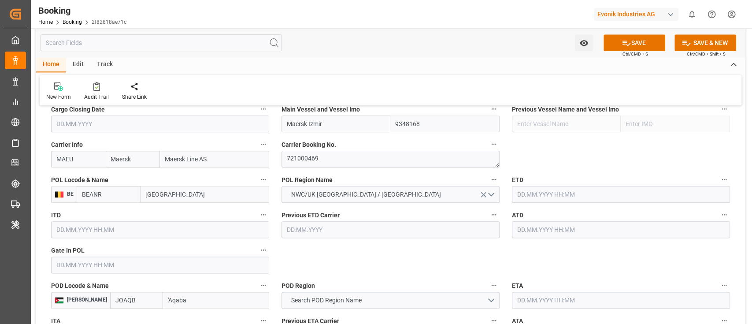
click at [96, 266] on input "text" at bounding box center [160, 264] width 218 height 17
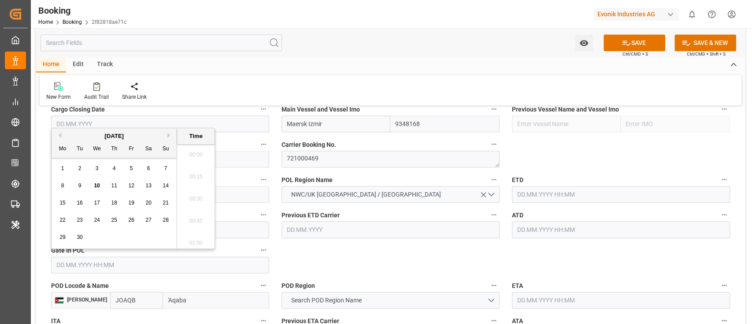
scroll to position [1544, 0]
click at [130, 166] on span "5" at bounding box center [131, 168] width 3 height 6
type input "[DATE] 00:00"
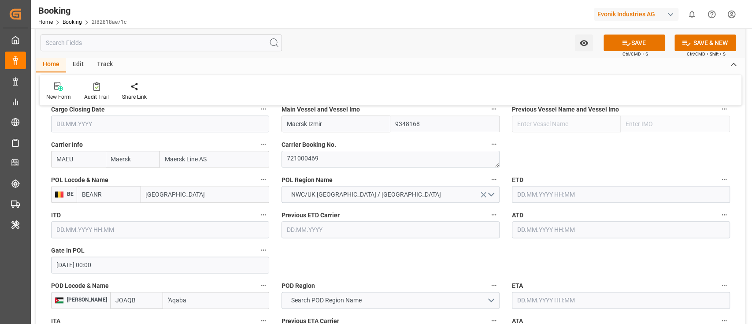
click at [561, 196] on input "text" at bounding box center [621, 194] width 218 height 17
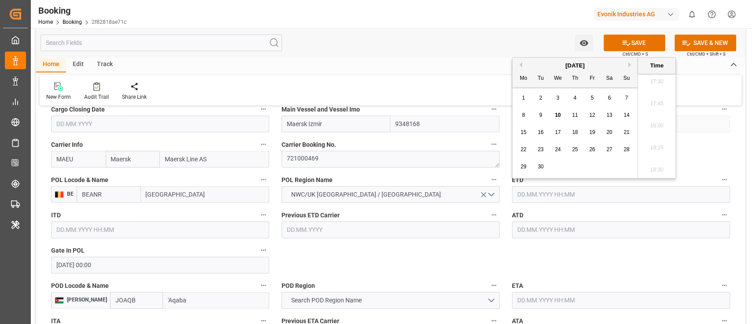
click at [521, 117] on div "8" at bounding box center [523, 115] width 11 height 11
type input "[DATE] 00:00"
click at [519, 234] on input "text" at bounding box center [621, 229] width 218 height 17
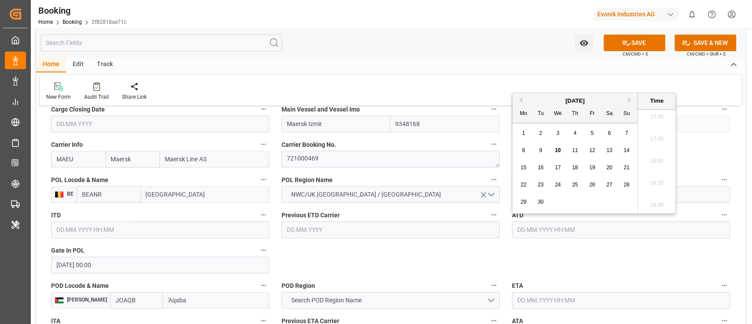
click at [524, 150] on span "8" at bounding box center [523, 150] width 3 height 6
type input "[DATE] 00:00"
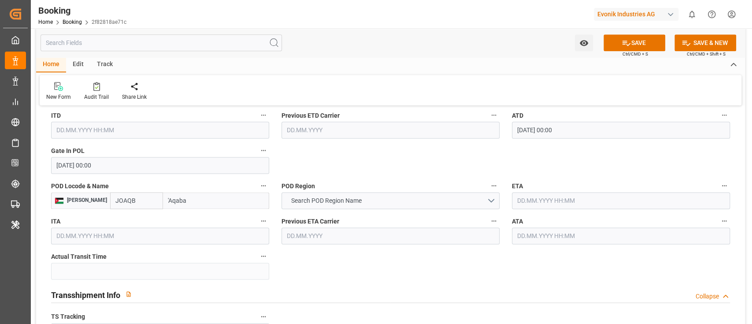
scroll to position [763, 0]
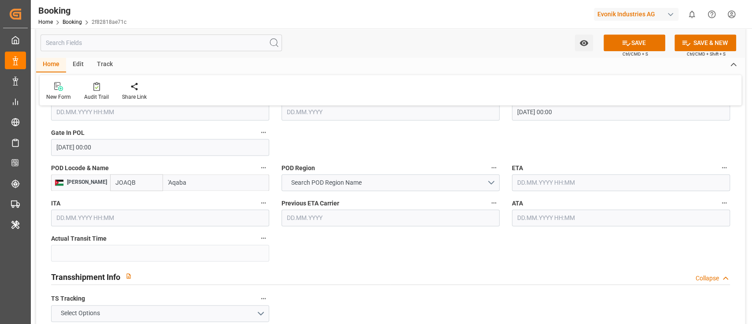
click at [122, 179] on input "JOAQB" at bounding box center [136, 182] width 53 height 17
click at [114, 183] on input "JOAQB" at bounding box center [136, 182] width 53 height 17
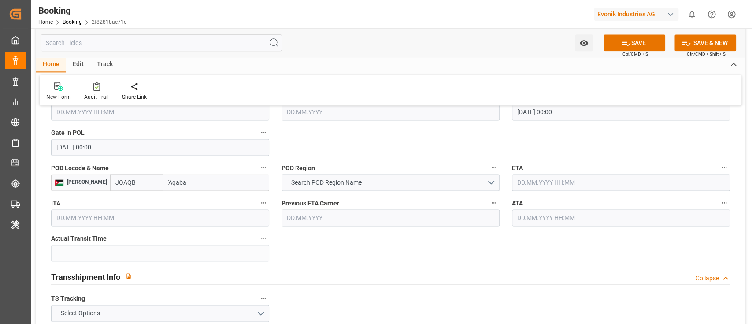
click at [114, 183] on input "JOAQB" at bounding box center [136, 182] width 53 height 17
click at [324, 181] on span "Search POD Region Name" at bounding box center [325, 182] width 79 height 9
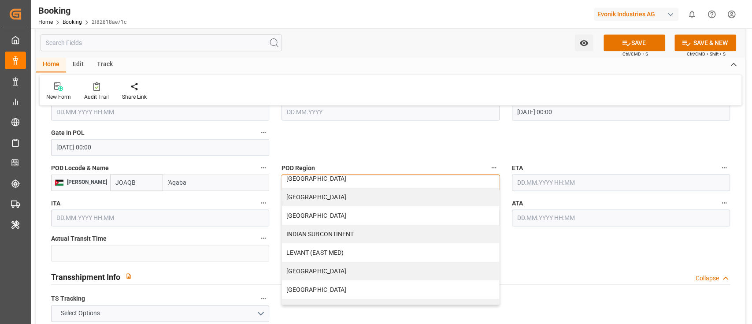
scroll to position [176, 0]
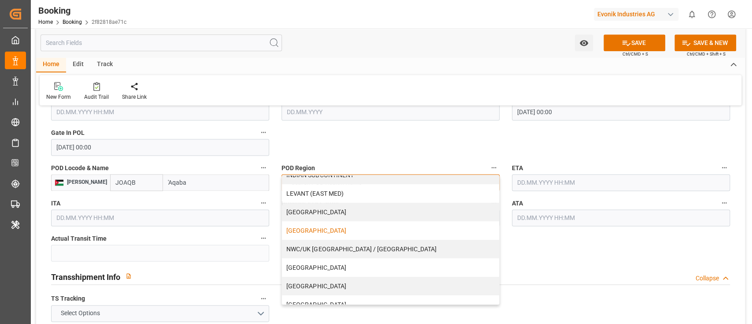
click at [359, 230] on div "[GEOGRAPHIC_DATA]" at bounding box center [390, 230] width 217 height 19
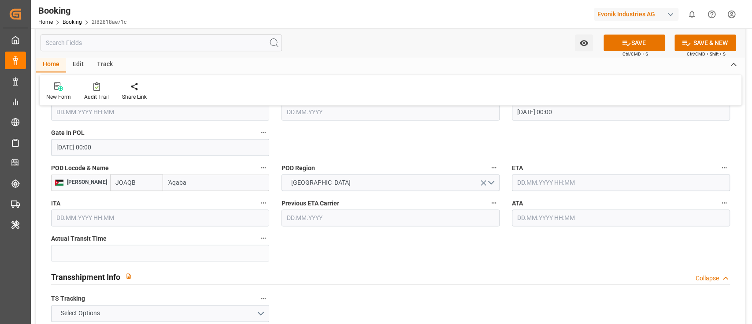
click at [358, 270] on div "Transshipment Info Collapse" at bounding box center [390, 275] width 679 height 17
click at [539, 184] on input "text" at bounding box center [621, 182] width 218 height 17
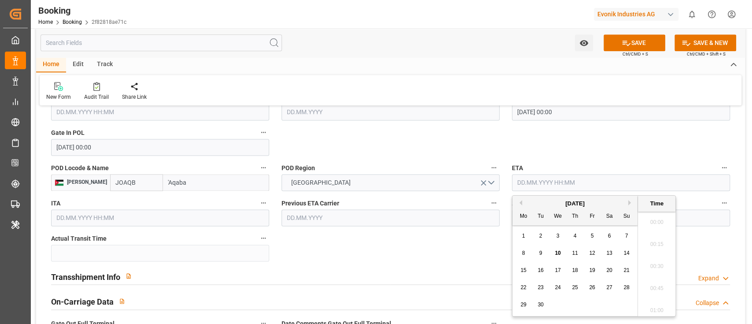
scroll to position [1544, 0]
click at [631, 203] on button "Next Month" at bounding box center [630, 202] width 5 height 5
click at [561, 235] on div "1" at bounding box center [557, 236] width 11 height 11
type input "[DATE] 00:00"
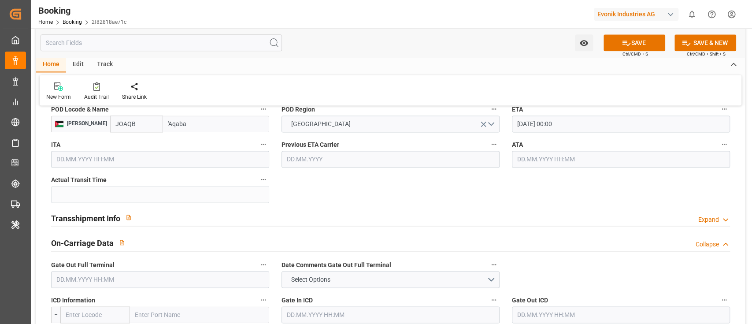
click at [154, 215] on div "Transshipment Info Expand" at bounding box center [390, 217] width 679 height 17
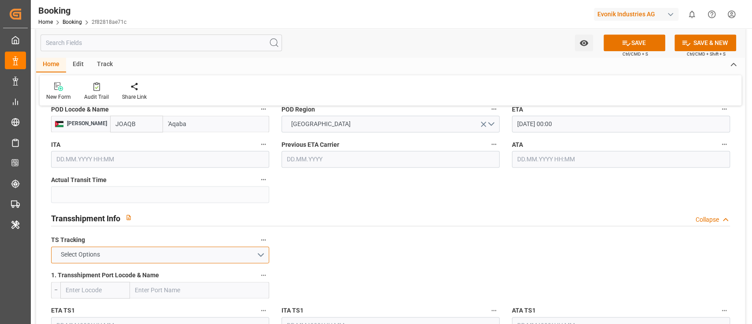
click at [91, 248] on button "Select Options" at bounding box center [160, 254] width 218 height 17
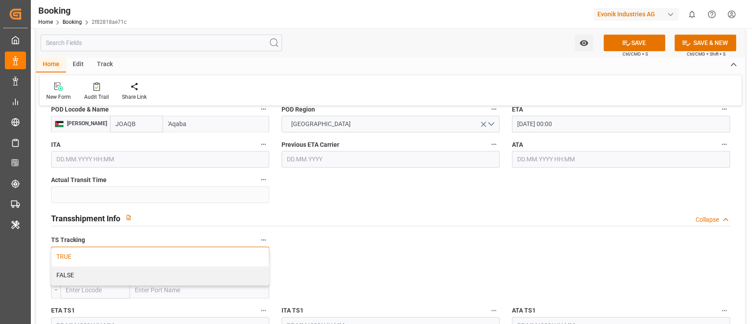
click at [88, 254] on div "TRUE" at bounding box center [160, 257] width 217 height 19
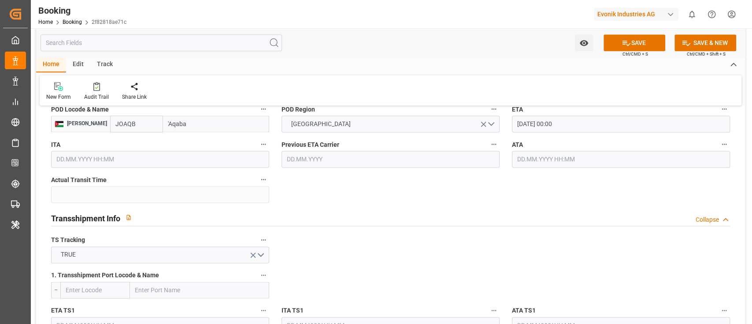
click at [163, 284] on input "text" at bounding box center [199, 289] width 139 height 17
paste input "PORT SAID EAST"
type input "PORT SAID EAST"
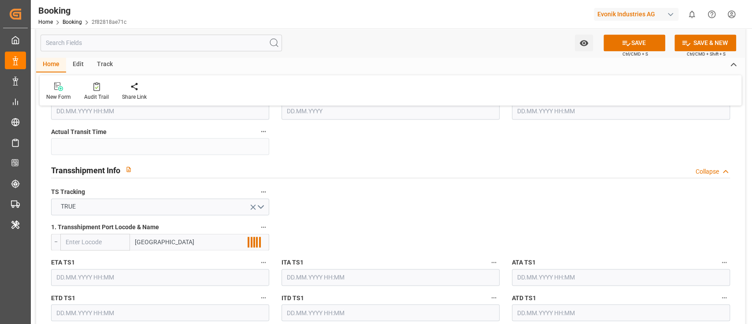
scroll to position [881, 0]
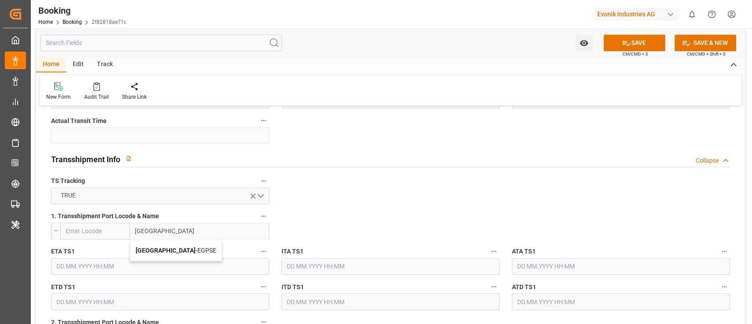
click at [187, 247] on span "Port Said East - EGPSE" at bounding box center [176, 250] width 81 height 7
type input "EGPSE"
type input "Port Said East"
click at [87, 267] on input "text" at bounding box center [160, 266] width 218 height 17
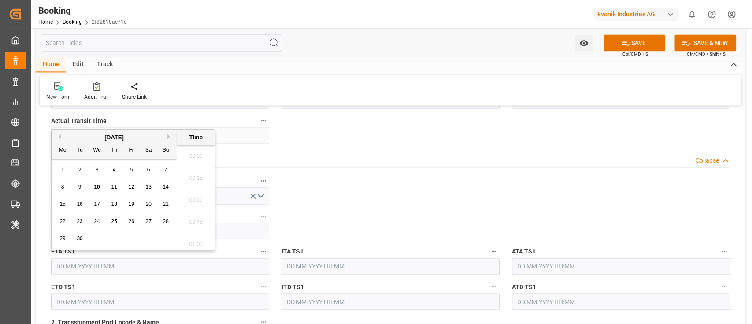
scroll to position [1544, 0]
click at [81, 222] on span "23" at bounding box center [80, 221] width 6 height 6
type input "23.09.2025 00:00"
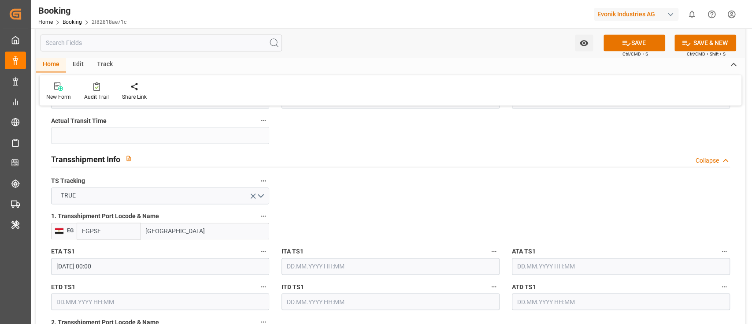
click at [104, 301] on input "text" at bounding box center [160, 301] width 218 height 17
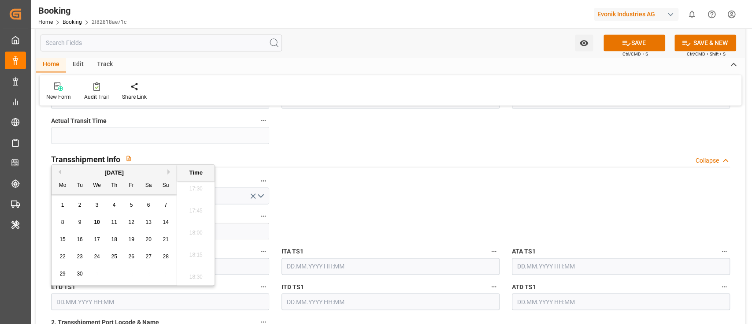
click at [169, 255] on div "28" at bounding box center [165, 257] width 11 height 11
type input "28.09.2025 00:00"
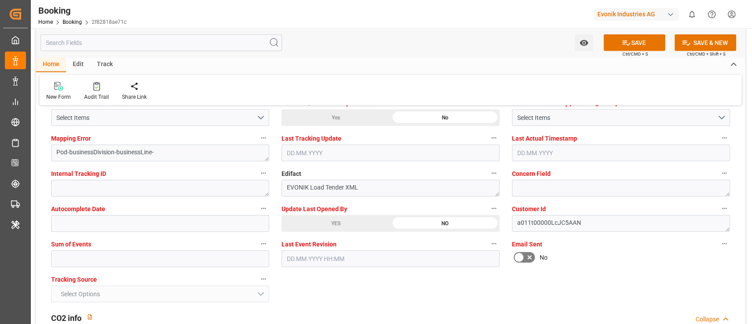
scroll to position [1762, 0]
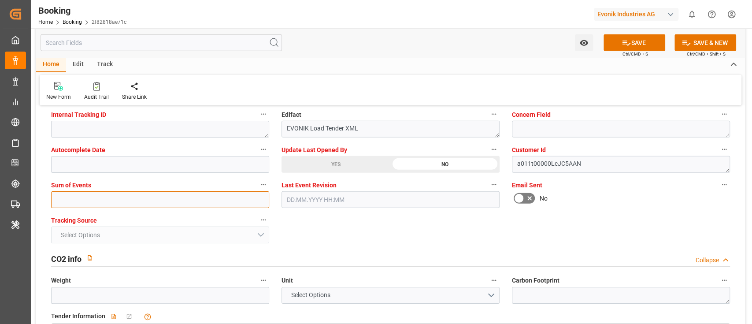
click at [87, 201] on input "text" at bounding box center [160, 199] width 218 height 17
type input "0"
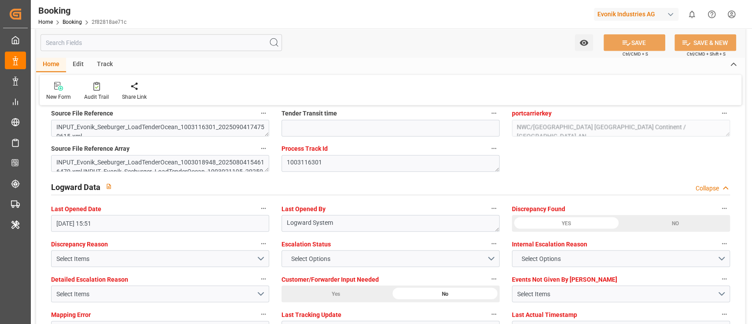
scroll to position [1443, 0]
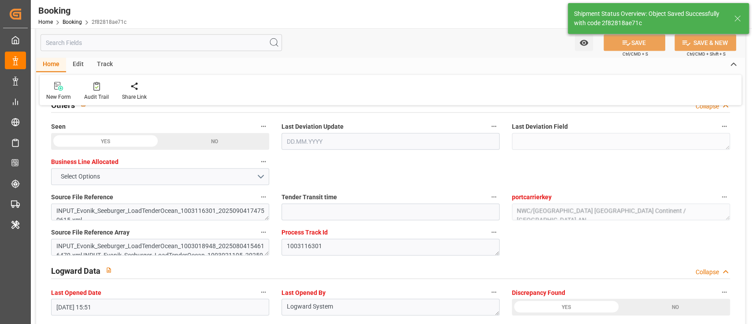
type textarea "Meenakshi Manjunatha"
type textarea "Yes"
type input "08.09.2025 00:00"
type input "01.10.2025 00:00"
type input "23.09.2025 00:00"
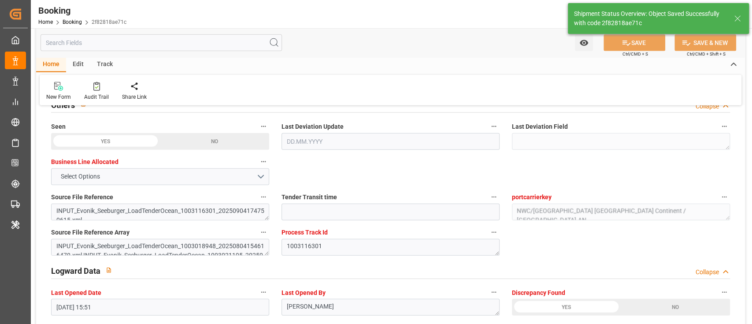
type input "28.09.2025 00:00"
type input "10.09.2025 12:33"
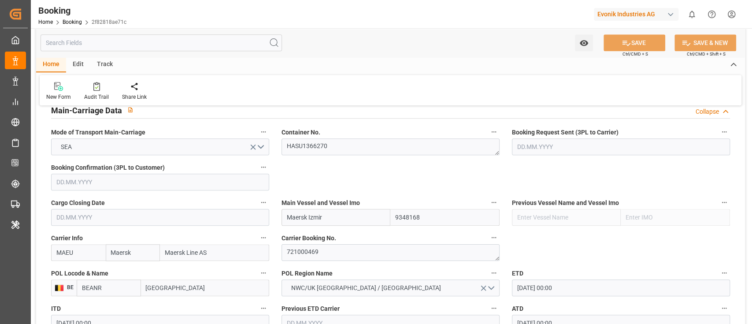
scroll to position [529, 0]
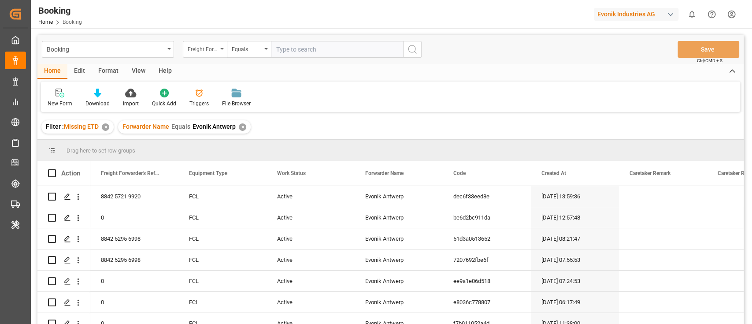
click at [201, 51] on div "Freight Forwarder's Reference No." at bounding box center [203, 48] width 30 height 10
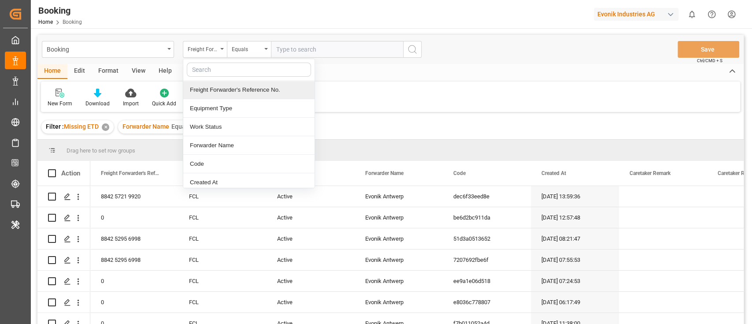
type input "m"
type input "pod"
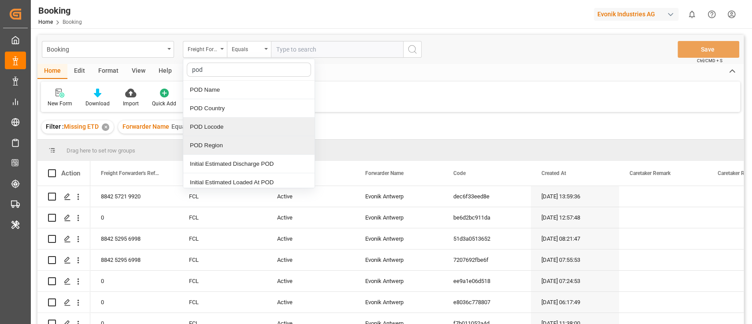
click at [238, 129] on div "POD Locode" at bounding box center [248, 127] width 131 height 19
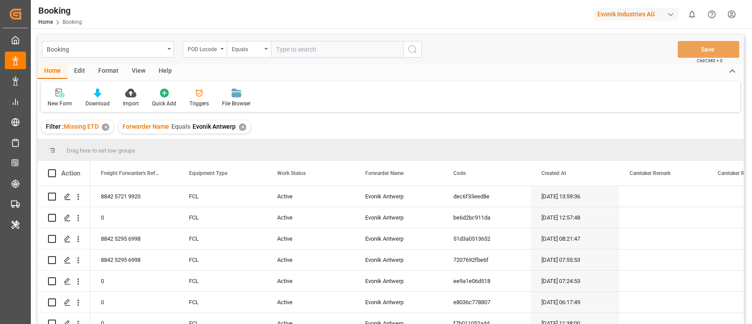
click at [291, 44] on input "text" at bounding box center [337, 49] width 132 height 17
paste input "JOAQB"
type input "JOAQB"
click at [413, 43] on button "search button" at bounding box center [412, 49] width 19 height 17
click at [240, 129] on div "✕" at bounding box center [242, 126] width 7 height 7
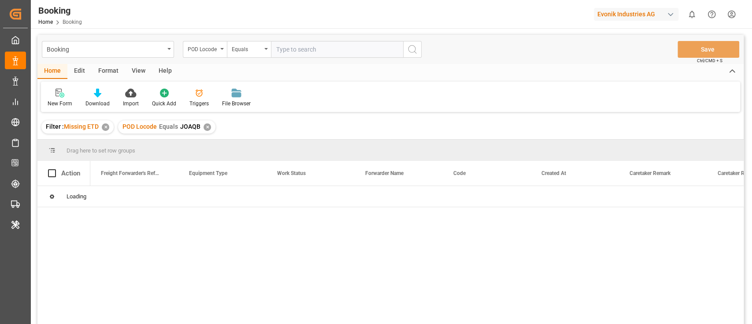
click at [107, 128] on div "✕" at bounding box center [105, 126] width 7 height 7
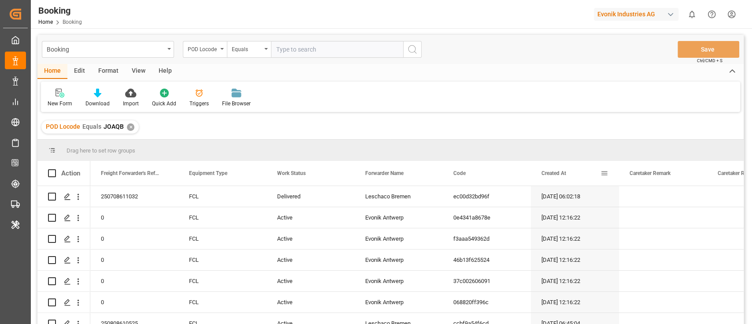
click at [534, 176] on div "Created At" at bounding box center [575, 173] width 88 height 25
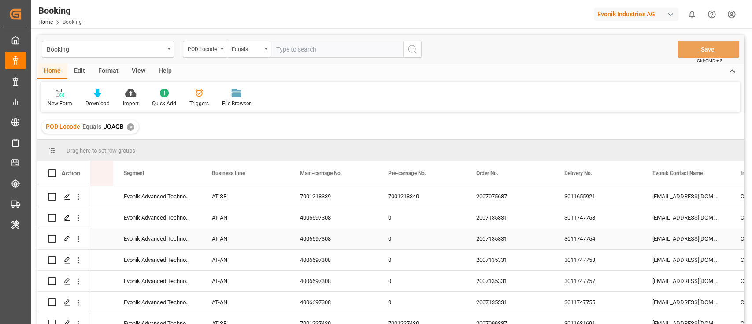
scroll to position [0, 955]
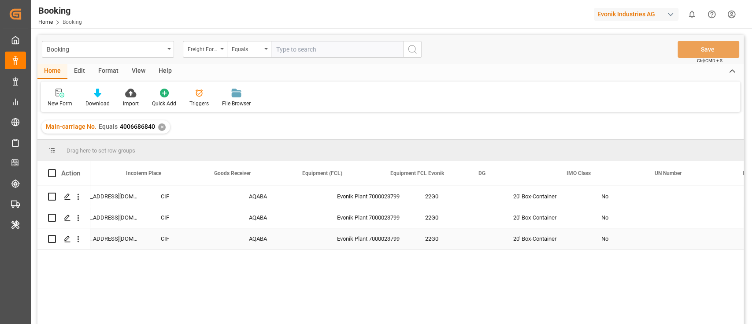
scroll to position [0, 1758]
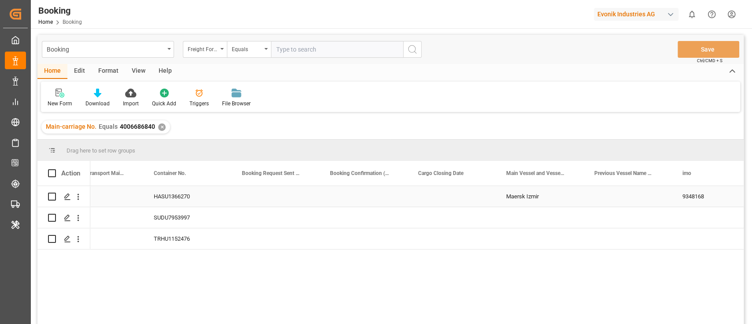
click at [522, 204] on div "Maersk Izmir" at bounding box center [540, 196] width 88 height 21
drag, startPoint x: 529, startPoint y: 218, endPoint x: 529, endPoint y: 239, distance: 20.3
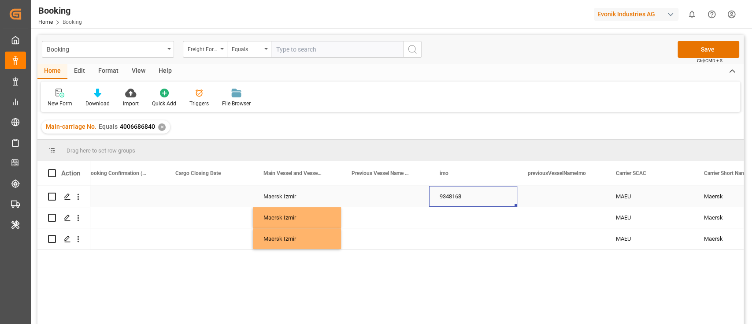
click at [430, 193] on div "9348168" at bounding box center [473, 196] width 88 height 21
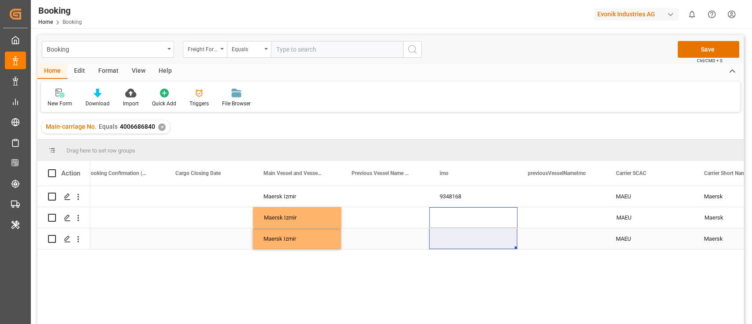
drag, startPoint x: 453, startPoint y: 217, endPoint x: 450, endPoint y: 244, distance: 26.6
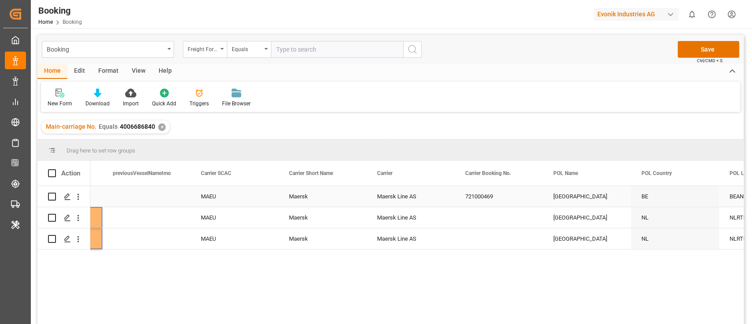
click at [485, 200] on div "721000469" at bounding box center [499, 196] width 88 height 21
drag, startPoint x: 486, startPoint y: 216, endPoint x: 483, endPoint y: 242, distance: 25.8
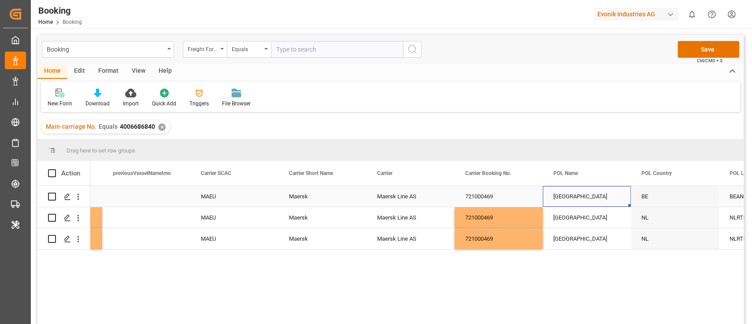
click at [579, 192] on div "[GEOGRAPHIC_DATA]" at bounding box center [587, 196] width 88 height 21
drag, startPoint x: 581, startPoint y: 211, endPoint x: 582, endPoint y: 233, distance: 22.0
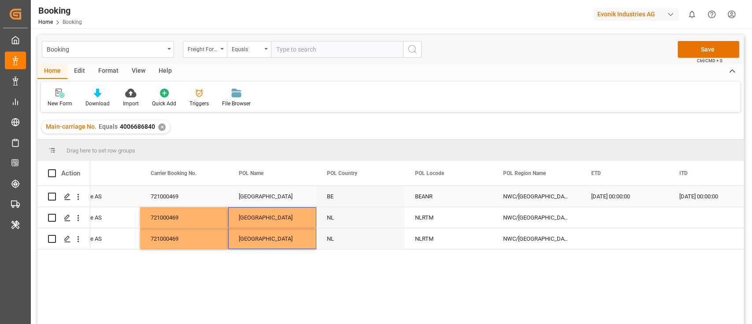
click at [432, 196] on div "BEANR" at bounding box center [448, 196] width 88 height 21
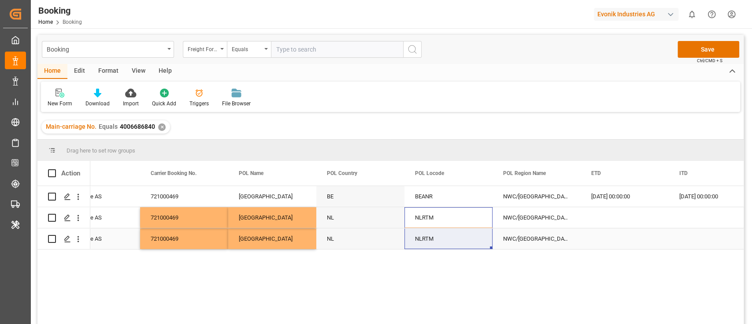
drag, startPoint x: 439, startPoint y: 234, endPoint x: 439, endPoint y: 240, distance: 6.2
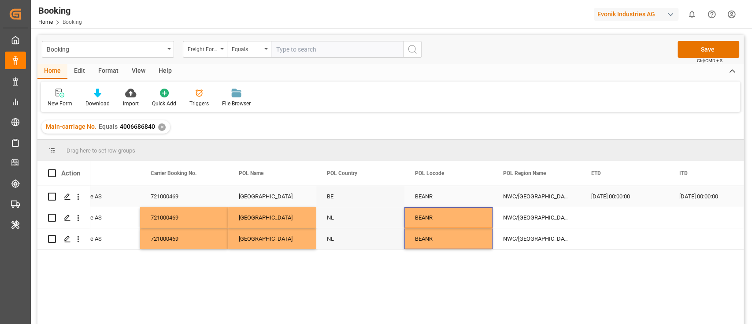
click at [622, 200] on div "[DATE] 00:00:00" at bounding box center [625, 196] width 88 height 21
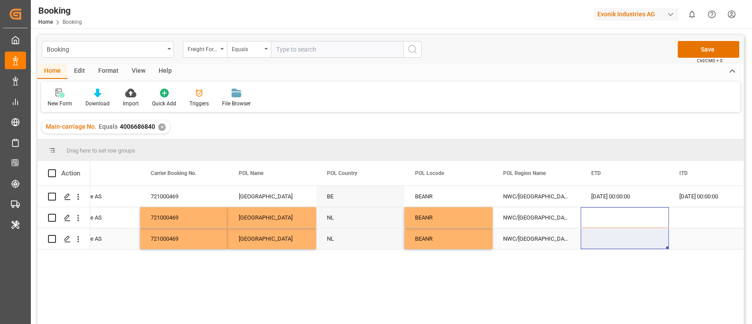
drag, startPoint x: 610, startPoint y: 219, endPoint x: 607, endPoint y: 236, distance: 16.9
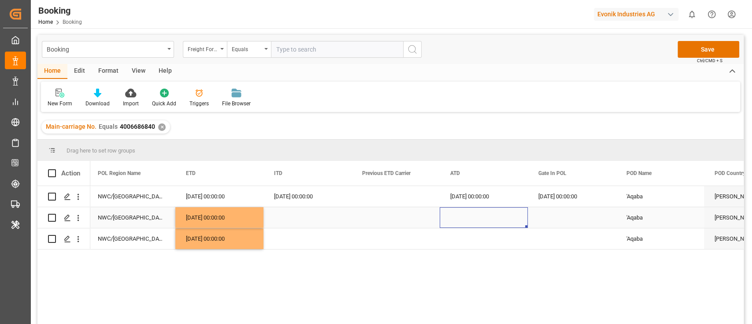
drag, startPoint x: 468, startPoint y: 225, endPoint x: 463, endPoint y: 241, distance: 17.4
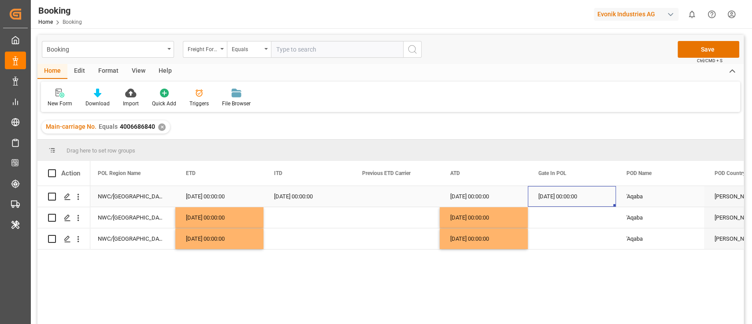
click at [563, 199] on div "[DATE] 00:00:00" at bounding box center [572, 196] width 88 height 21
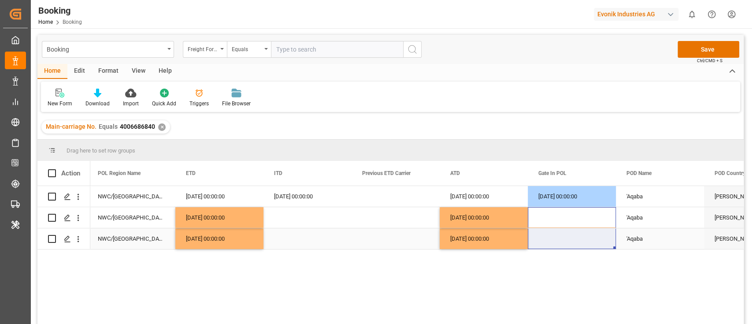
drag, startPoint x: 567, startPoint y: 213, endPoint x: 567, endPoint y: 234, distance: 21.6
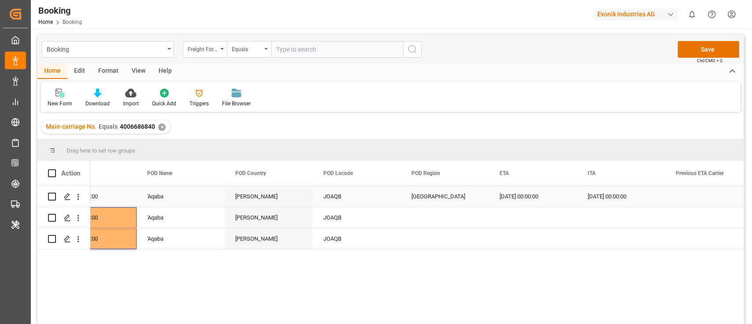
click at [427, 200] on div "[GEOGRAPHIC_DATA]" at bounding box center [445, 196] width 88 height 21
drag, startPoint x: 433, startPoint y: 213, endPoint x: 432, endPoint y: 237, distance: 23.8
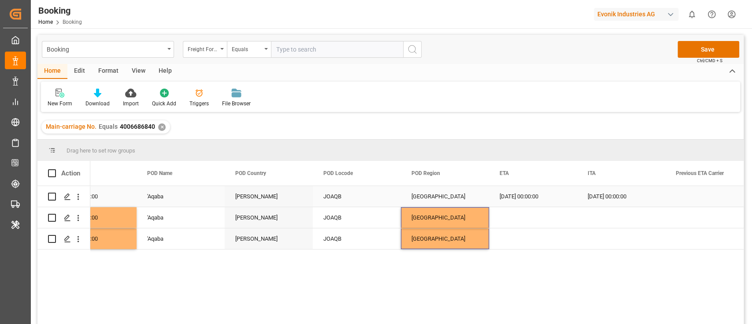
click at [543, 204] on div "[DATE] 00:00:00" at bounding box center [533, 196] width 88 height 21
drag, startPoint x: 529, startPoint y: 221, endPoint x: 529, endPoint y: 232, distance: 11.0
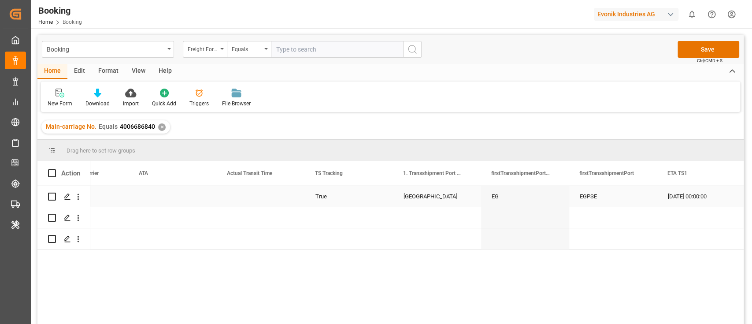
click at [339, 200] on div "True" at bounding box center [349, 196] width 88 height 21
drag, startPoint x: 341, startPoint y: 216, endPoint x: 341, endPoint y: 232, distance: 15.9
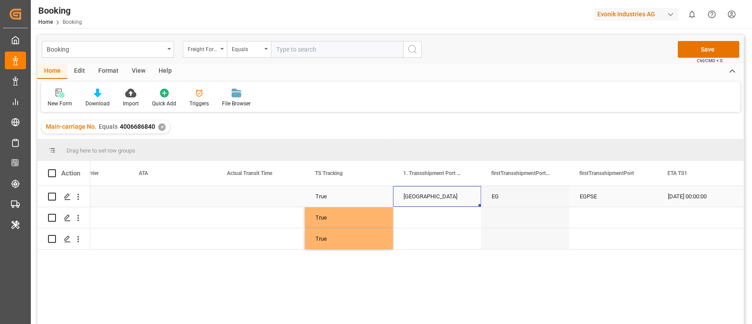
click at [451, 196] on div "[GEOGRAPHIC_DATA]" at bounding box center [437, 196] width 88 height 21
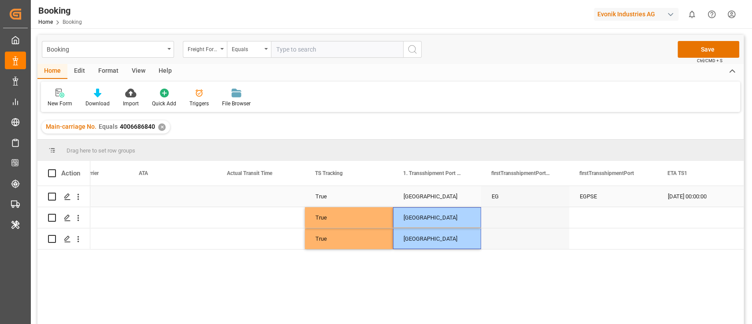
click at [509, 189] on div "EG" at bounding box center [525, 196] width 88 height 21
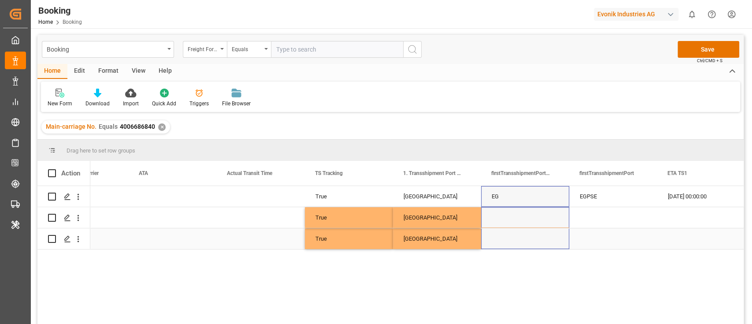
drag, startPoint x: 515, startPoint y: 217, endPoint x: 515, endPoint y: 231, distance: 14.5
click at [597, 225] on div "Press SPACE to select this row." at bounding box center [613, 217] width 88 height 21
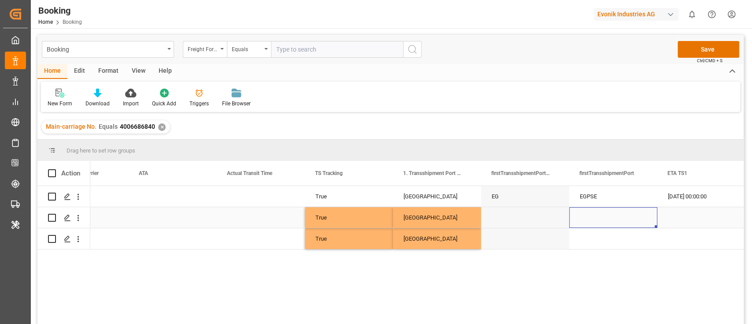
click at [511, 206] on div "EG" at bounding box center [525, 196] width 88 height 21
drag, startPoint x: 515, startPoint y: 218, endPoint x: 516, endPoint y: 238, distance: 20.7
click at [589, 207] on div "Press SPACE to select this row." at bounding box center [613, 217] width 88 height 21
click at [596, 196] on div "EGPSE" at bounding box center [613, 196] width 88 height 21
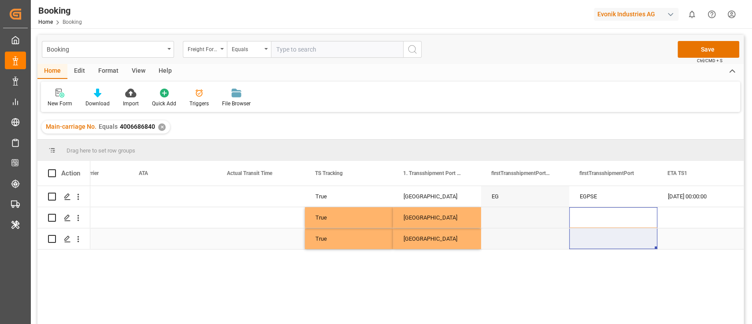
drag, startPoint x: 594, startPoint y: 216, endPoint x: 592, endPoint y: 241, distance: 24.3
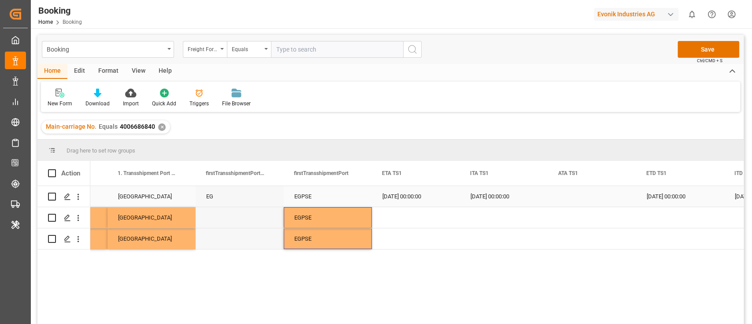
click at [396, 201] on div "[DATE] 00:00:00" at bounding box center [416, 196] width 88 height 21
drag, startPoint x: 403, startPoint y: 215, endPoint x: 402, endPoint y: 241, distance: 25.6
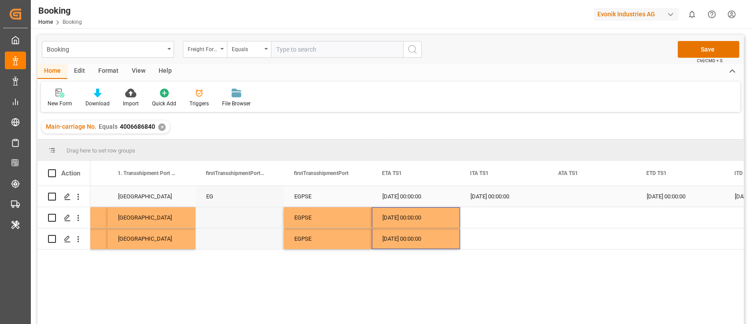
click at [671, 203] on div "[DATE] 00:00:00" at bounding box center [680, 196] width 88 height 21
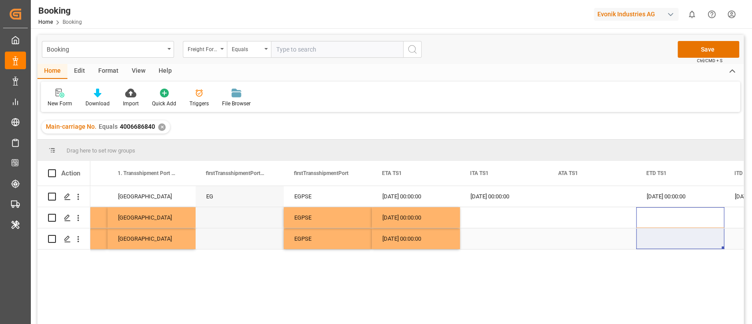
drag, startPoint x: 658, startPoint y: 222, endPoint x: 658, endPoint y: 242, distance: 19.8
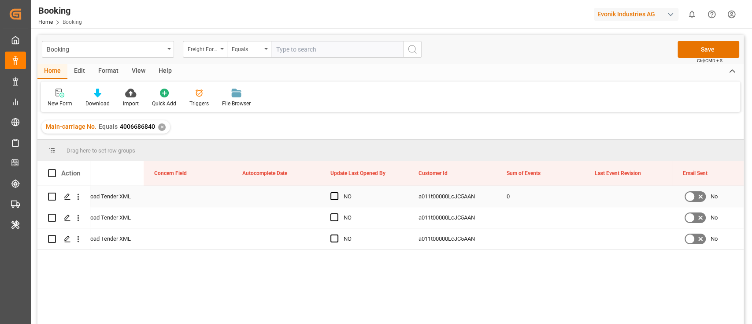
click at [522, 203] on div "0" at bounding box center [540, 196] width 88 height 21
drag, startPoint x: 516, startPoint y: 220, endPoint x: 515, endPoint y: 237, distance: 16.8
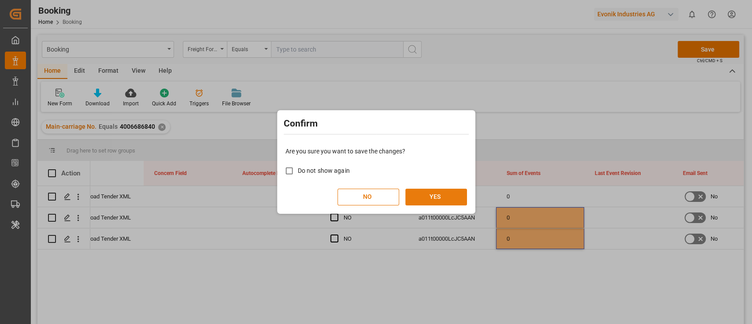
click at [433, 198] on button "YES" at bounding box center [436, 197] width 62 height 17
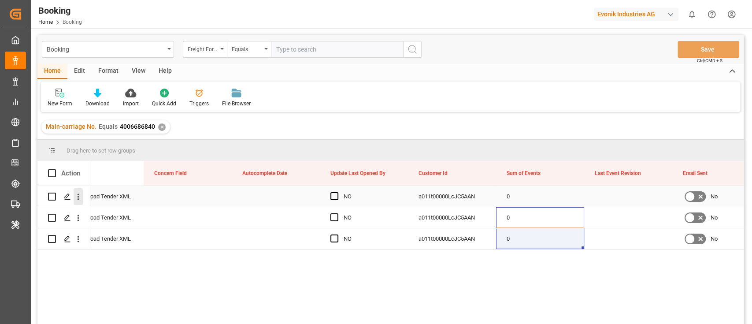
click at [77, 196] on icon "open menu" at bounding box center [78, 196] width 9 height 9
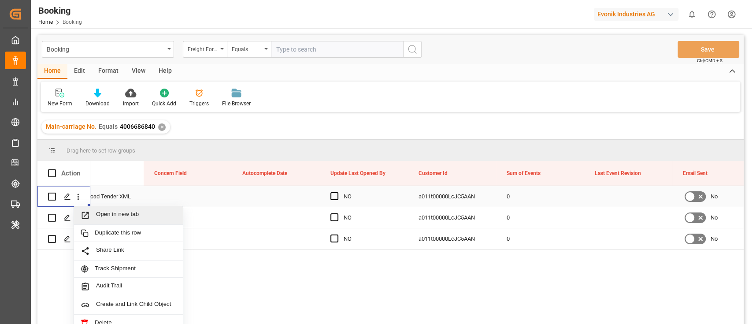
click at [111, 216] on span "Open in new tab" at bounding box center [136, 215] width 80 height 9
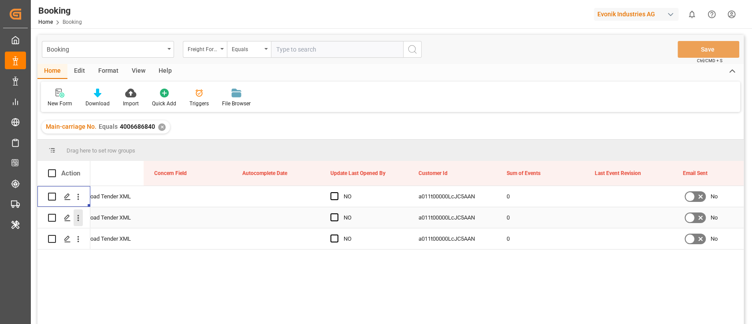
click at [77, 219] on icon "open menu" at bounding box center [78, 217] width 9 height 9
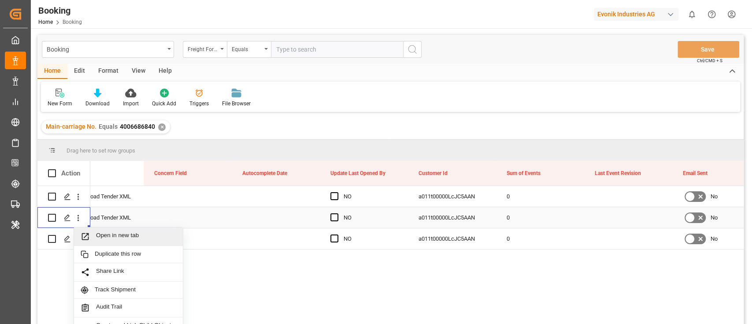
click at [121, 227] on div "Open in new tab" at bounding box center [128, 236] width 109 height 19
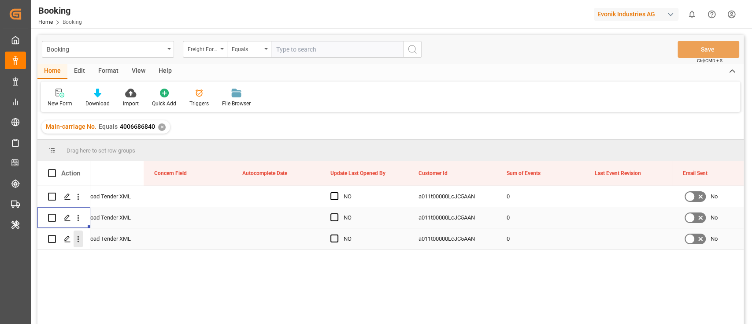
click at [81, 239] on icon "open menu" at bounding box center [78, 238] width 9 height 9
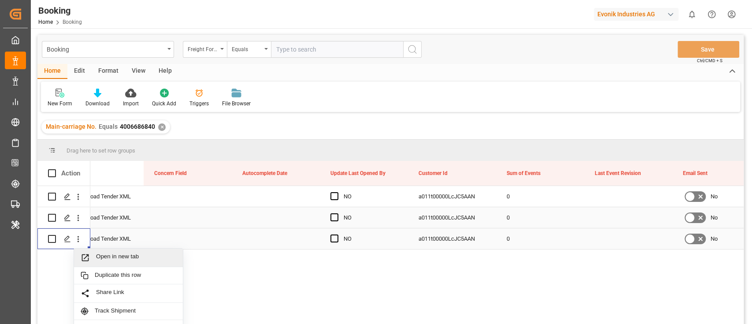
click at [133, 256] on span "Open in new tab" at bounding box center [136, 257] width 80 height 9
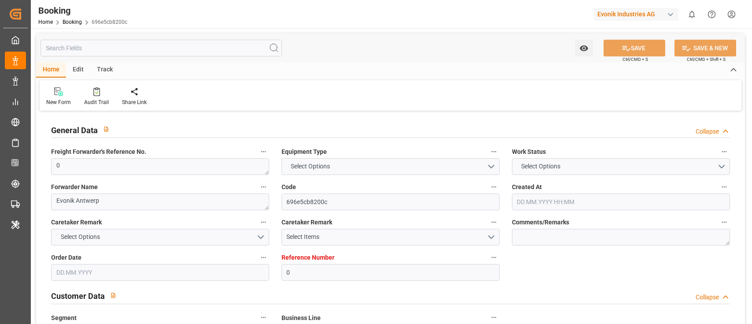
type input "0"
type input "9348168"
type input "Maersk"
type input "Maersk Line AS"
type input "BEANR"
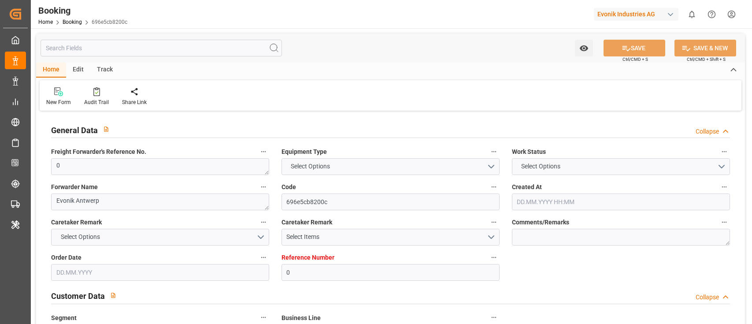
type input "JOAQB"
type input "EGPSE"
type input "0"
type input "[DATE] 13:48"
type input "[DATE]"
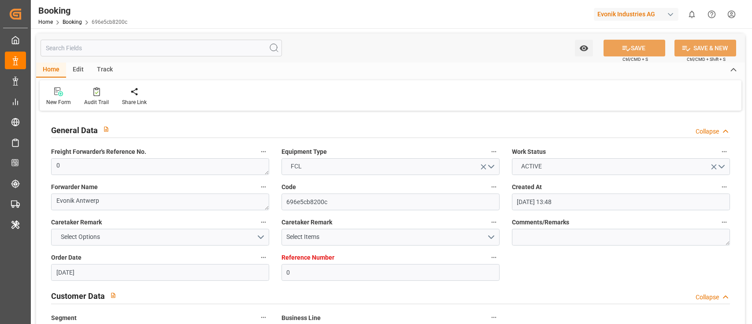
type input "[DATE]"
type input "[DATE] 00:00"
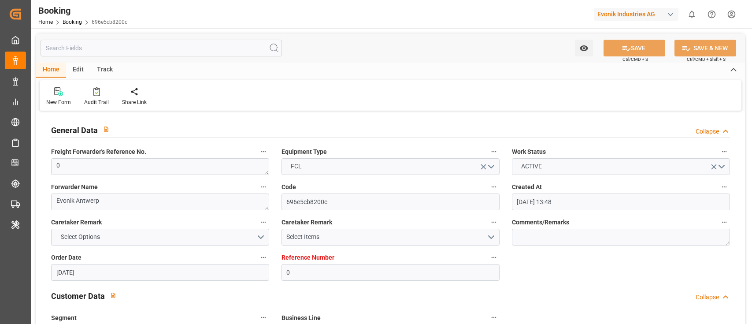
type input "[DATE] 00:00"
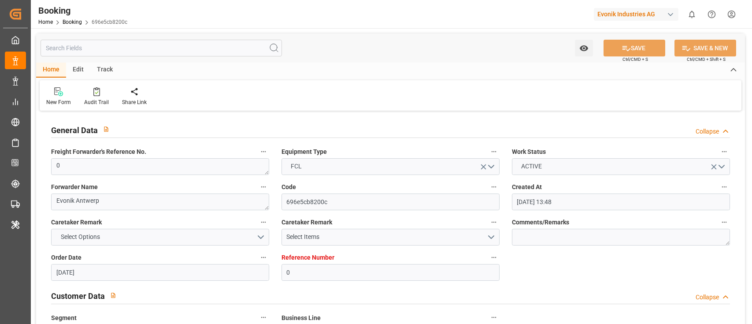
type input "[DATE] 00:00"
type input "[DATE] 12:35"
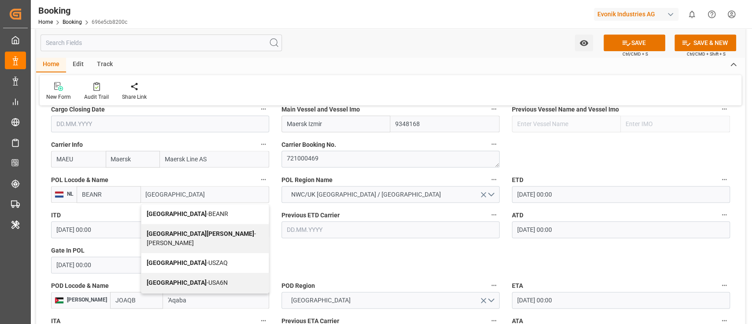
click at [194, 212] on div "Antwerp - BEANR" at bounding box center [204, 214] width 127 height 20
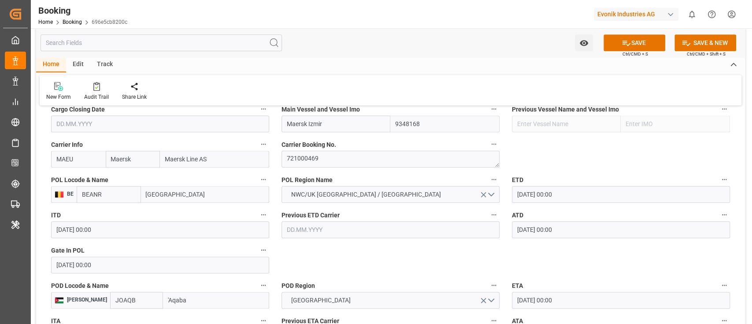
type input "[GEOGRAPHIC_DATA]"
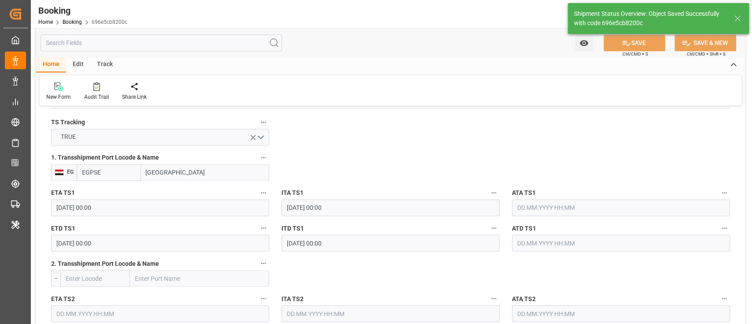
scroll to position [529, 0]
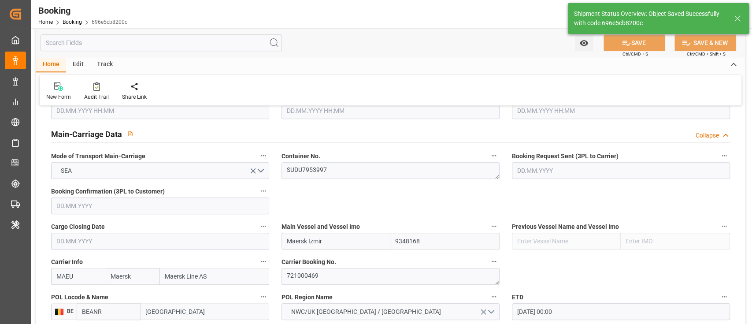
type textarea "Pod-businessDivision-businessLine-"
type input "[DATE] 12:36"
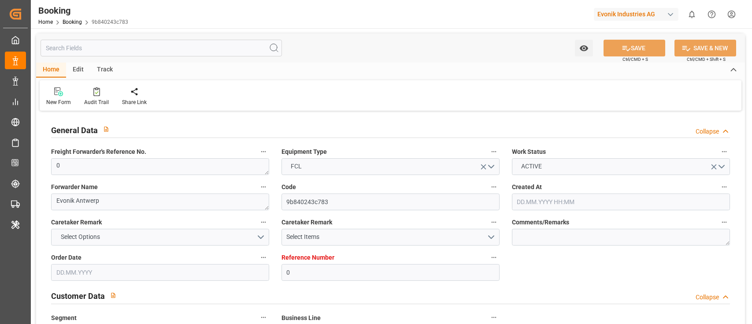
type input "0"
type input "9348168"
type input "Maersk"
type input "Maersk Line AS"
type input "BEANR"
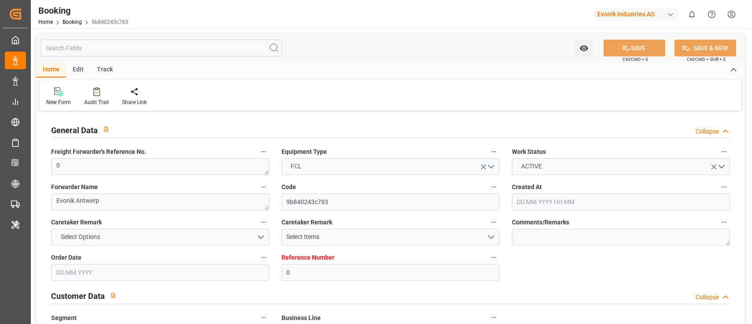
type input "JOAQB"
type input "EGPSE"
type input "0"
type input "[DATE] 13:48"
type input "[DATE]"
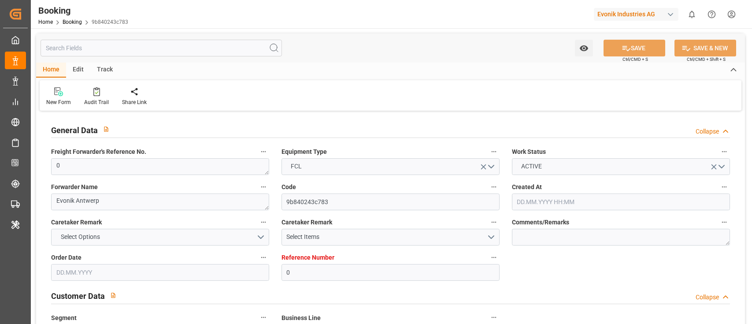
type input "[DATE]"
type input "[DATE] 00:00"
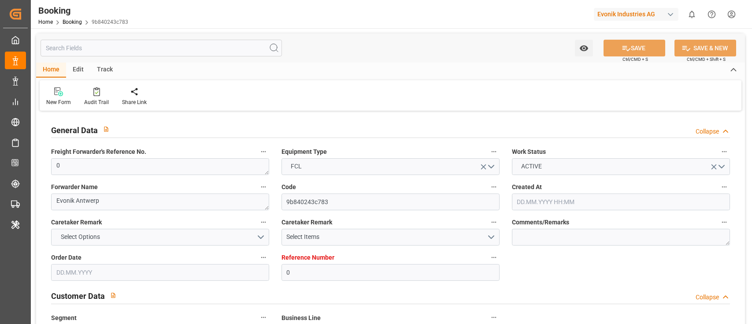
type input "[DATE] 00:00"
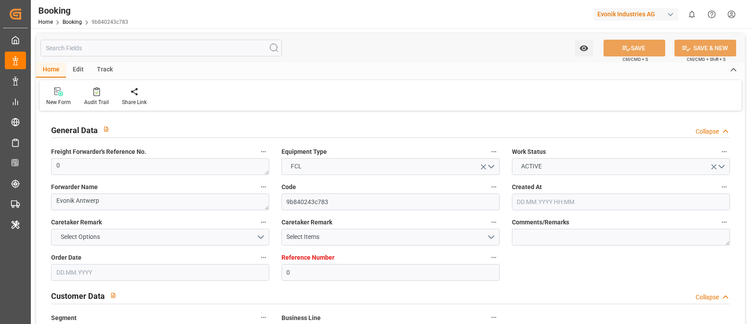
type input "[DATE] 00:00"
type input "[DATE] 12:35"
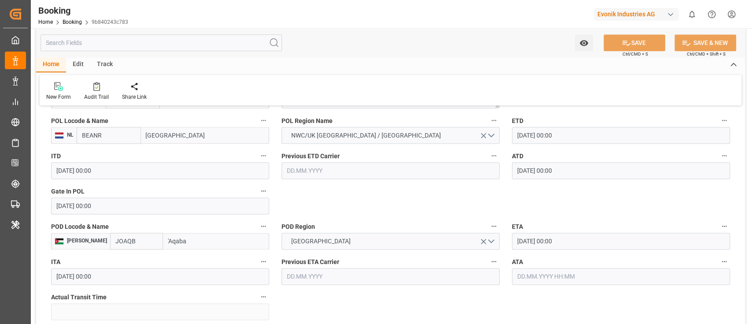
scroll to position [646, 0]
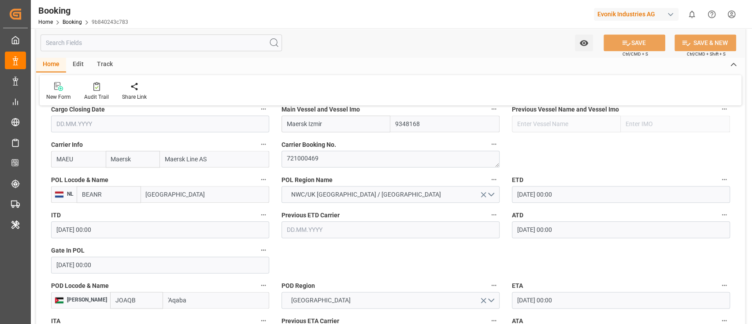
click at [180, 193] on input "[GEOGRAPHIC_DATA]" at bounding box center [205, 194] width 128 height 17
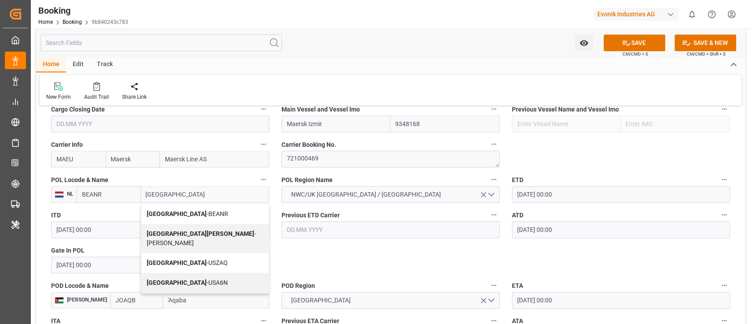
click at [189, 210] on span "Antwerp - BEANR" at bounding box center [187, 213] width 81 height 7
type input "[GEOGRAPHIC_DATA]"
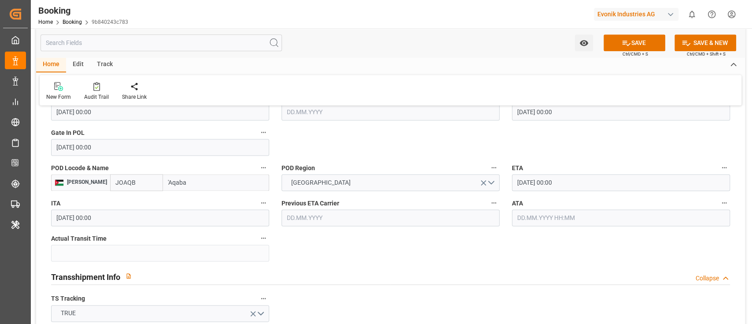
scroll to position [881, 0]
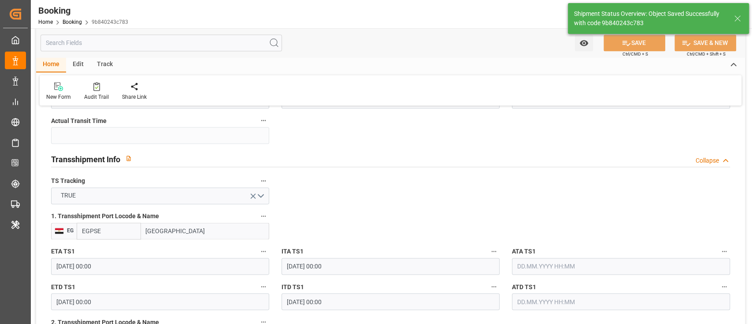
type textarea "Pod-businessDivision-businessLine-"
type input "[DATE] 12:36"
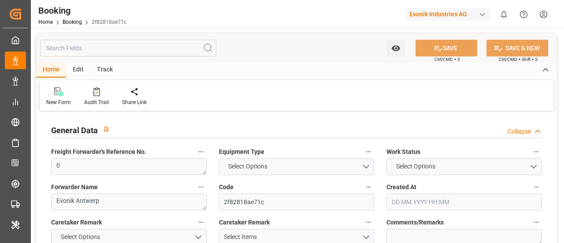
type input "0"
type input "9348168"
type input "Maersk"
type input "Maersk Line AS"
type input "BEANR"
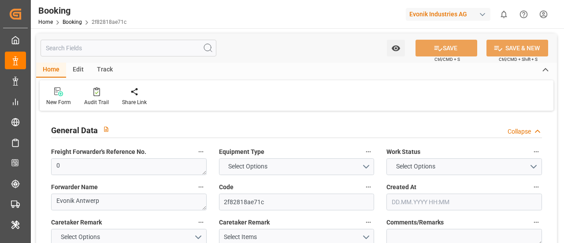
type input "JOAQB"
type input "EGPSE"
type input "0"
type input "[DATE] 13:48"
type input "04.08.2025"
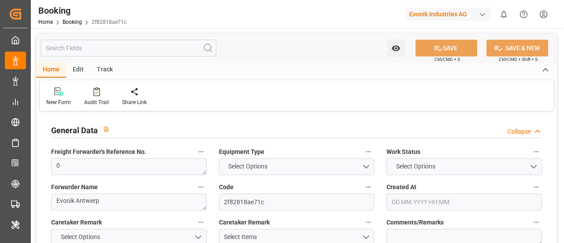
type input "13.10.2025"
type input "28.08.2025"
type input "08.09.2025 00:00"
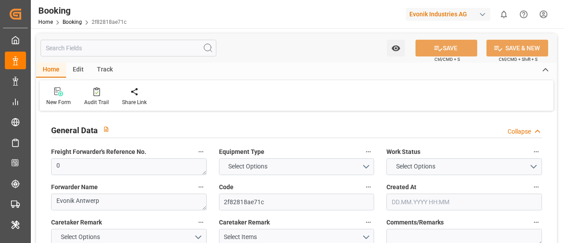
type input "05.09.2025 00:00"
type input "01.10.2025 00:00"
type input "23.09.2025 00:00"
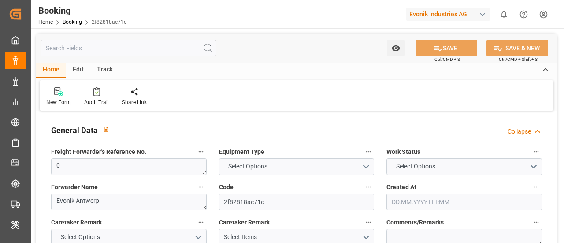
type input "28.09.2025 00:00"
type input "10.09.2025 12:33"
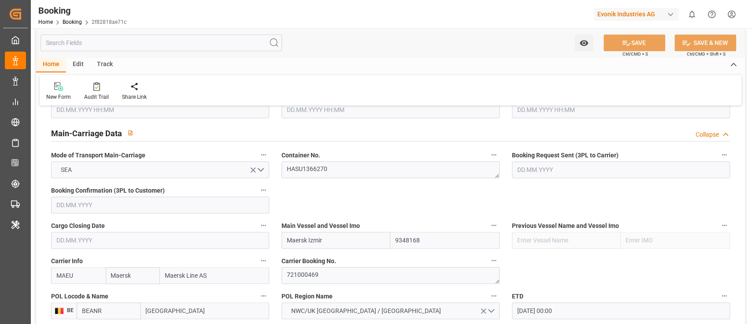
scroll to position [646, 0]
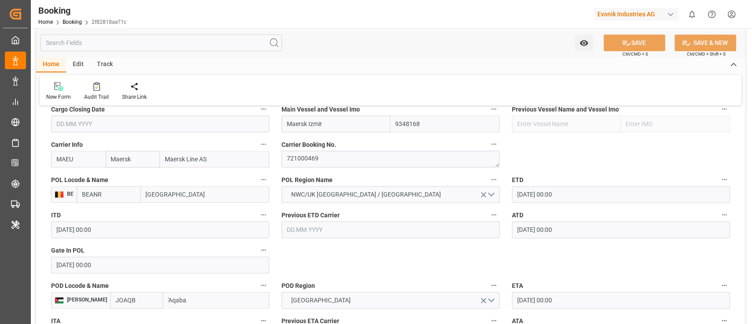
click at [183, 191] on input "Antwerp" at bounding box center [205, 194] width 128 height 17
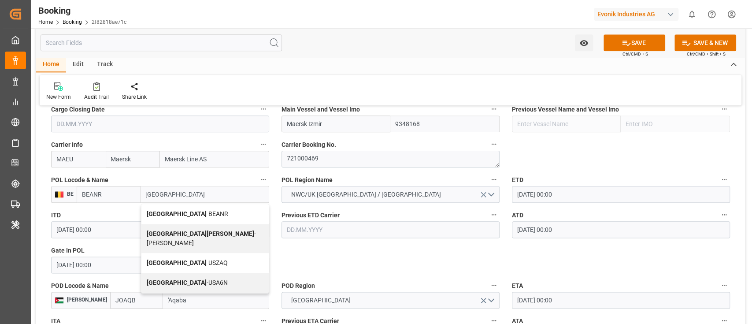
click at [189, 211] on span "Antwerp - BEANR" at bounding box center [187, 213] width 81 height 7
type input "Antwerp"
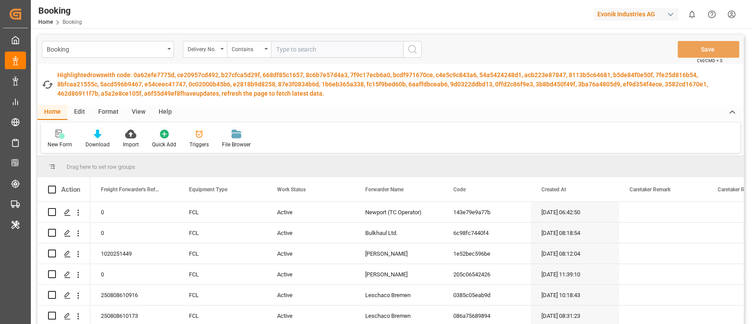
scroll to position [176, 0]
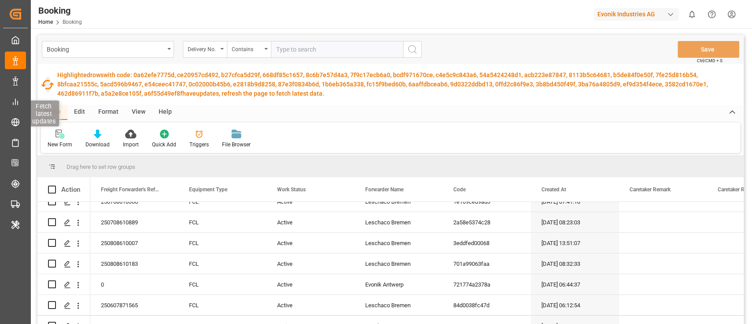
click at [45, 81] on icon "button" at bounding box center [47, 85] width 13 height 10
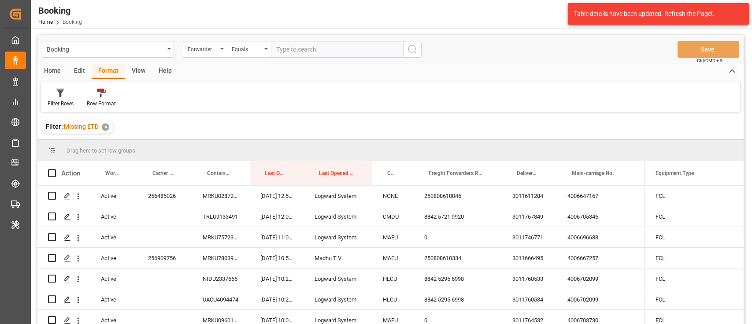
click at [64, 99] on div "Filter Rows" at bounding box center [60, 97] width 39 height 19
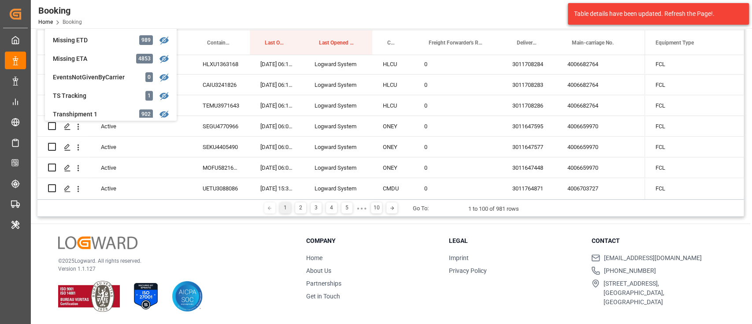
scroll to position [71, 0]
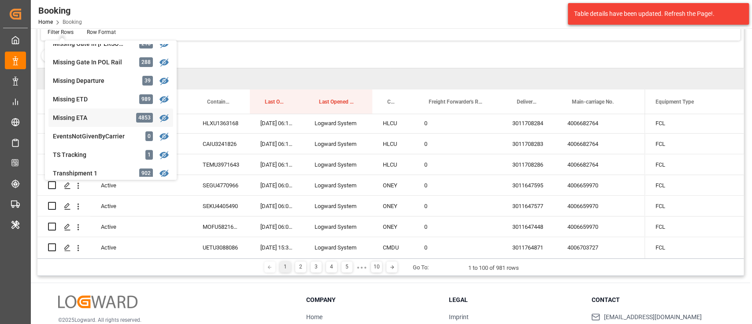
click at [123, 115] on div "Missing ETA" at bounding box center [91, 117] width 77 height 9
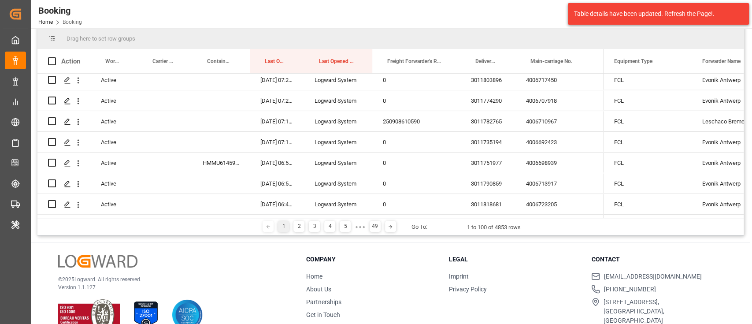
scroll to position [130, 0]
